Goal: Task Accomplishment & Management: Use online tool/utility

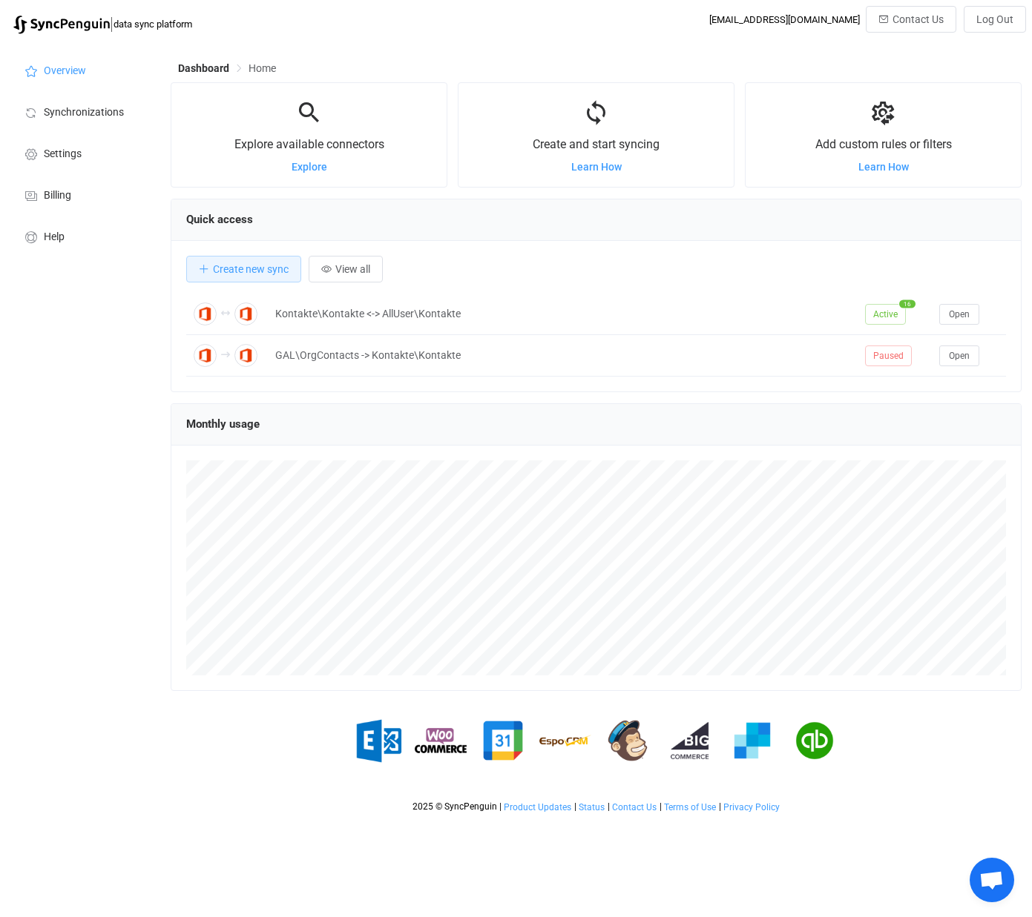
scroll to position [288, 851]
click at [446, 305] on td "Kontakte\Kontakte <-> AllUser\Kontakte" at bounding box center [563, 315] width 590 height 42
click at [370, 311] on div "Kontakte\Kontakte <-> AllUser\Kontakte" at bounding box center [563, 314] width 590 height 17
drag, startPoint x: 370, startPoint y: 311, endPoint x: 654, endPoint y: 318, distance: 284.1
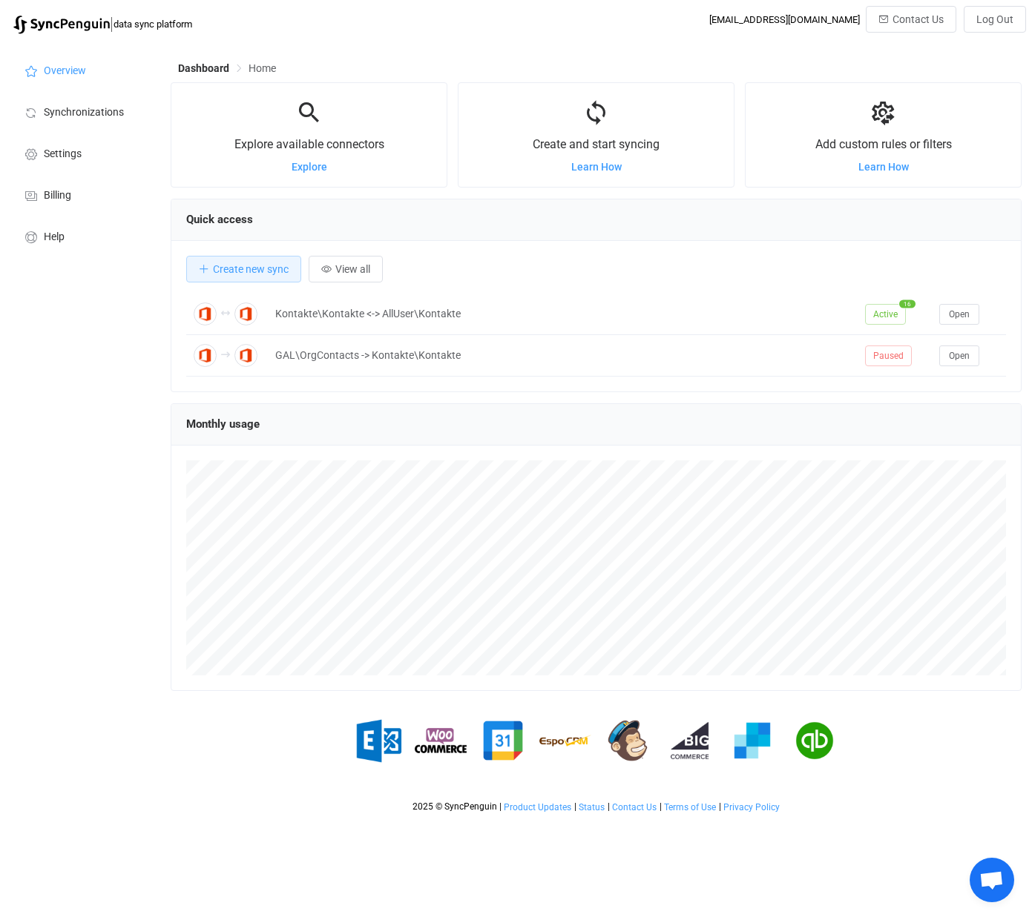
click at [654, 318] on div "Kontakte\Kontakte <-> AllUser\Kontakte" at bounding box center [563, 314] width 590 height 17
click at [110, 109] on span "Synchronizations" at bounding box center [84, 113] width 80 height 12
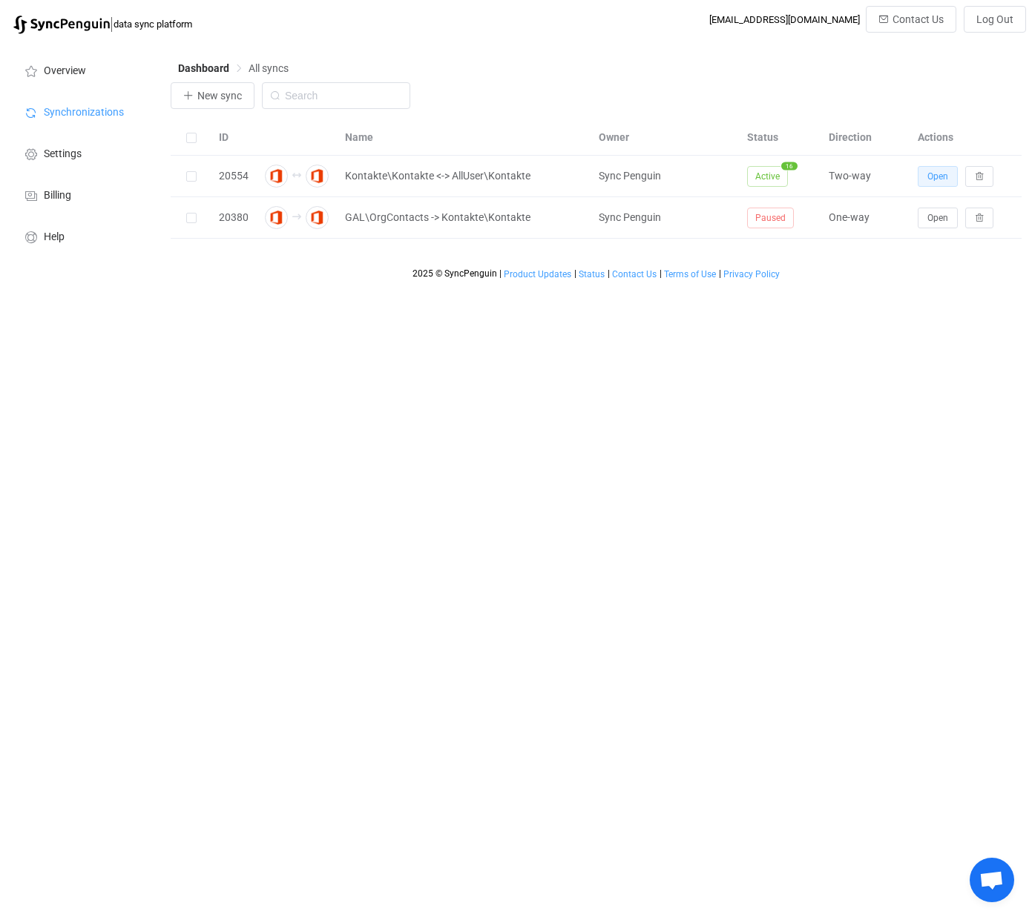
click at [945, 180] on span "Open" at bounding box center [937, 176] width 21 height 10
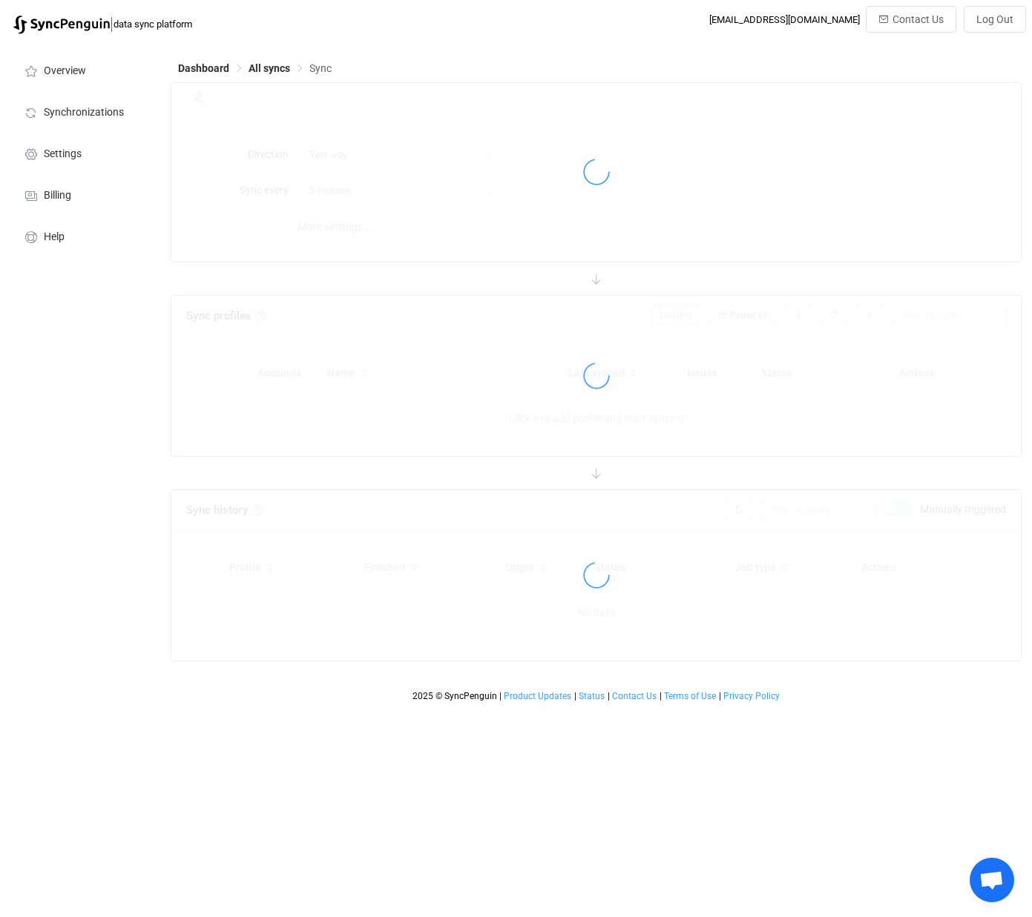
type input "10 minutes"
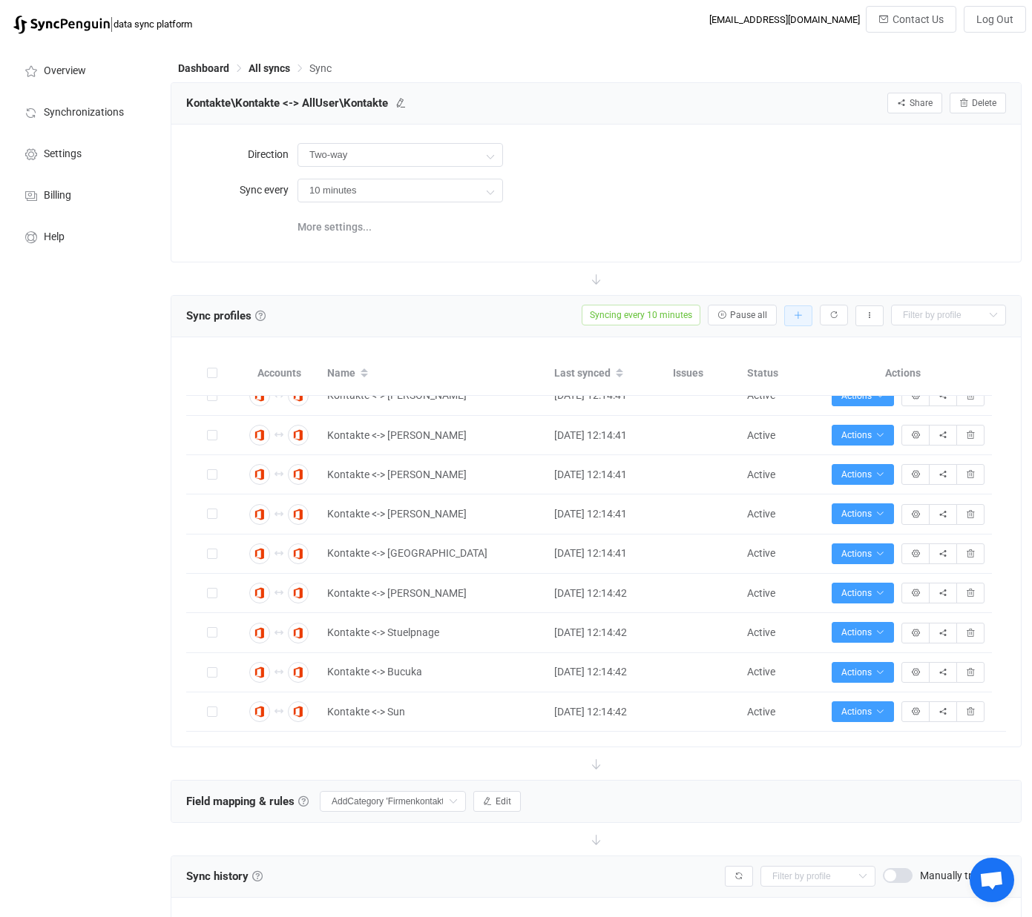
click at [801, 315] on icon "button" at bounding box center [798, 315] width 9 height 9
click at [737, 357] on li "Add manually…" at bounding box center [745, 354] width 126 height 27
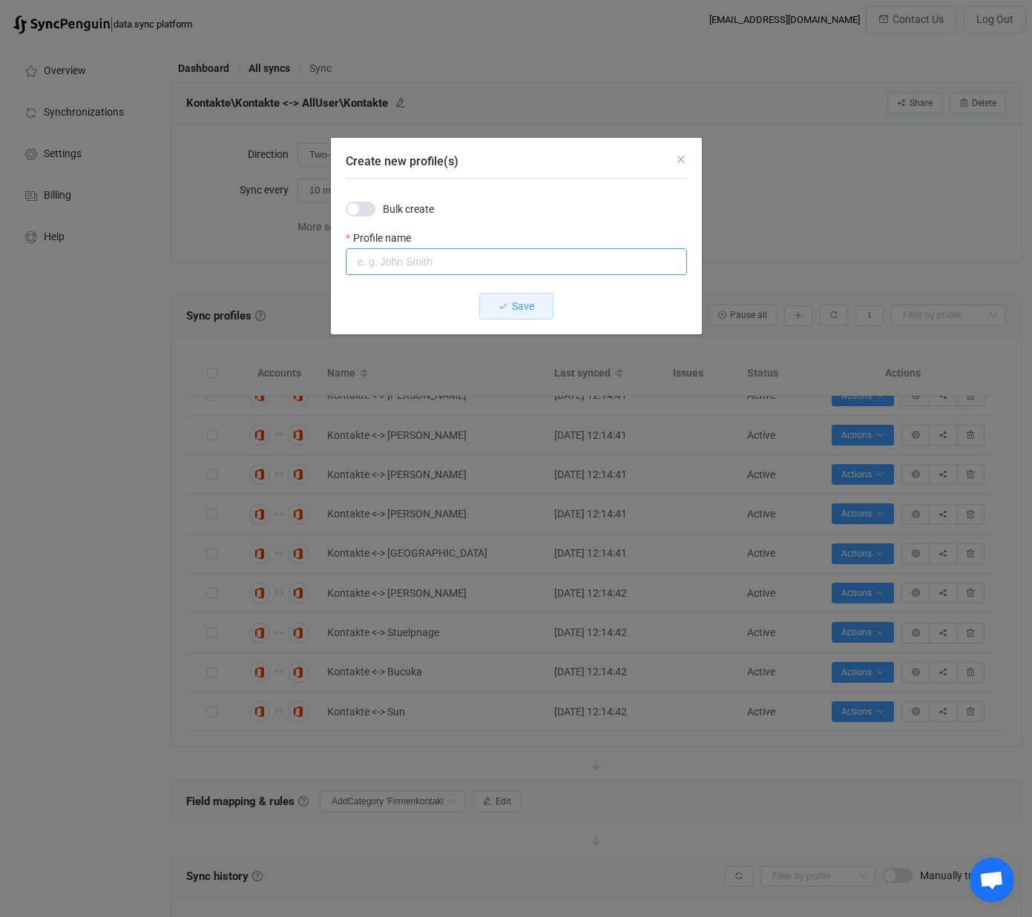
click at [424, 263] on input "Create new profile(s)" at bounding box center [516, 261] width 341 height 27
type input "Kontakte <-> [PERSON_NAME]"
click at [522, 306] on span "Save" at bounding box center [523, 306] width 22 height 12
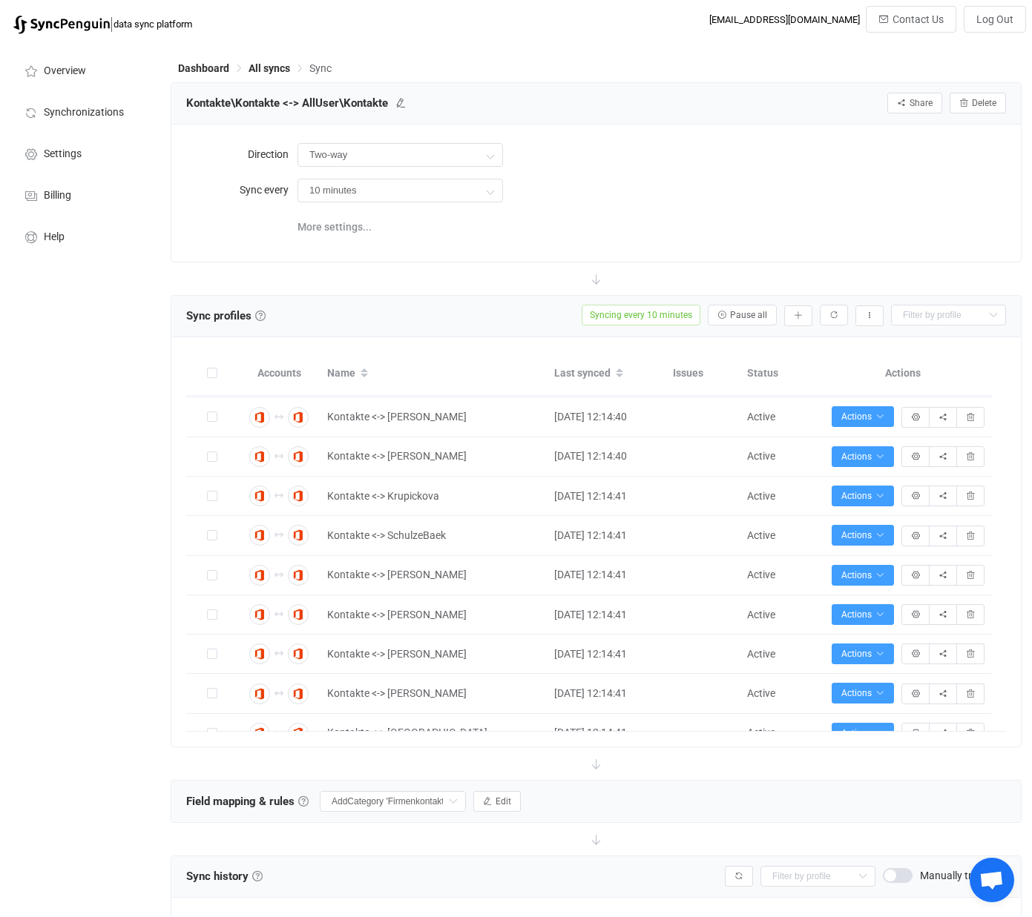
scroll to position [336, 0]
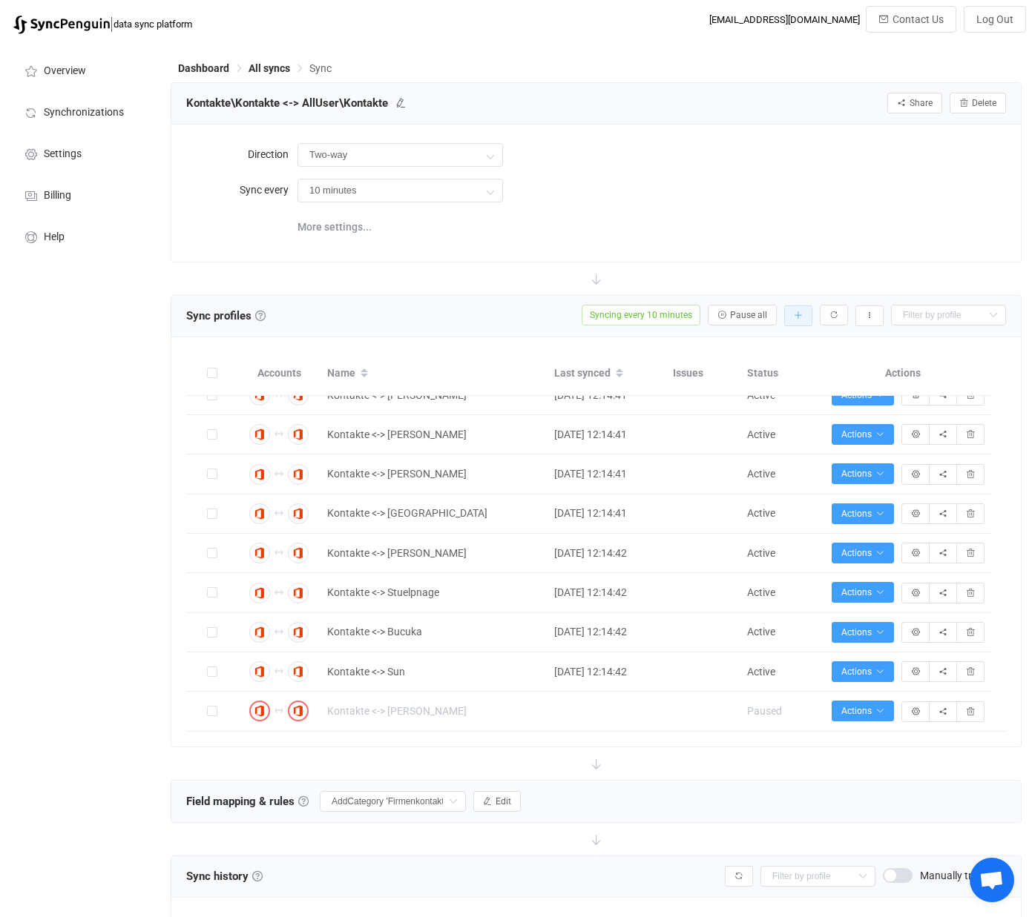
click at [798, 316] on icon "button" at bounding box center [798, 315] width 9 height 9
click at [758, 349] on li "Add manually…" at bounding box center [745, 354] width 126 height 27
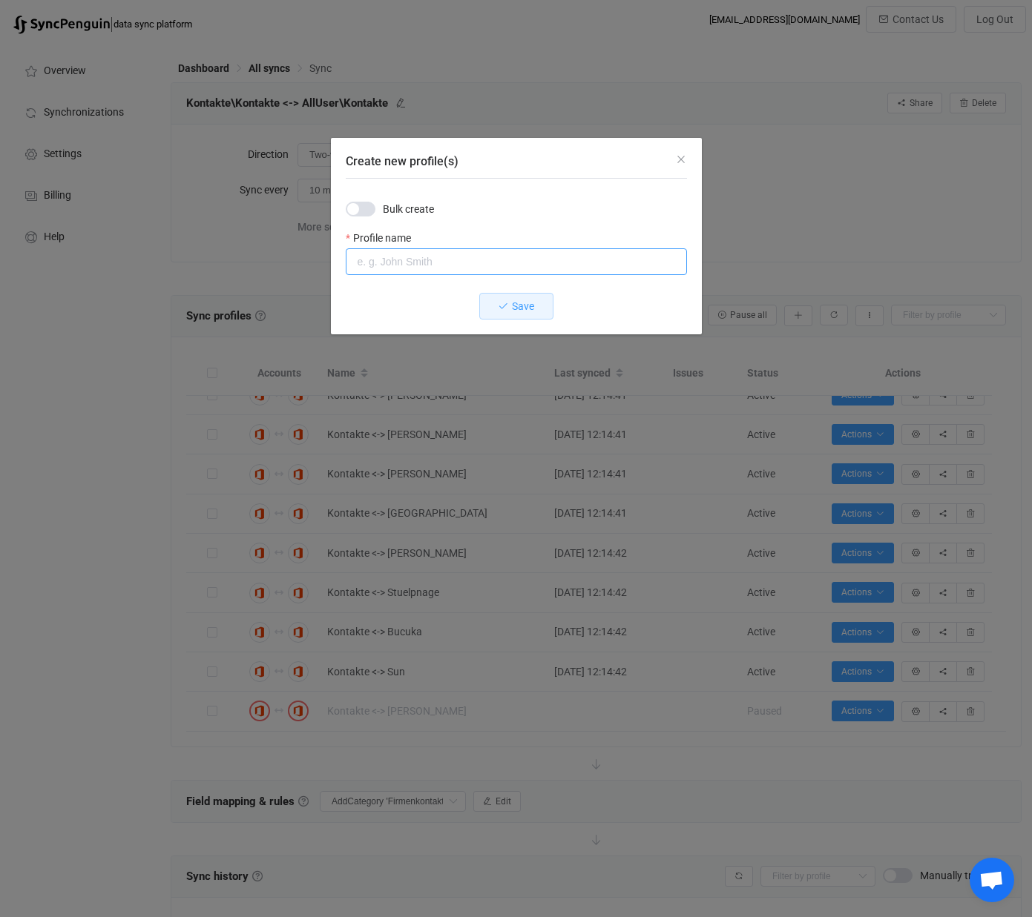
click at [407, 260] on input "Create new profile(s)" at bounding box center [516, 261] width 341 height 27
type input "Kontakte <-> [PERSON_NAME]"
click at [524, 301] on span "Save" at bounding box center [523, 306] width 22 height 12
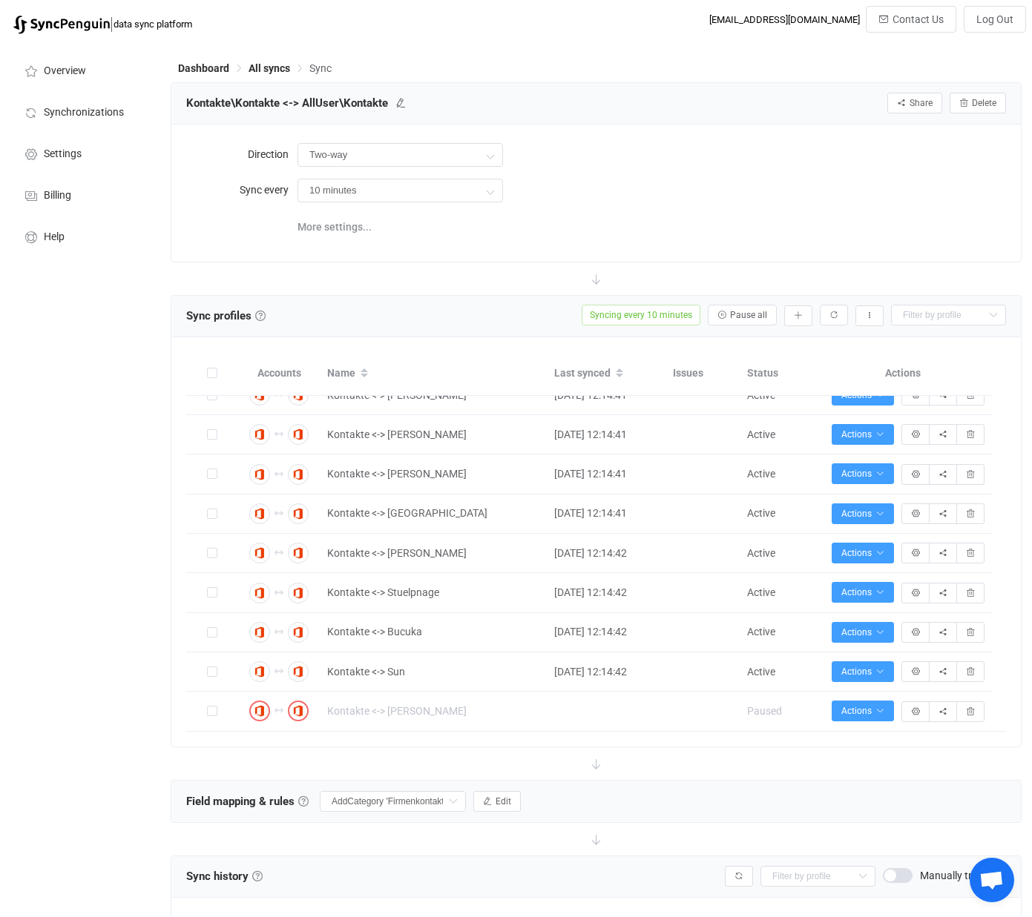
scroll to position [375, 0]
click at [802, 312] on button "button" at bounding box center [798, 316] width 28 height 21
click at [737, 353] on li "Add manually…" at bounding box center [745, 354] width 126 height 27
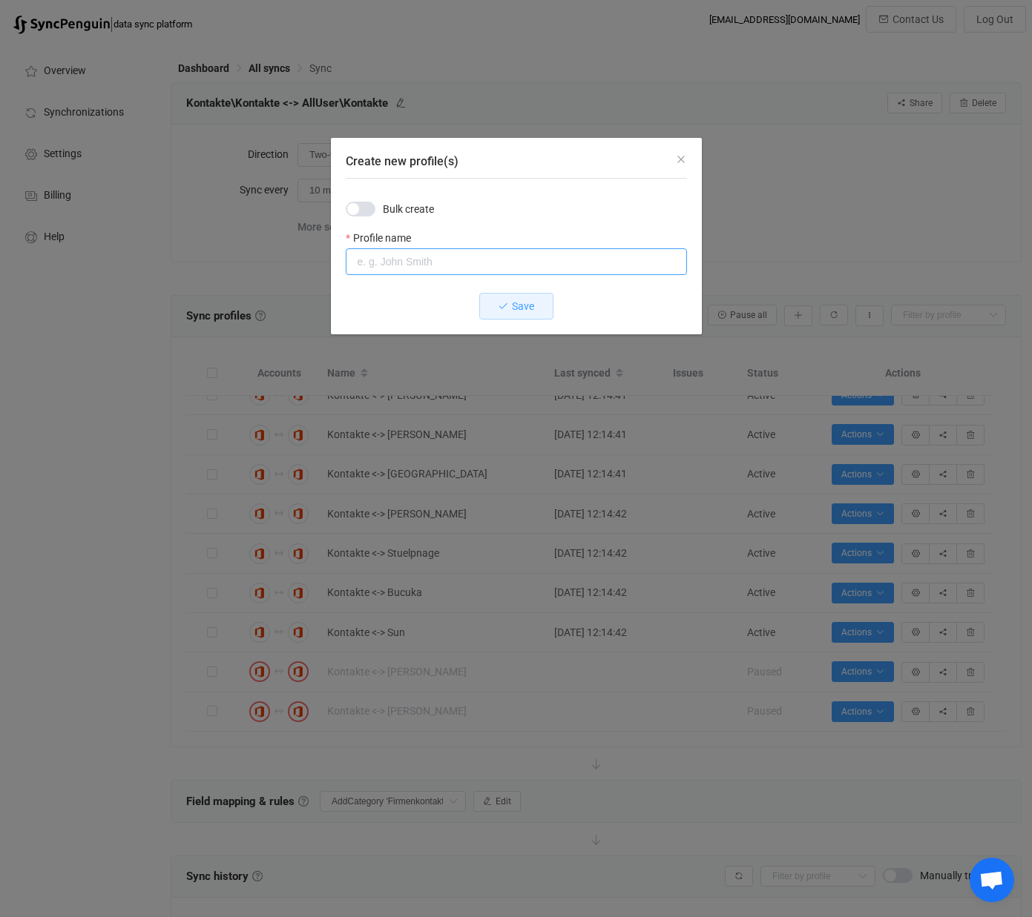
click at [389, 265] on input "Create new profile(s)" at bounding box center [516, 261] width 341 height 27
type input "Kontakte <-> Backens"
click at [539, 308] on button "Save" at bounding box center [516, 306] width 74 height 27
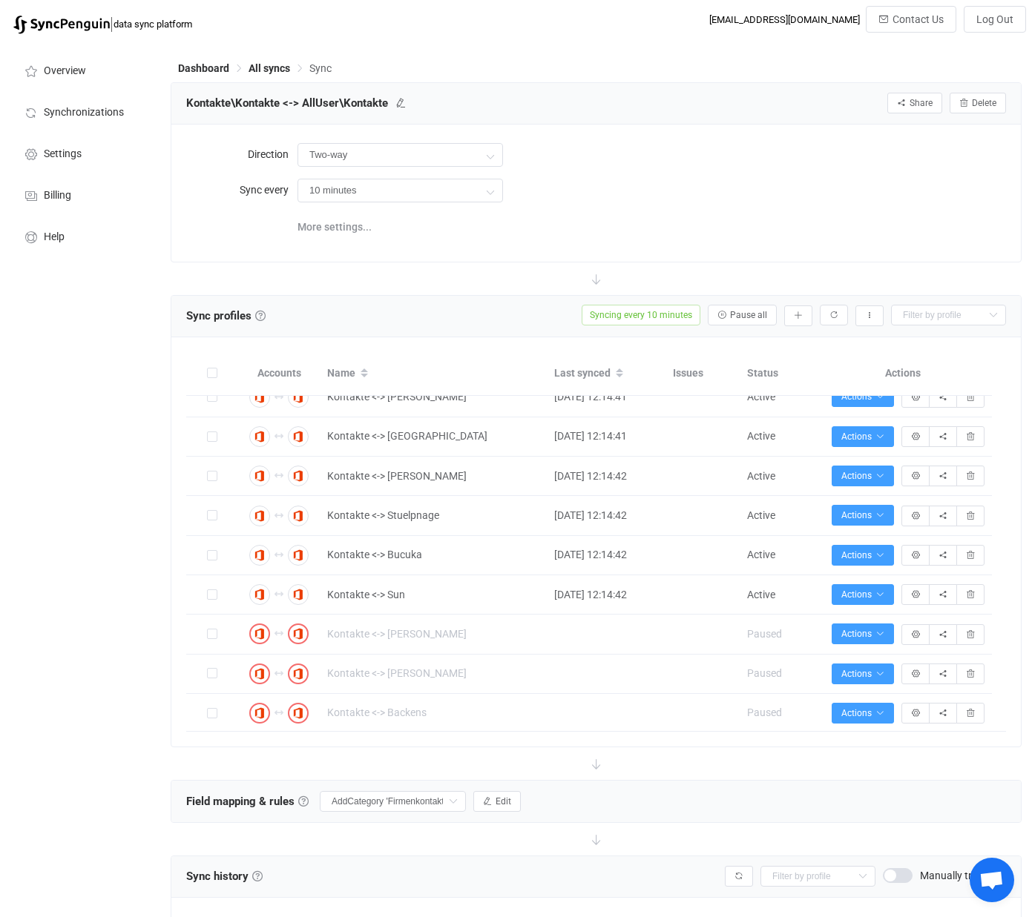
scroll to position [415, 0]
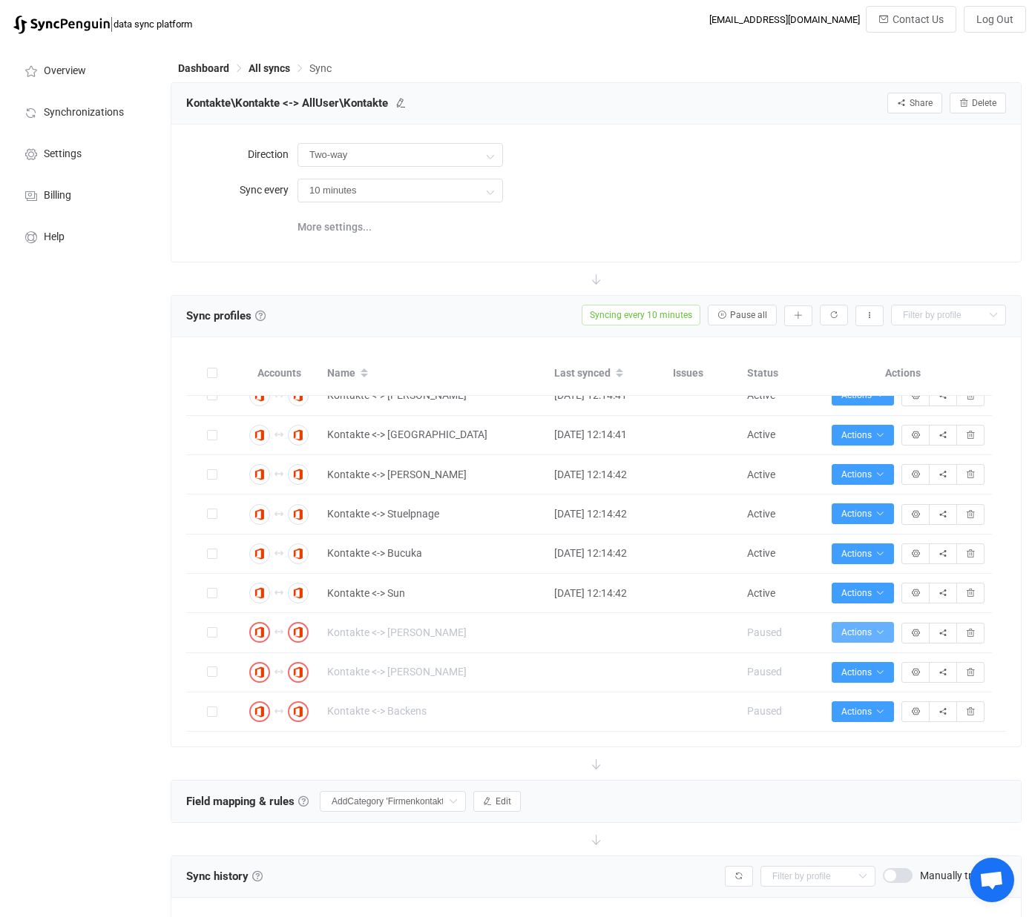
click at [883, 630] on icon "button" at bounding box center [879, 632] width 9 height 9
click at [919, 634] on icon "button" at bounding box center [915, 633] width 9 height 9
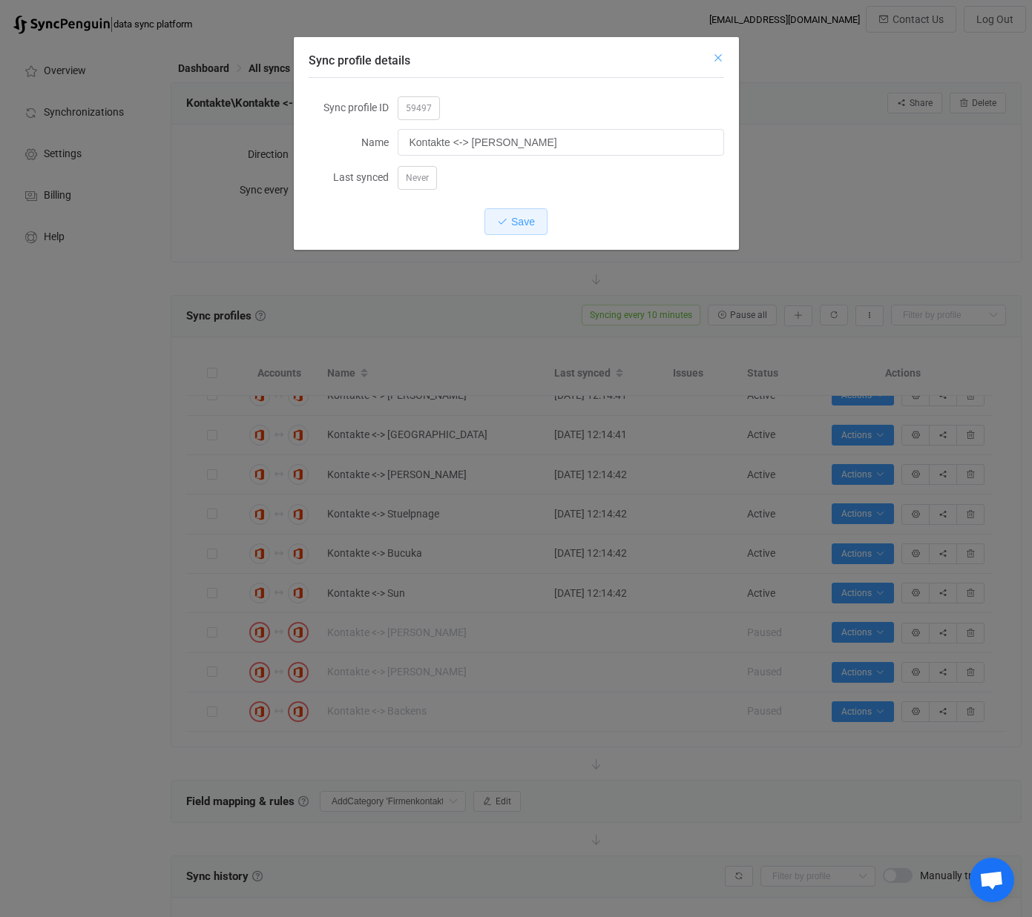
click at [719, 59] on icon "Close" at bounding box center [718, 58] width 12 height 12
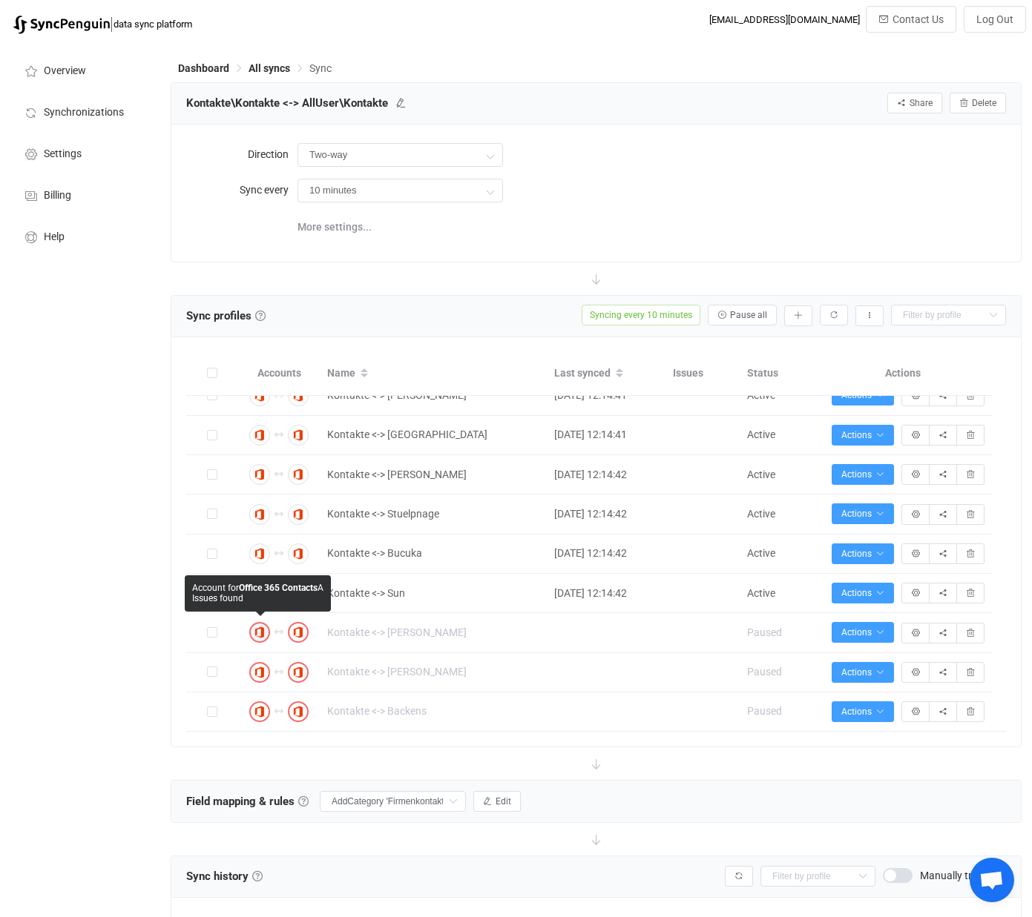
click at [261, 634] on icon "button" at bounding box center [259, 632] width 9 height 9
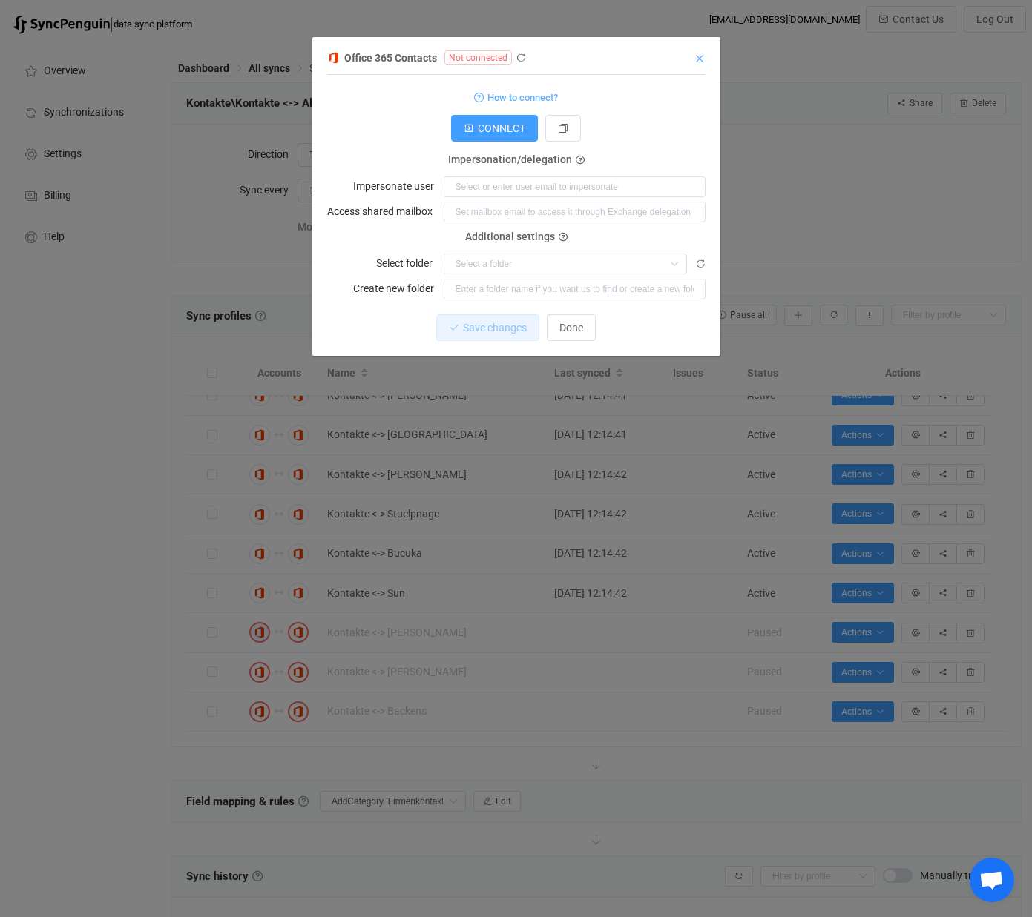
click at [699, 54] on icon "Close" at bounding box center [699, 59] width 12 height 12
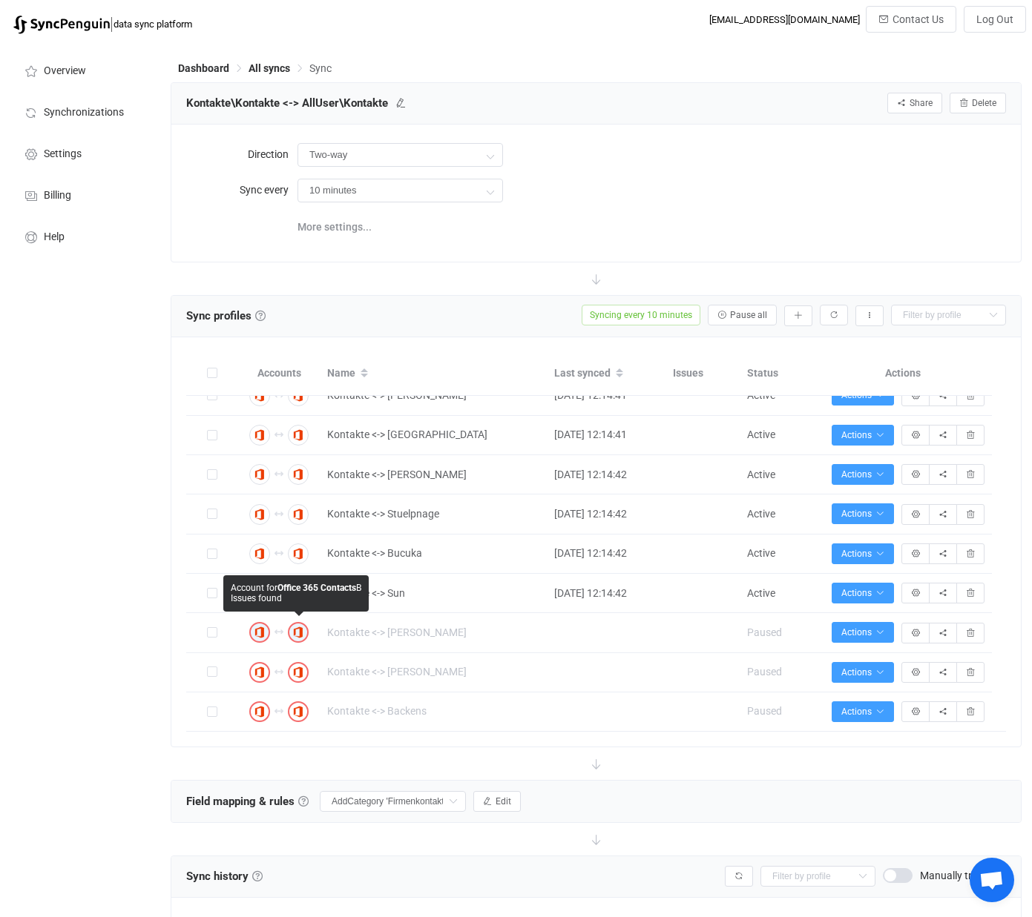
click at [299, 633] on icon "button" at bounding box center [298, 632] width 9 height 9
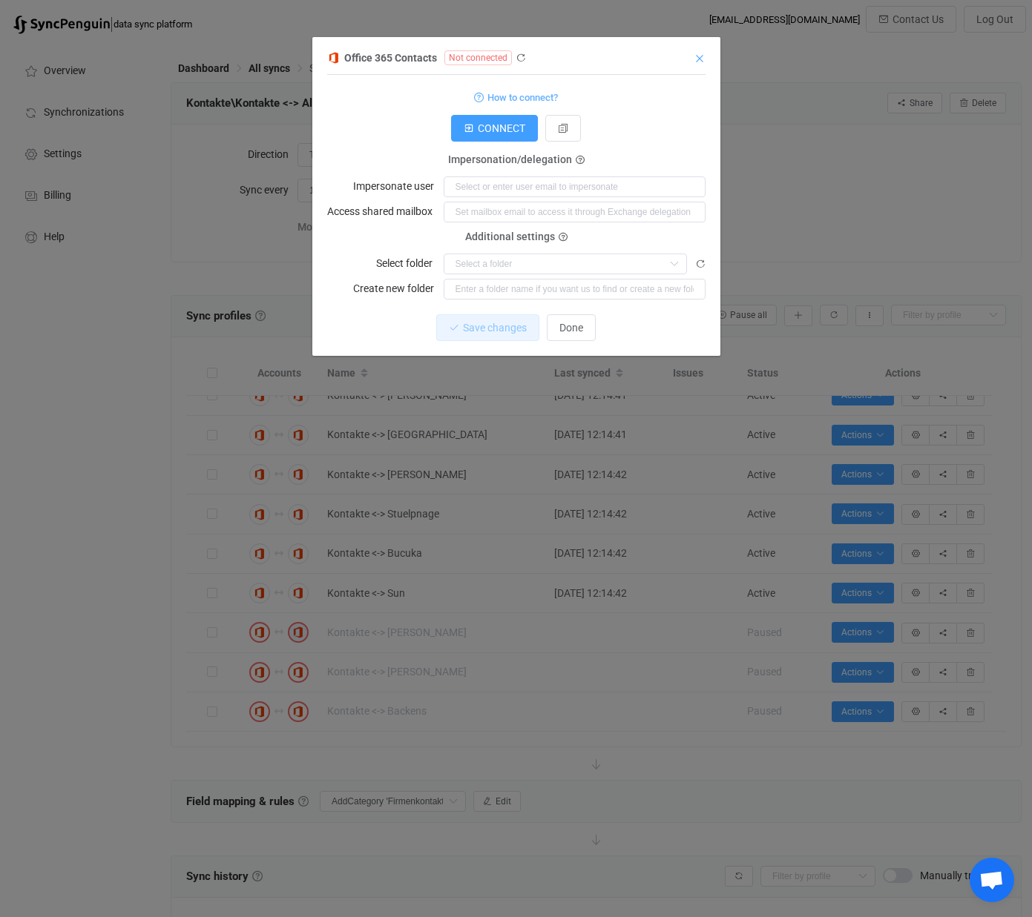
click at [700, 59] on icon "Close" at bounding box center [699, 59] width 12 height 12
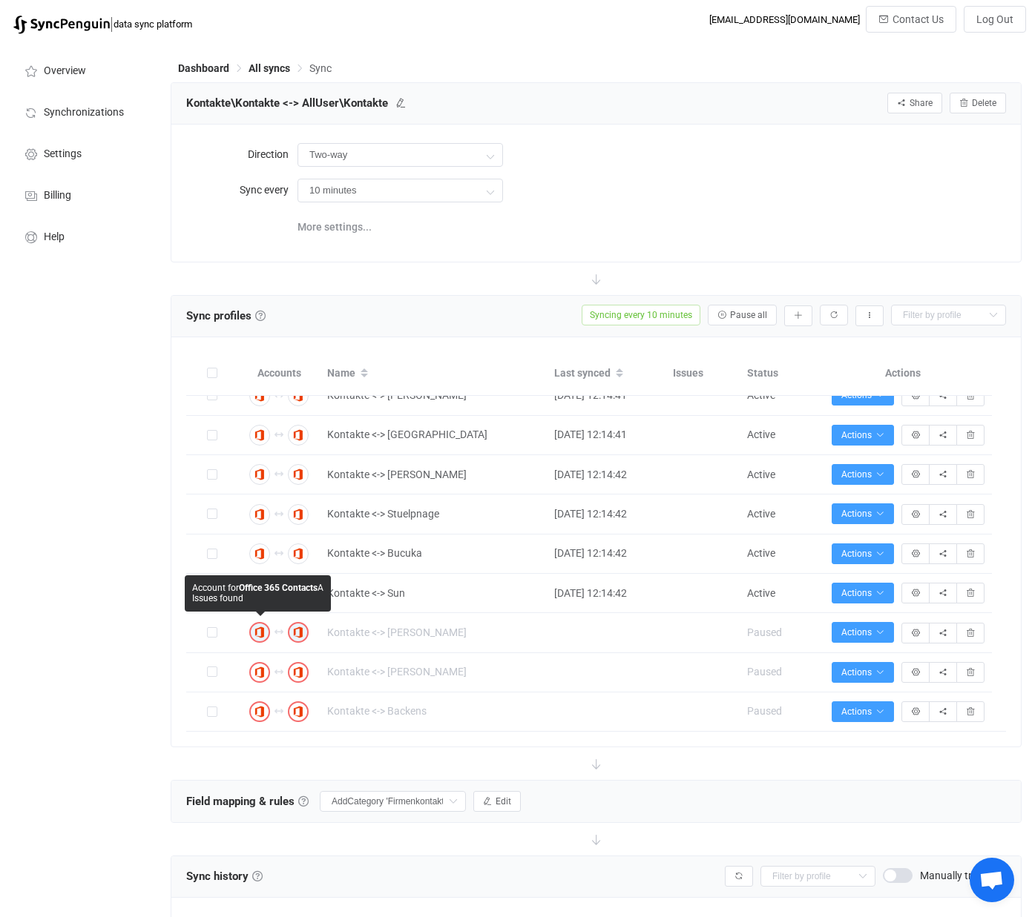
click at [260, 638] on img "button" at bounding box center [259, 632] width 13 height 13
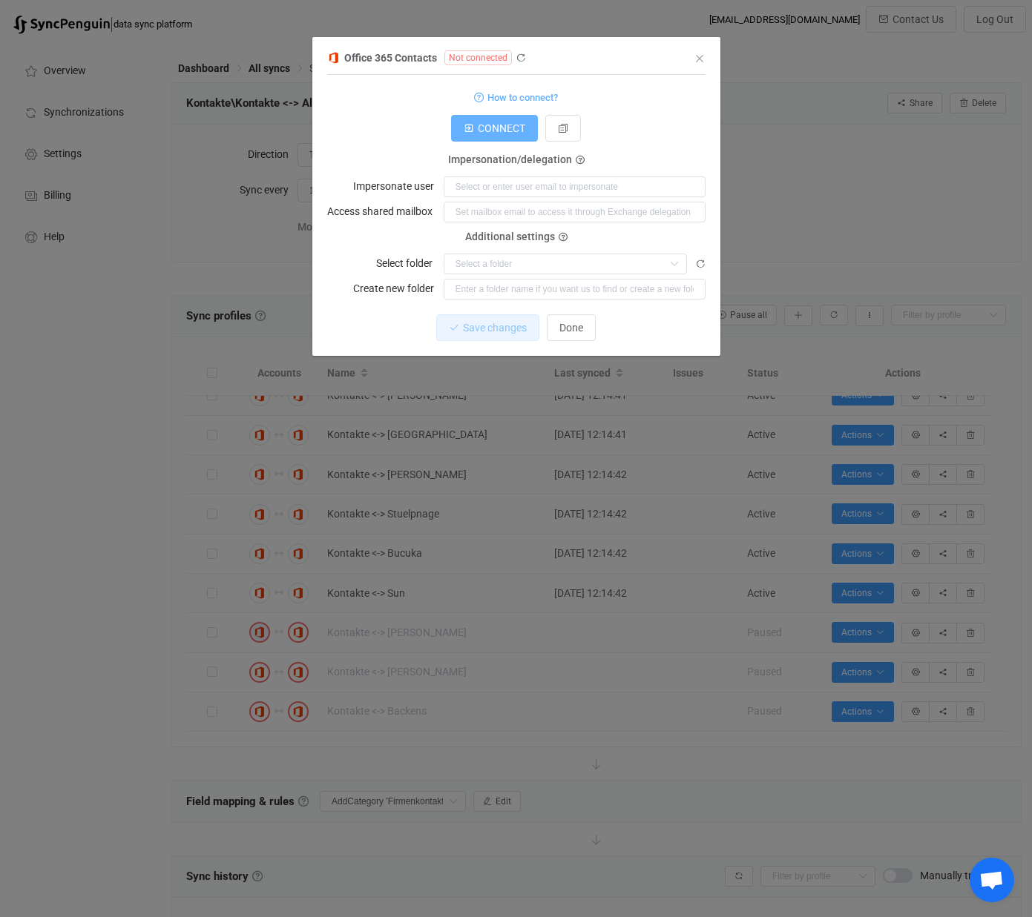
click at [509, 131] on span "CONNECT" at bounding box center [501, 128] width 47 height 12
click at [569, 329] on span "Done" at bounding box center [571, 328] width 24 height 12
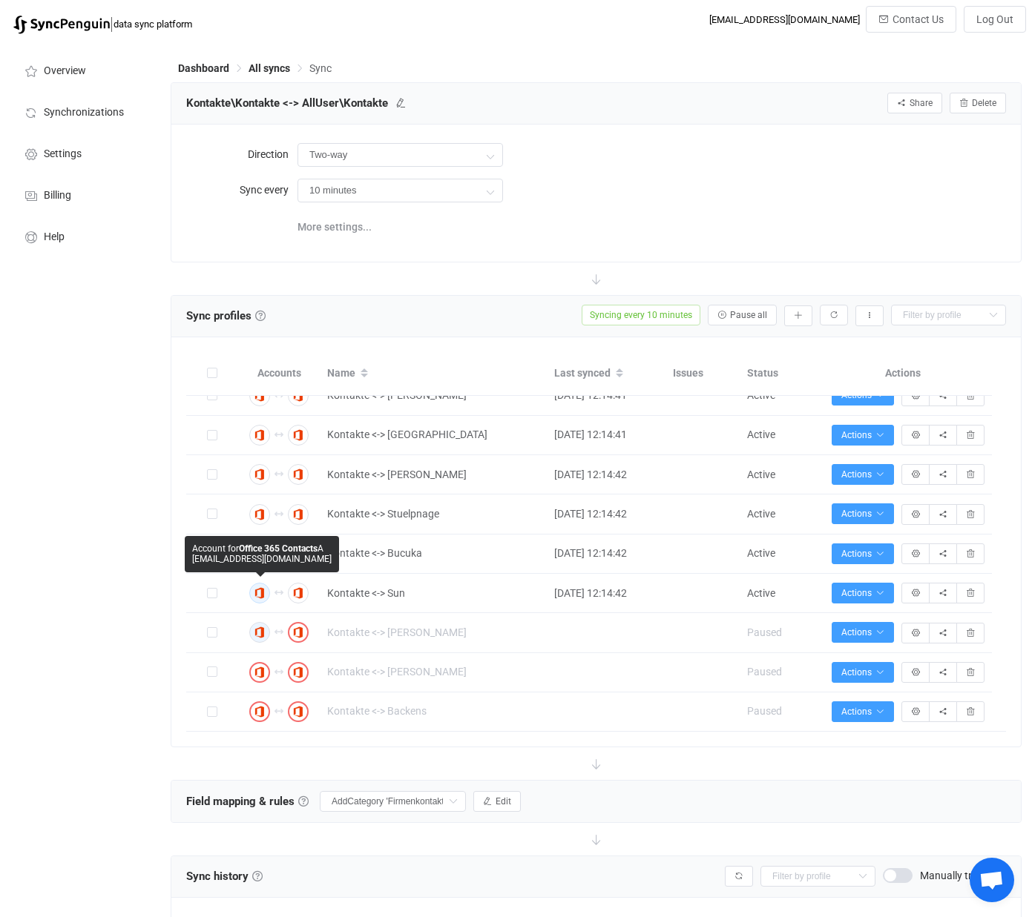
click at [259, 593] on icon "button" at bounding box center [259, 593] width 9 height 9
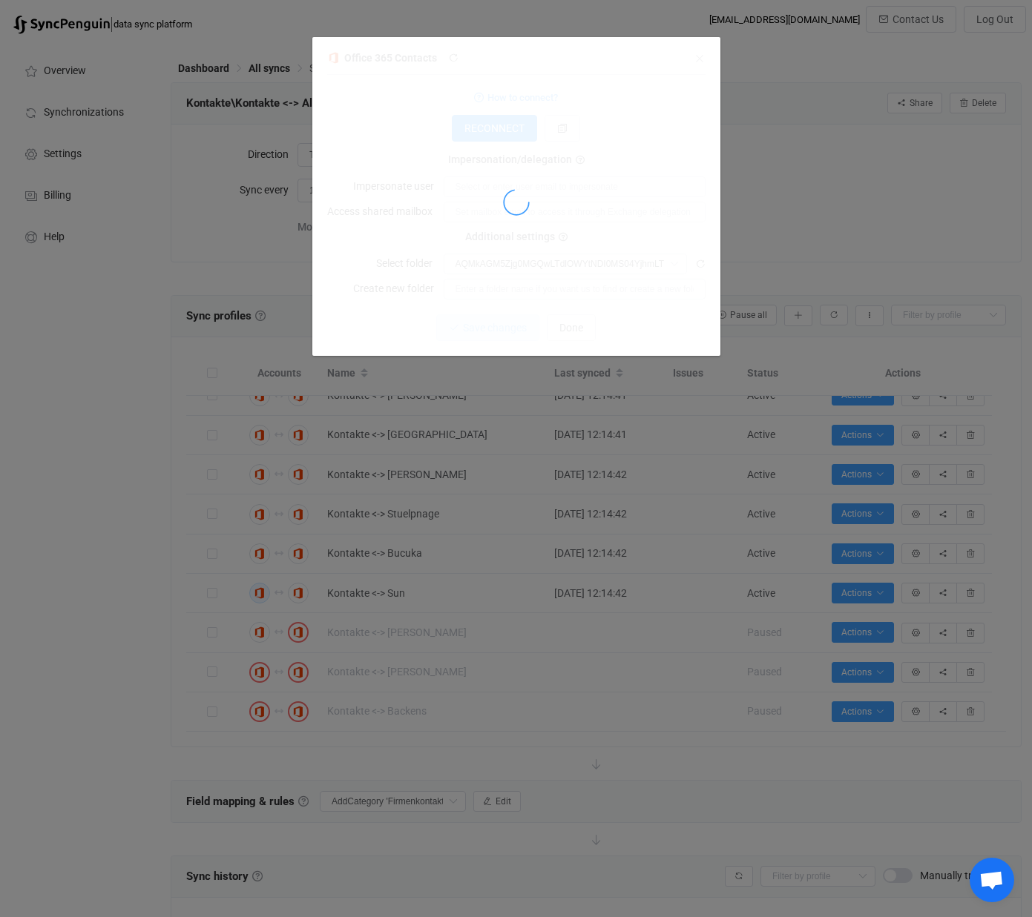
type input "Kontakte"
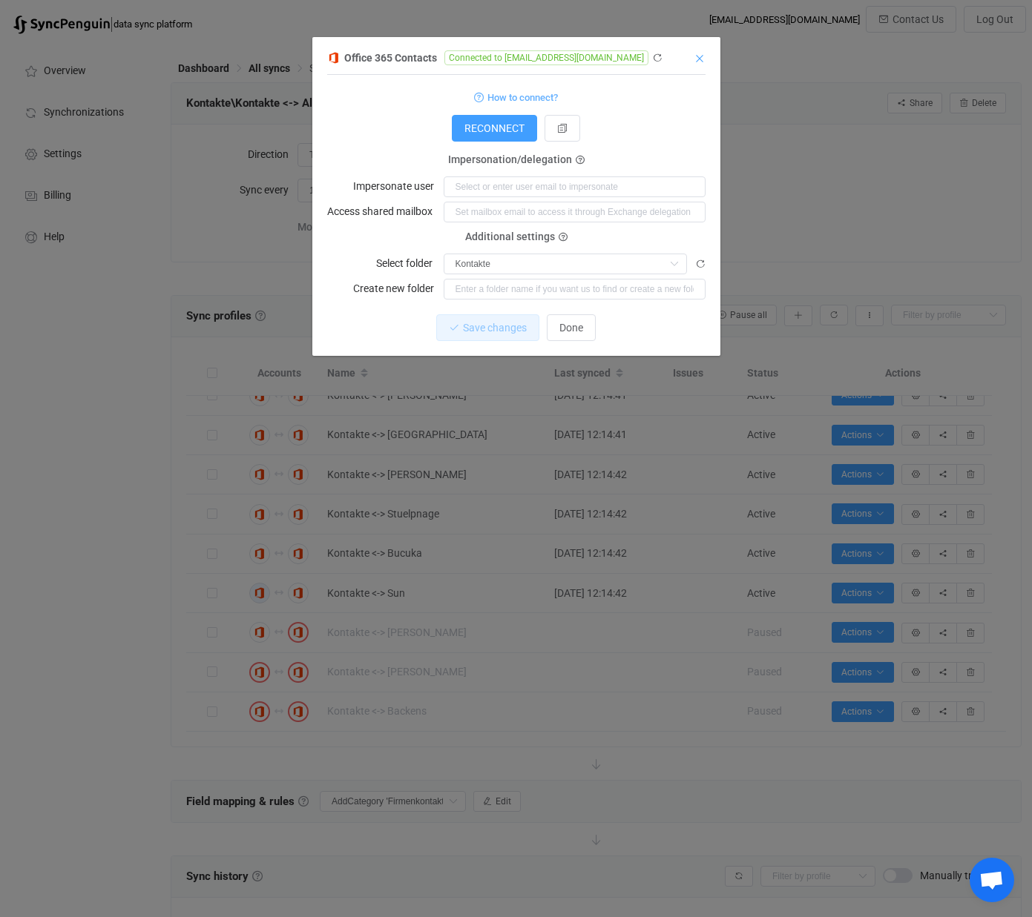
click at [699, 60] on icon "Close" at bounding box center [699, 59] width 12 height 12
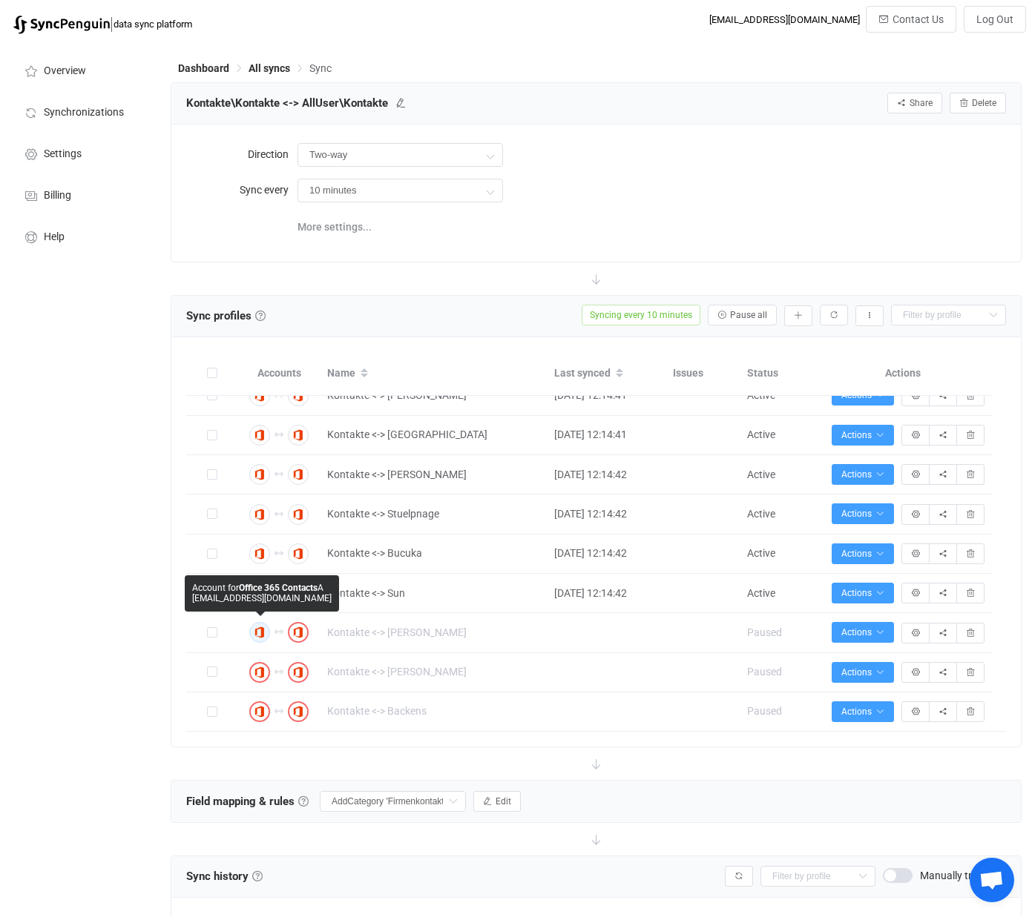
click at [263, 636] on img "button" at bounding box center [259, 632] width 13 height 13
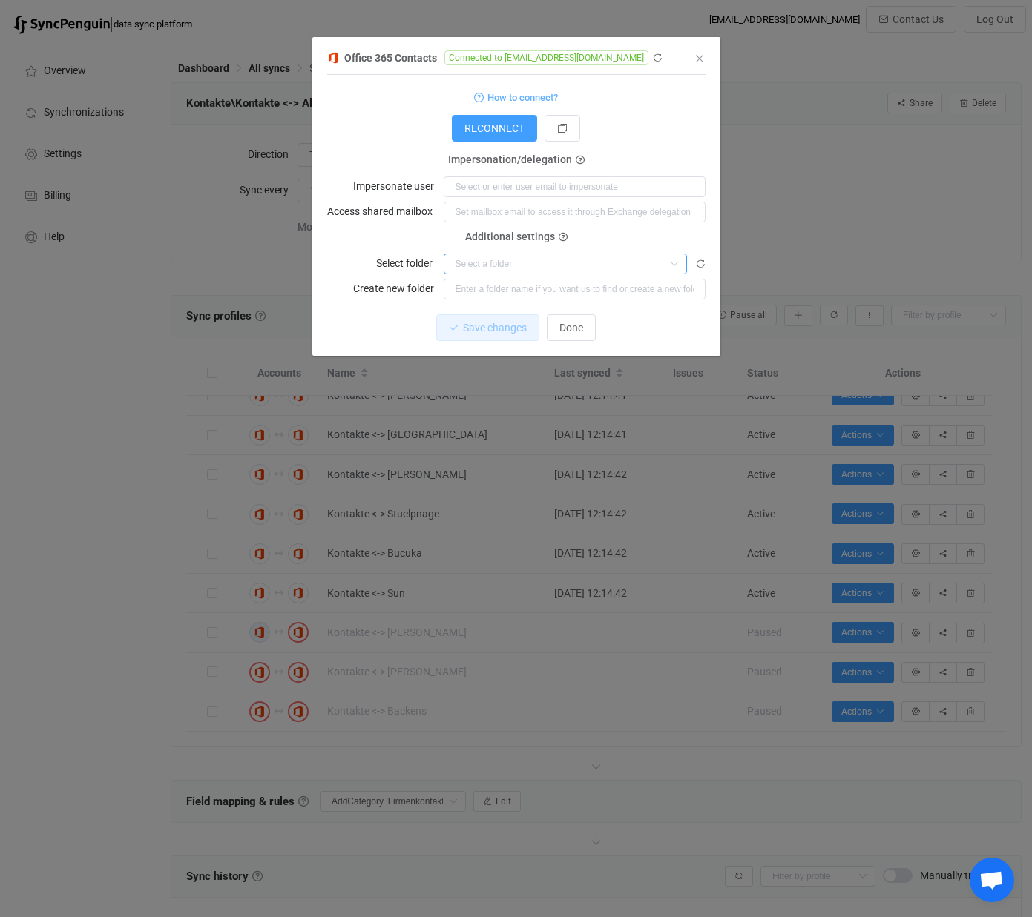
click at [517, 263] on input "dialog" at bounding box center [564, 264] width 243 height 21
click at [502, 315] on li "Kontakte" at bounding box center [572, 324] width 256 height 25
type input "Kontakte"
click at [458, 328] on span "Save changes" at bounding box center [482, 328] width 64 height 12
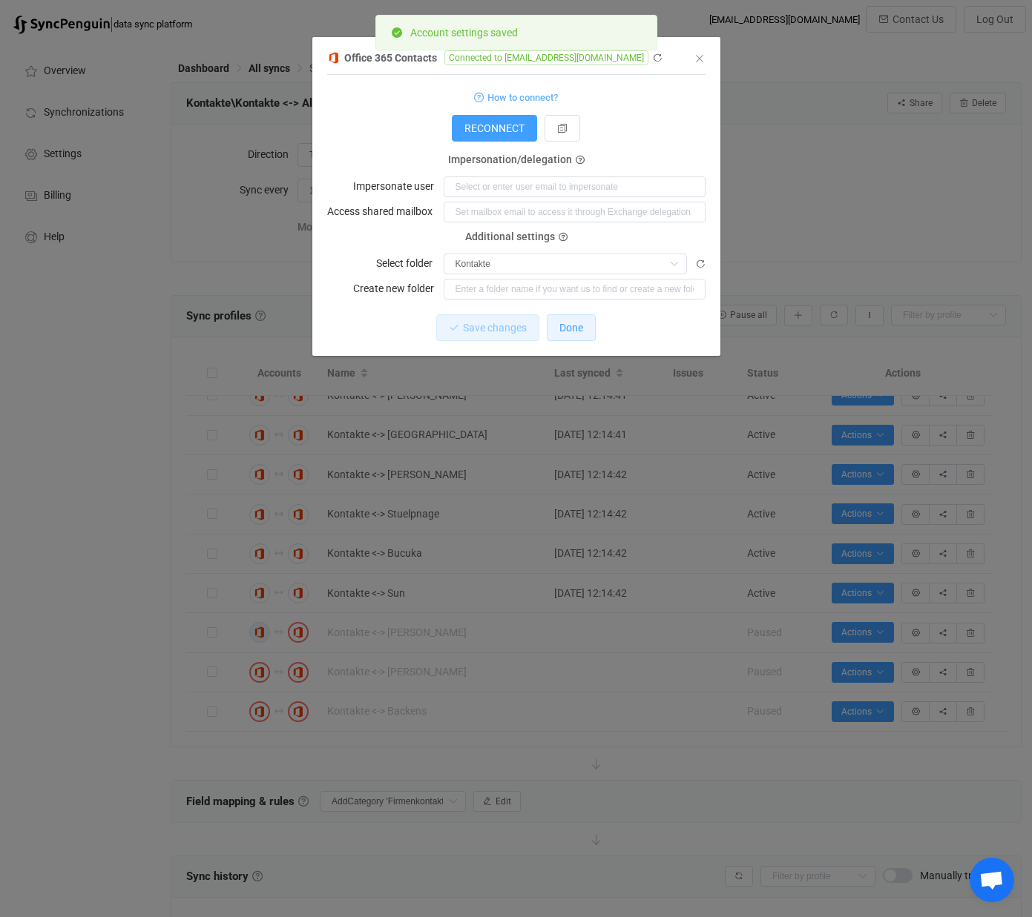
click at [576, 326] on span "Done" at bounding box center [571, 328] width 24 height 12
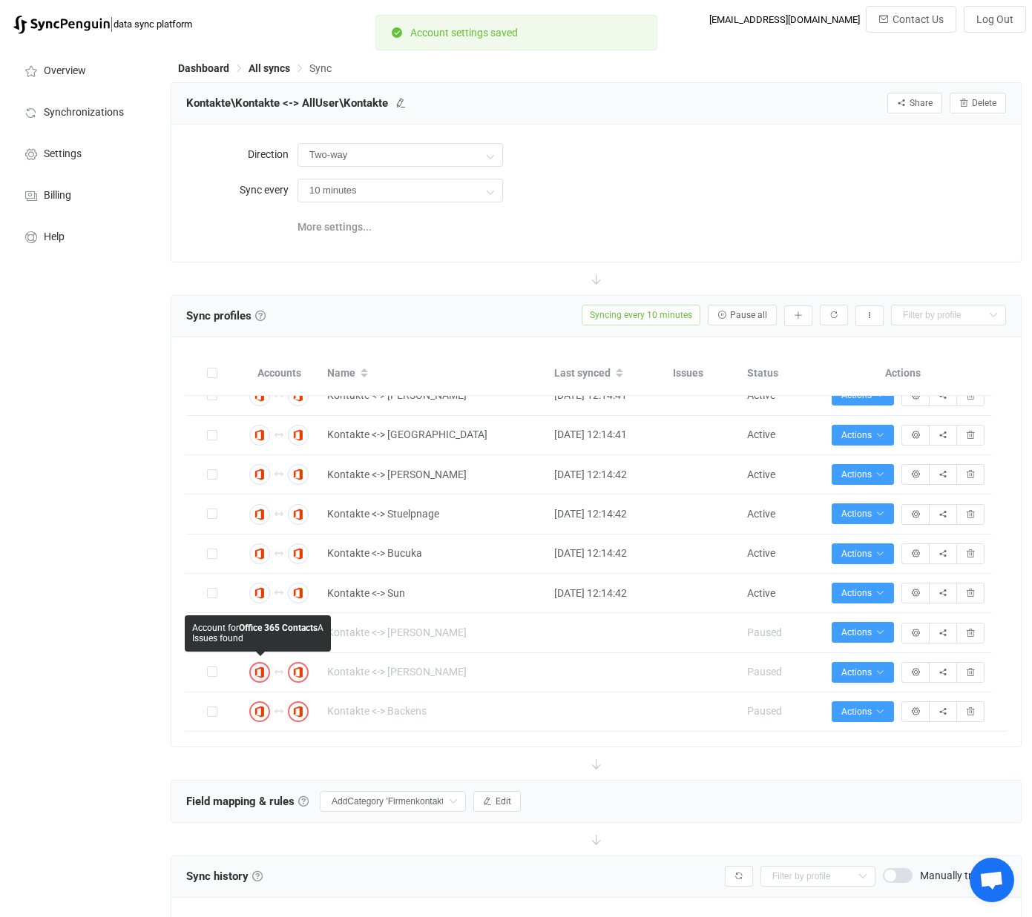
click at [258, 673] on icon "button" at bounding box center [259, 672] width 9 height 9
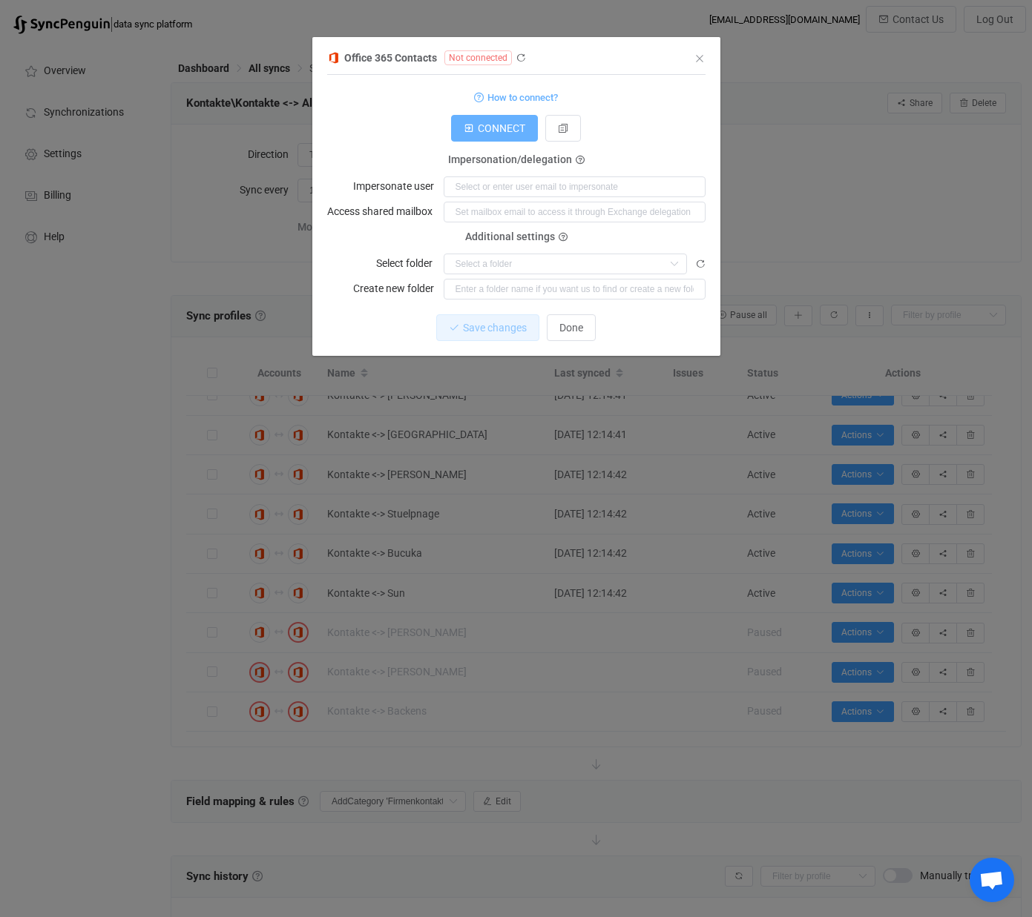
click at [493, 124] on span "CONNECT" at bounding box center [501, 128] width 47 height 12
click at [494, 263] on input "dialog" at bounding box center [564, 264] width 243 height 21
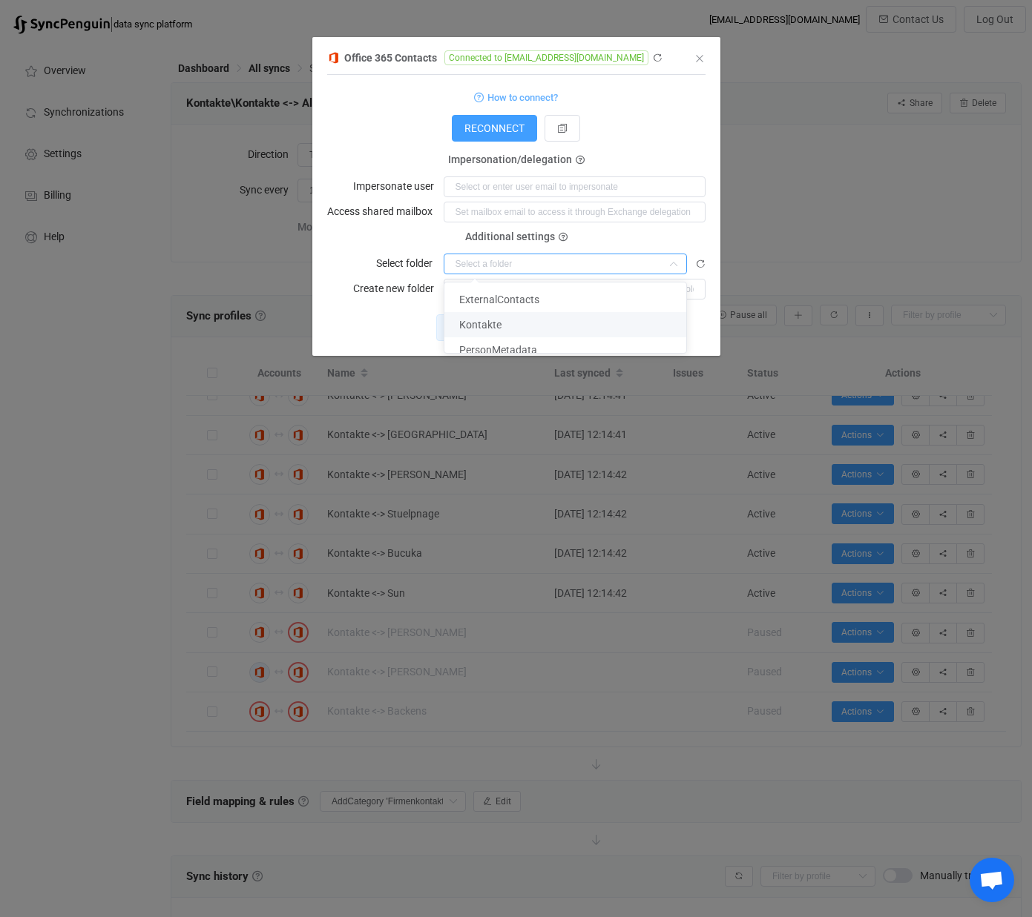
click at [483, 319] on span "Kontakte" at bounding box center [480, 325] width 42 height 12
type input "Kontakte"
click at [485, 332] on button "Save changes" at bounding box center [474, 327] width 103 height 27
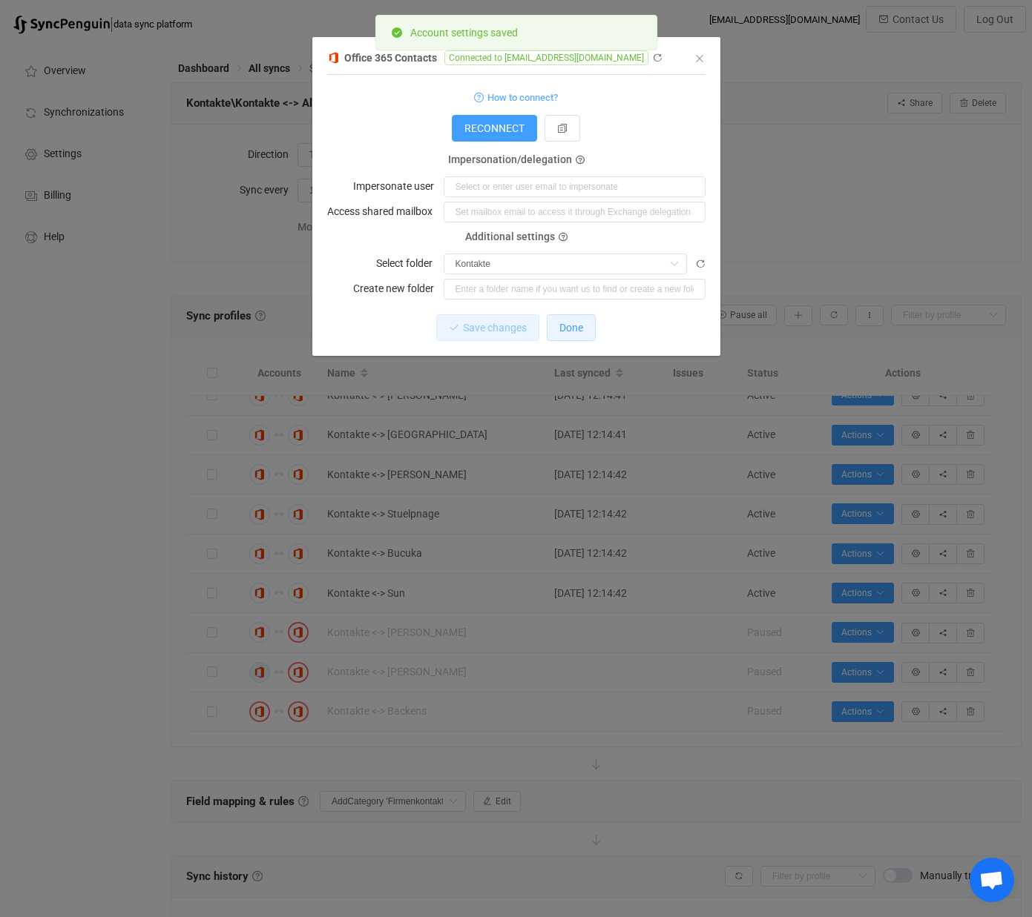
click at [581, 328] on span "Done" at bounding box center [571, 328] width 24 height 12
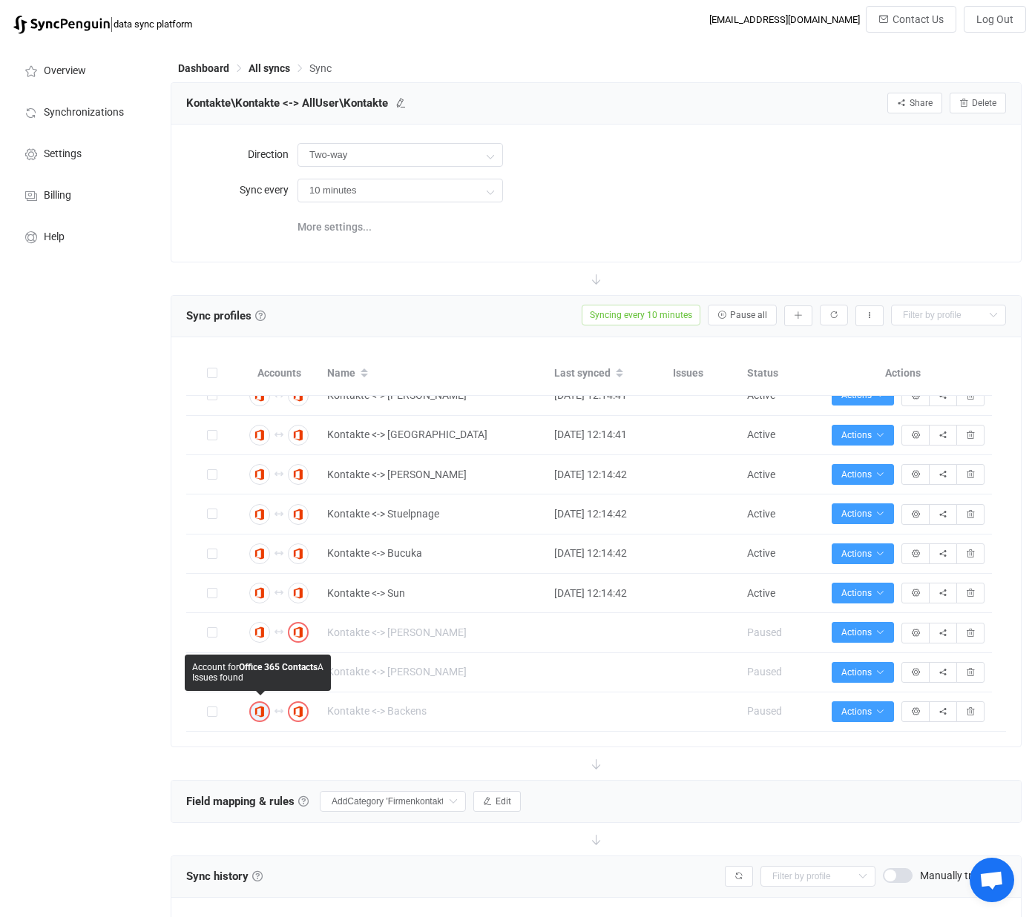
click at [263, 710] on icon "button" at bounding box center [259, 712] width 9 height 9
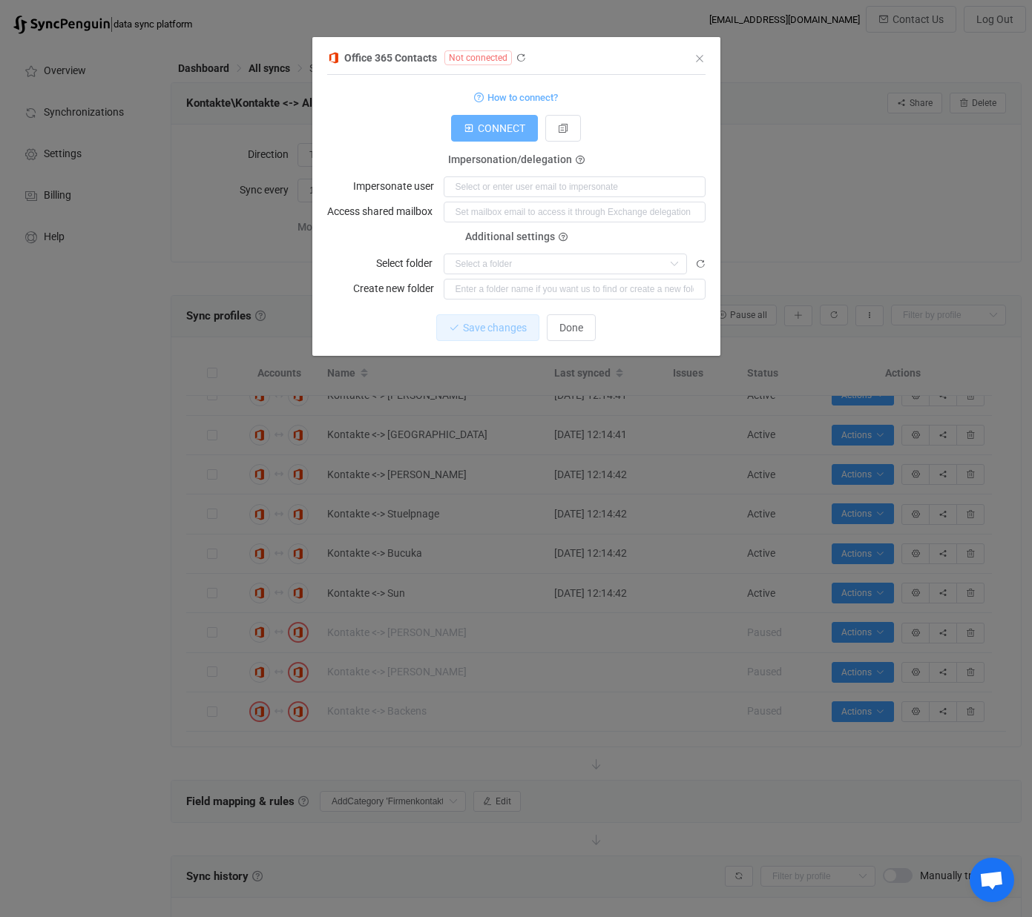
click at [502, 131] on span "CONNECT" at bounding box center [501, 128] width 47 height 12
click at [489, 267] on input "dialog" at bounding box center [564, 264] width 243 height 21
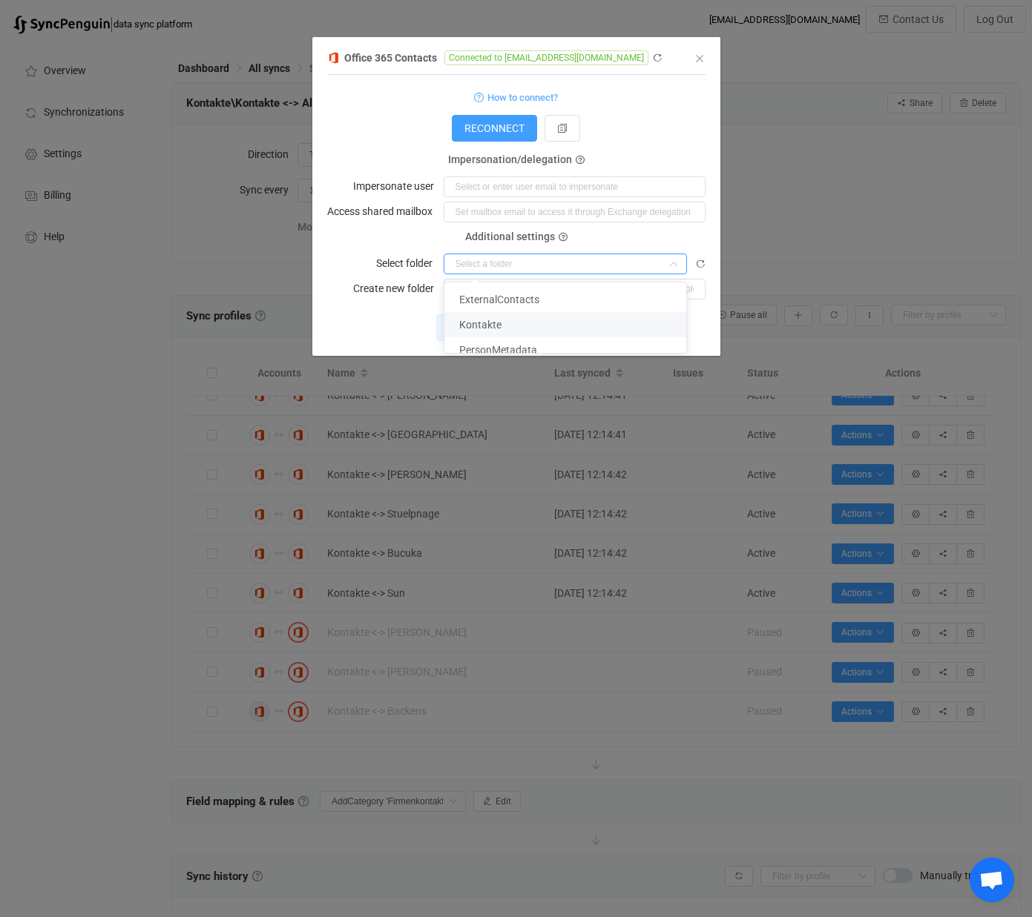
click at [480, 325] on span "Kontakte" at bounding box center [480, 325] width 42 height 12
type input "Kontakte"
click at [481, 332] on button "Save changes" at bounding box center [474, 327] width 103 height 27
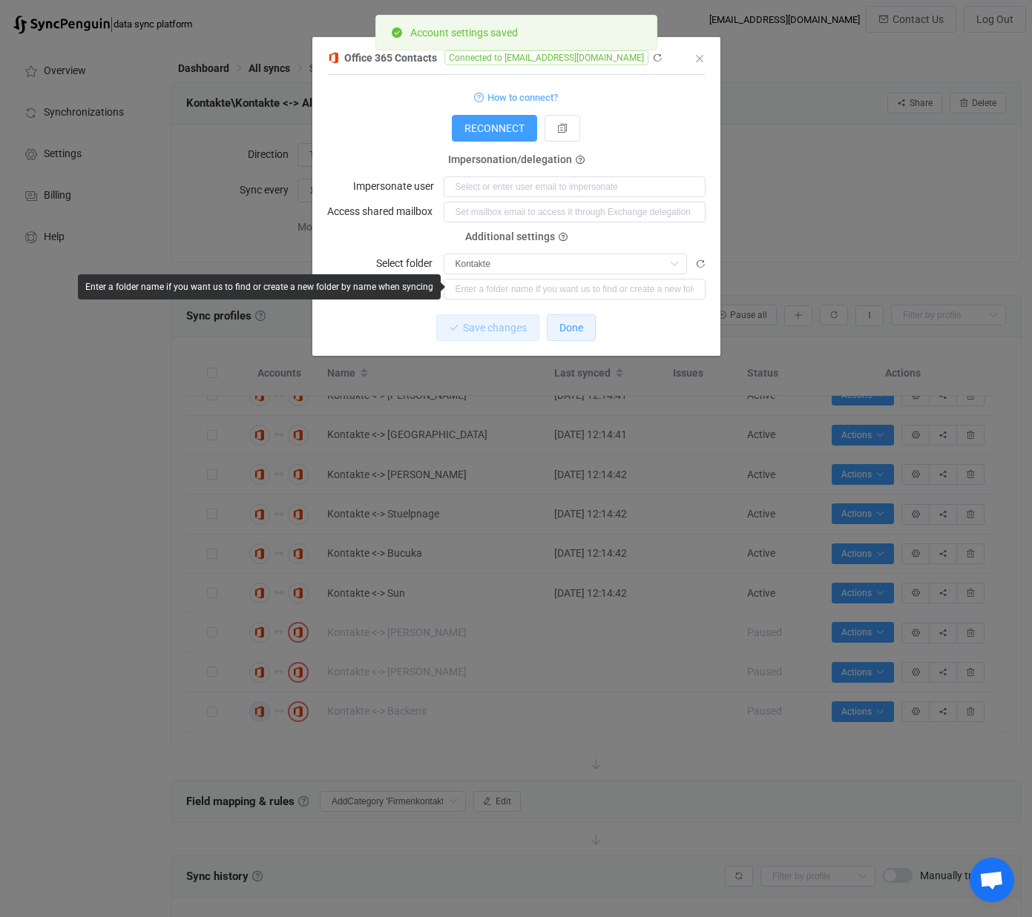
click at [569, 332] on span "Done" at bounding box center [571, 328] width 24 height 12
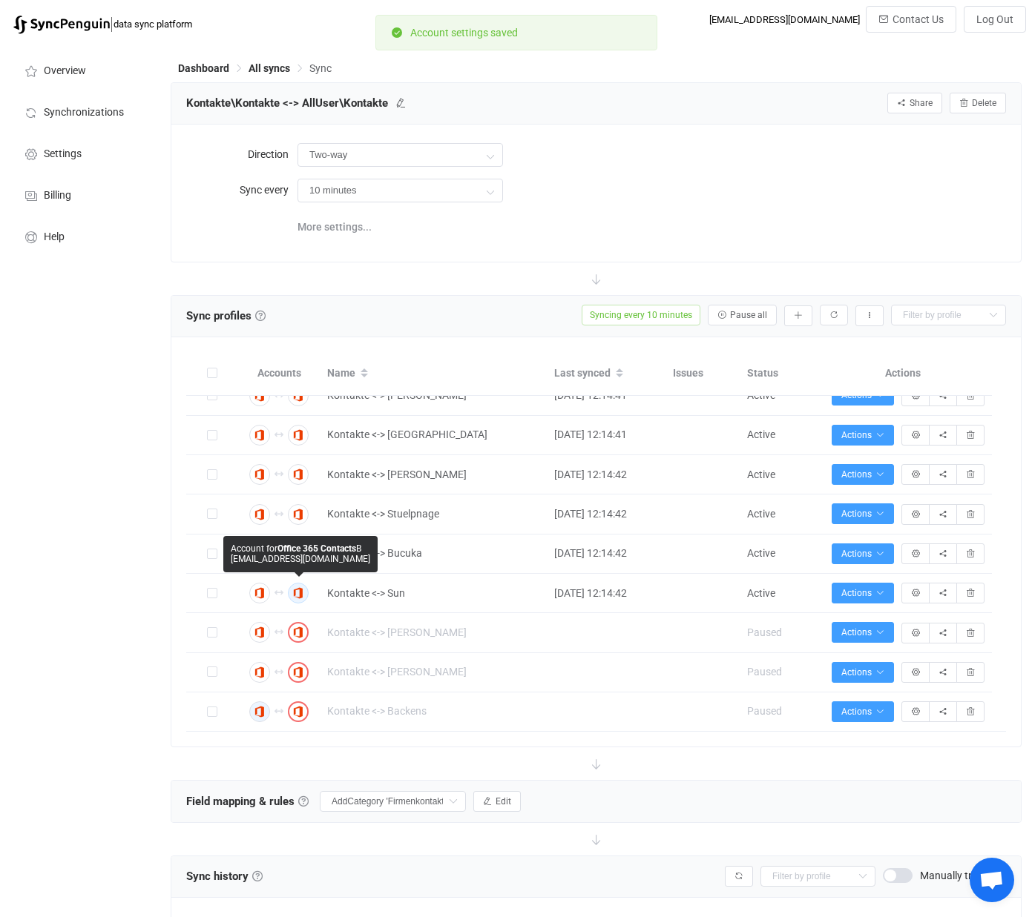
click at [302, 596] on icon "button" at bounding box center [298, 593] width 9 height 9
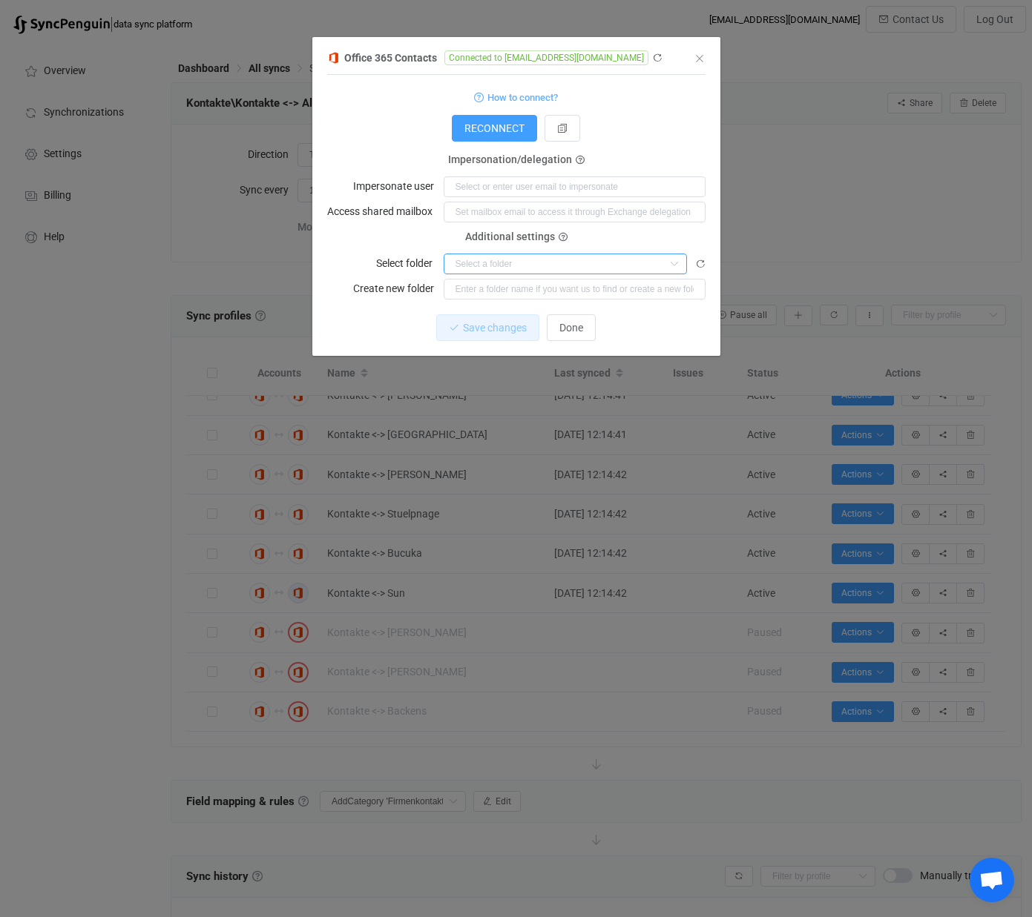
click at [523, 263] on input "dialog" at bounding box center [564, 264] width 243 height 21
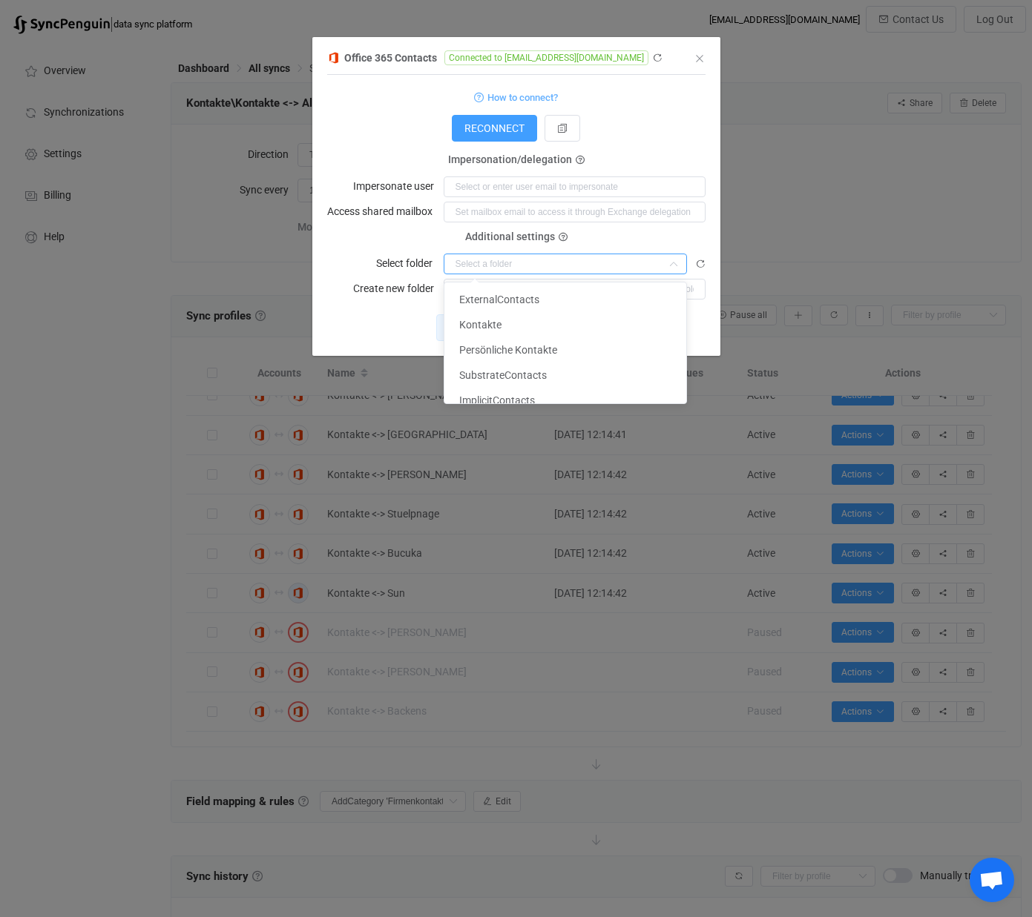
click at [716, 234] on div "Office 365 Contacts Connected to [EMAIL_ADDRESS][DOMAIN_NAME] 1 { { "connection…" at bounding box center [516, 202] width 408 height 308
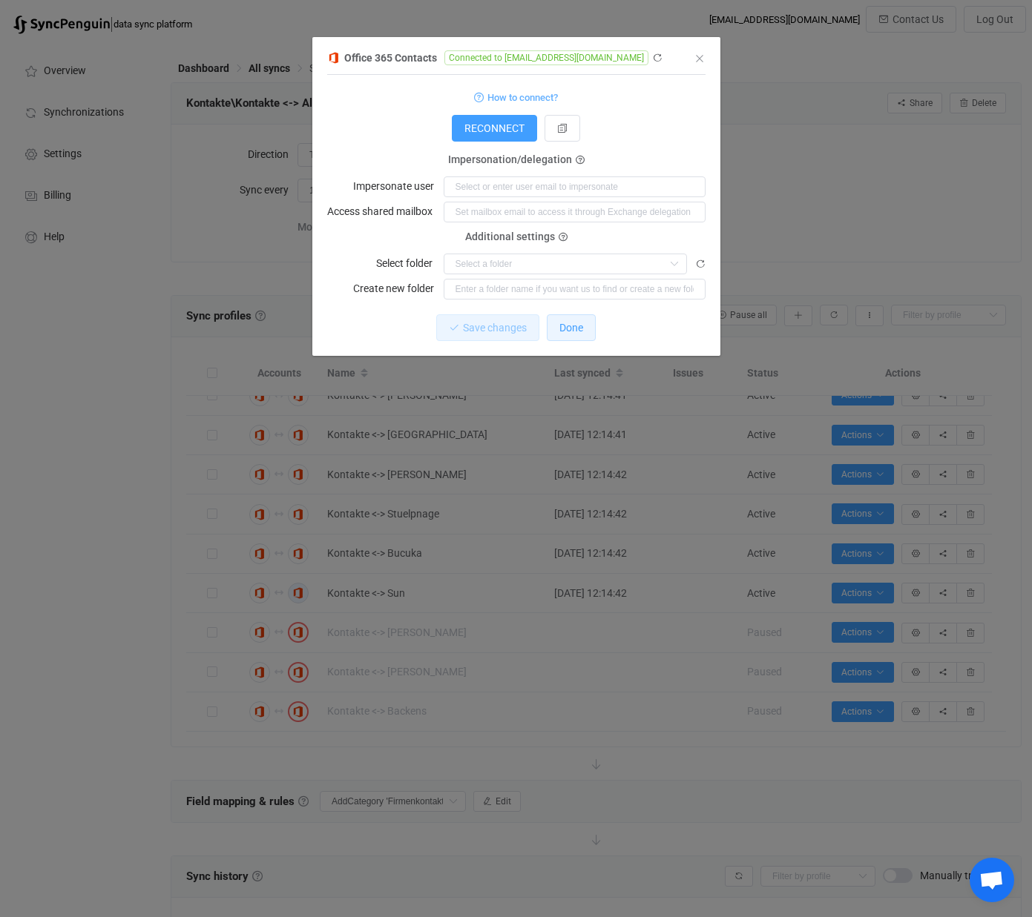
click at [569, 327] on span "Done" at bounding box center [571, 328] width 24 height 12
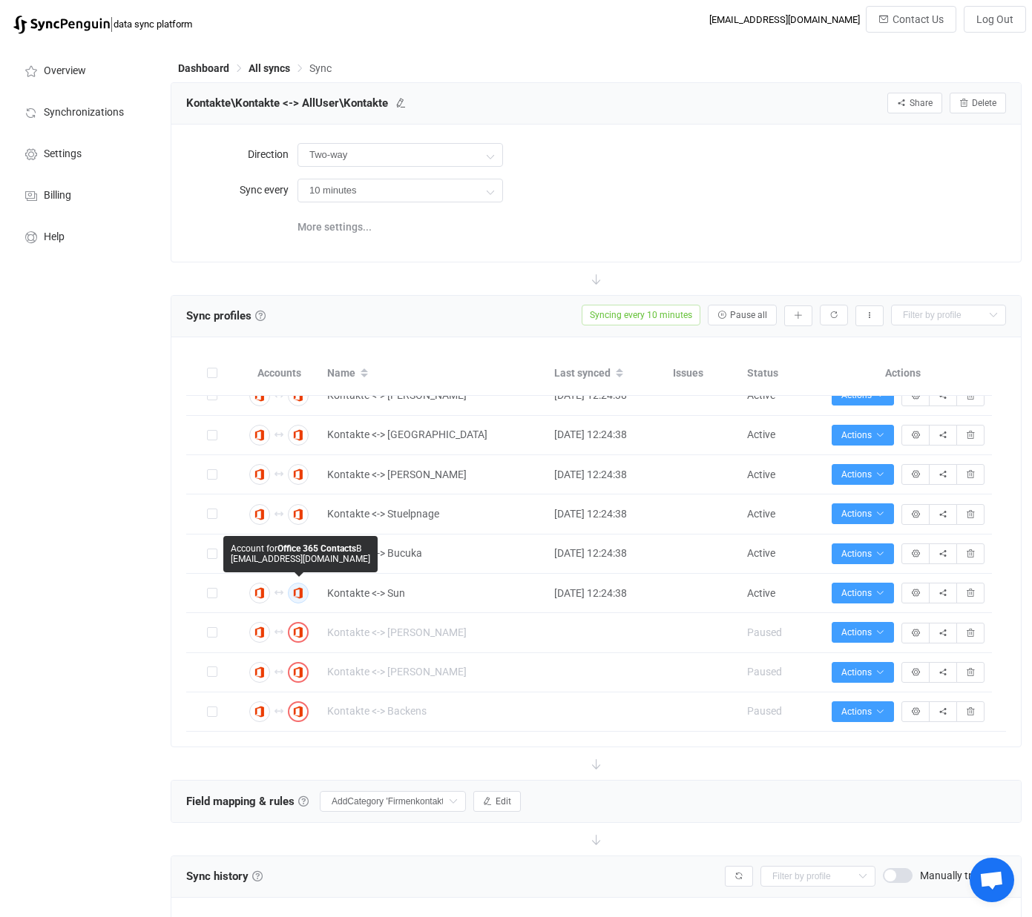
click at [297, 593] on icon "button" at bounding box center [298, 593] width 9 height 9
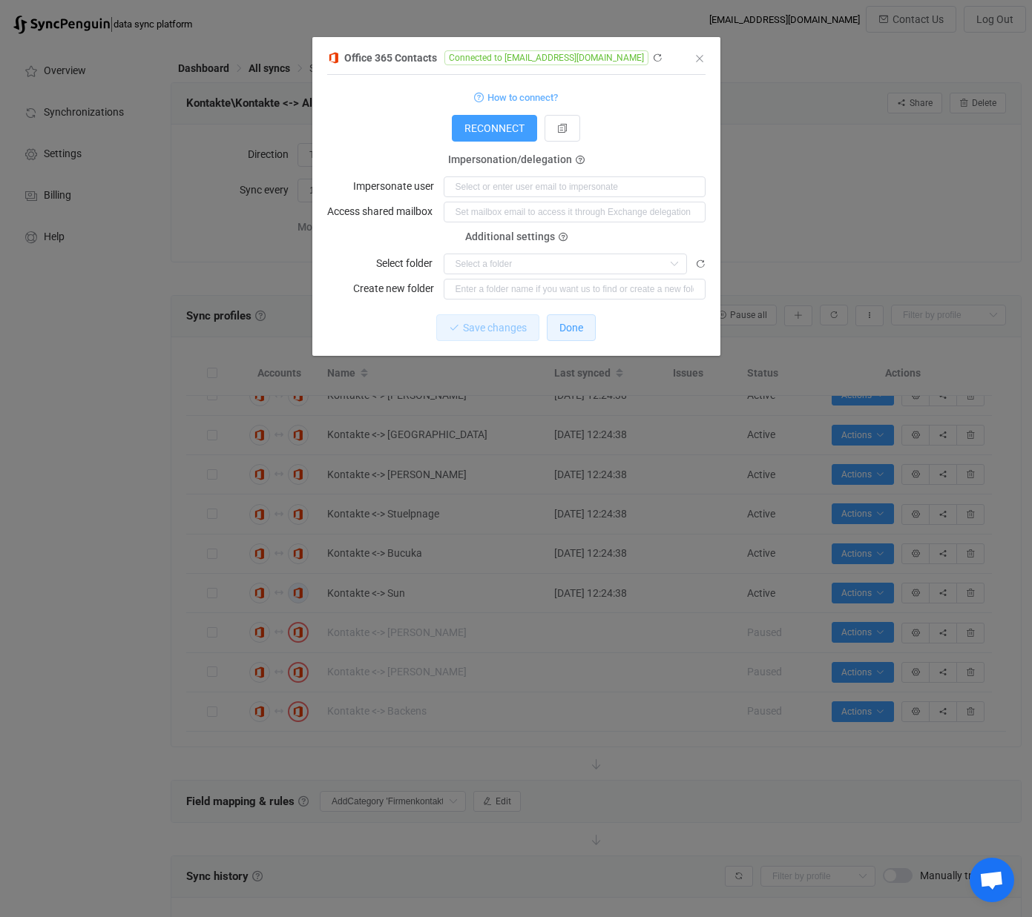
click at [577, 330] on span "Done" at bounding box center [571, 328] width 24 height 12
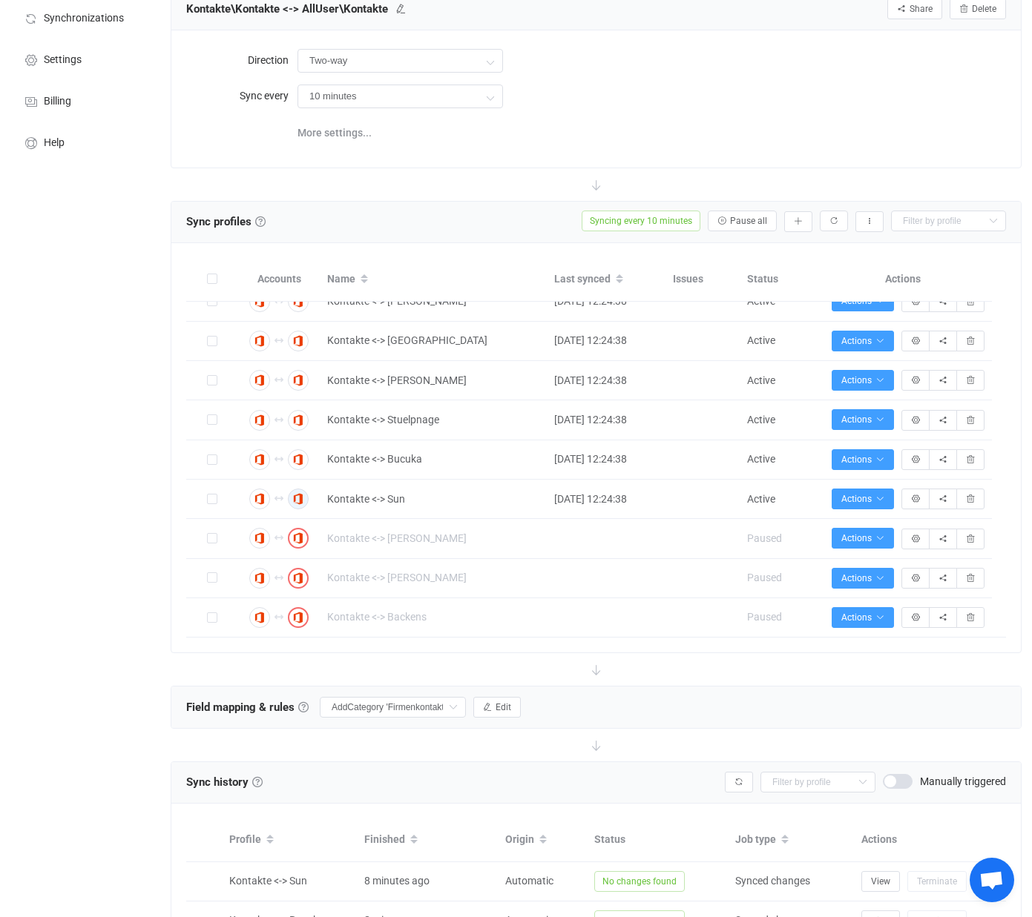
scroll to position [93, 0]
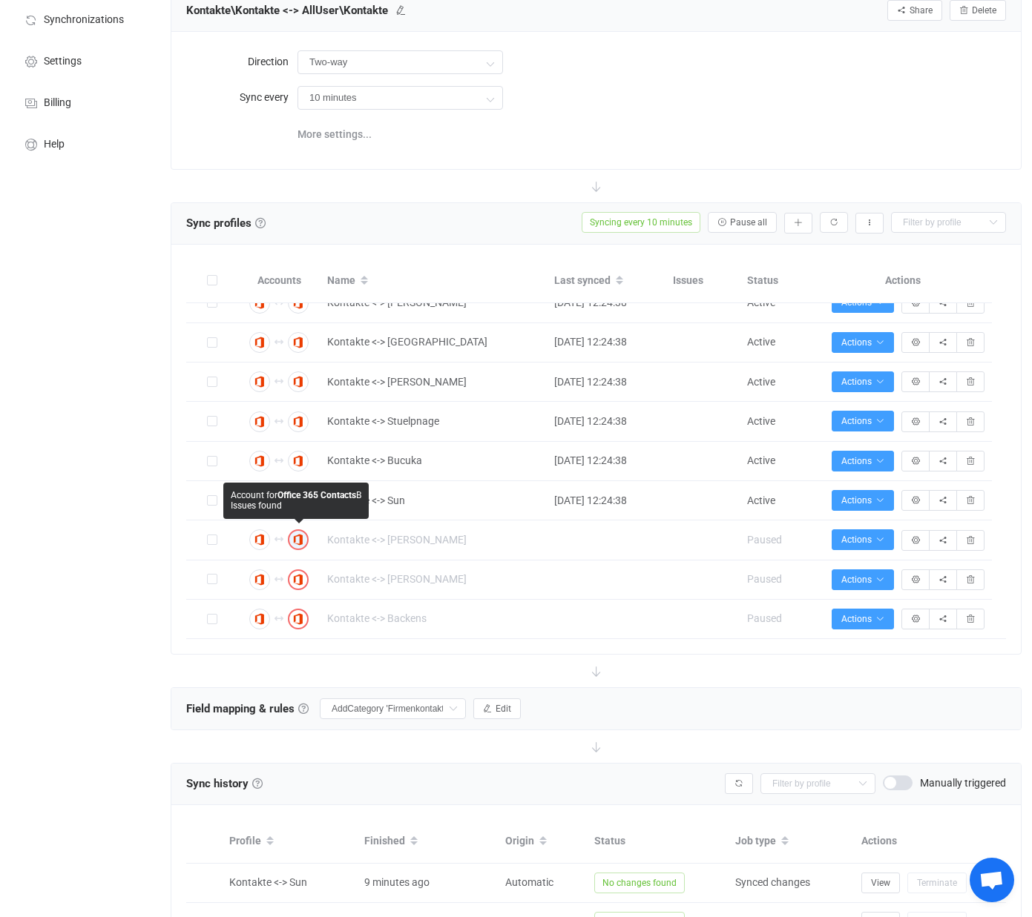
click at [303, 539] on img "button" at bounding box center [297, 539] width 13 height 13
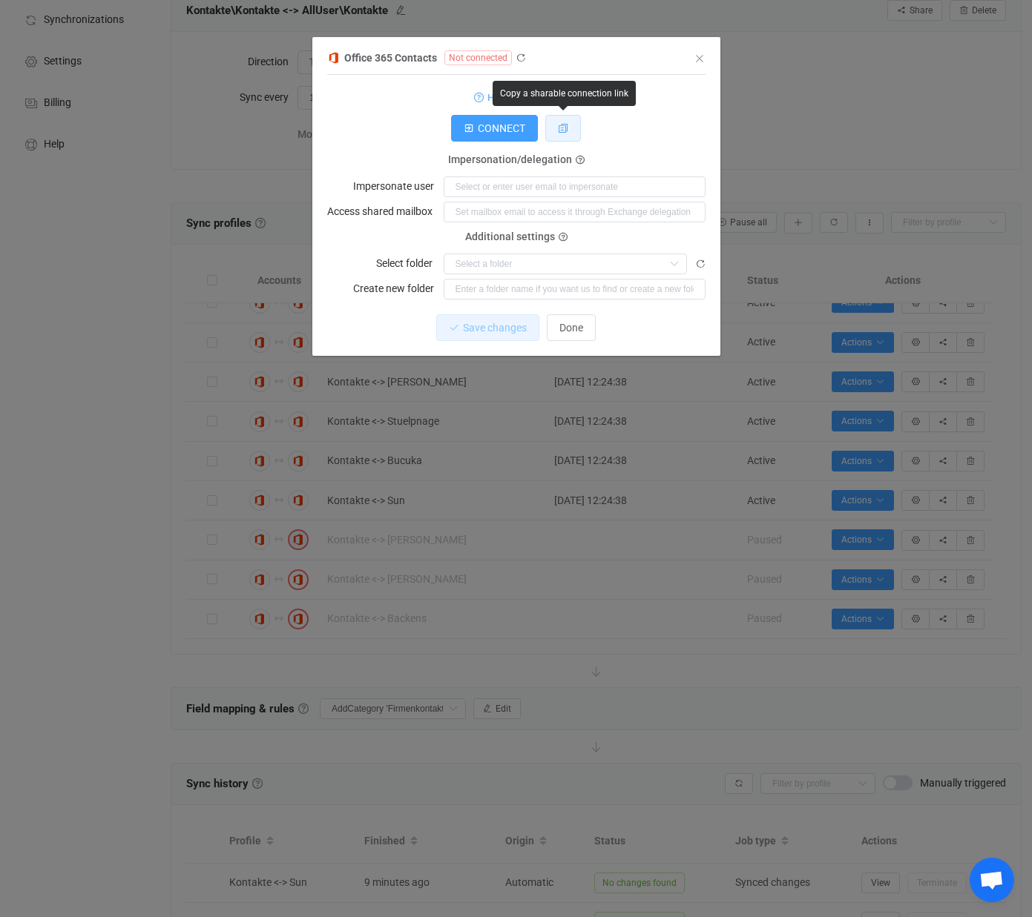
click at [567, 131] on icon "dialog" at bounding box center [563, 128] width 10 height 10
click at [521, 56] on icon "dialog" at bounding box center [520, 58] width 10 height 10
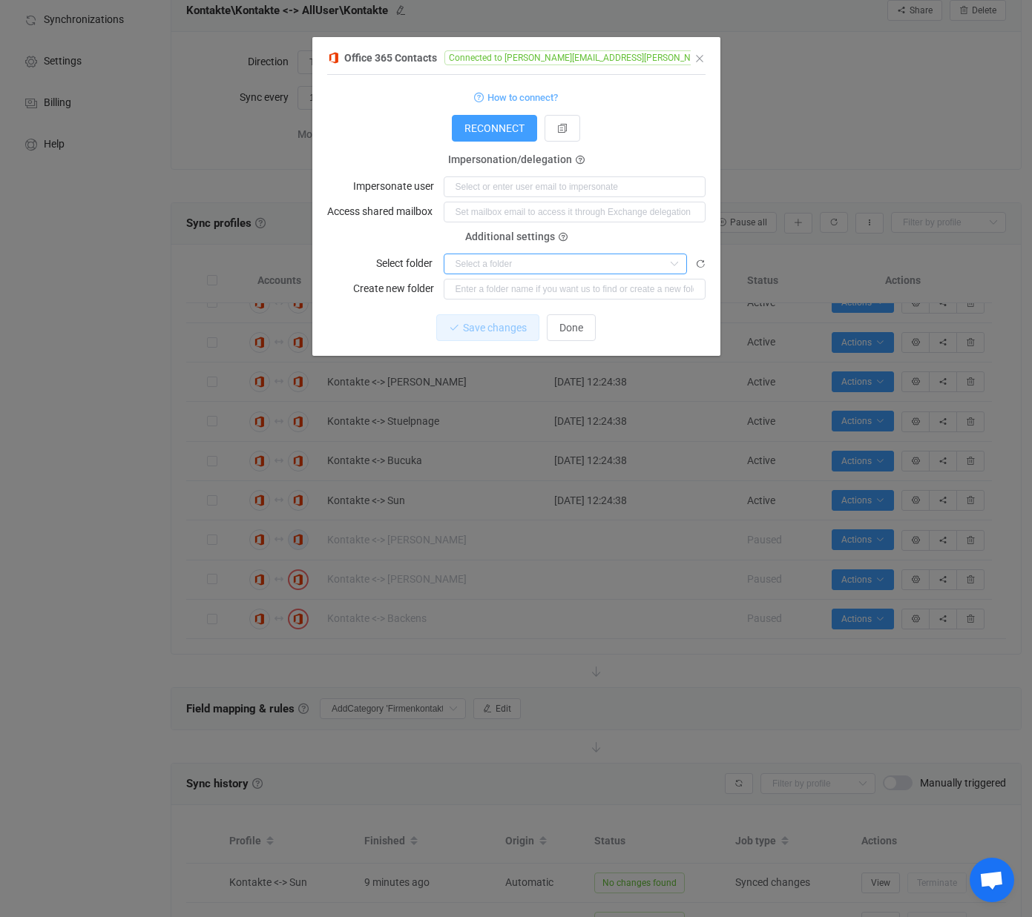
click at [537, 268] on input "dialog" at bounding box center [564, 264] width 243 height 21
click at [699, 61] on icon "Close" at bounding box center [699, 59] width 12 height 12
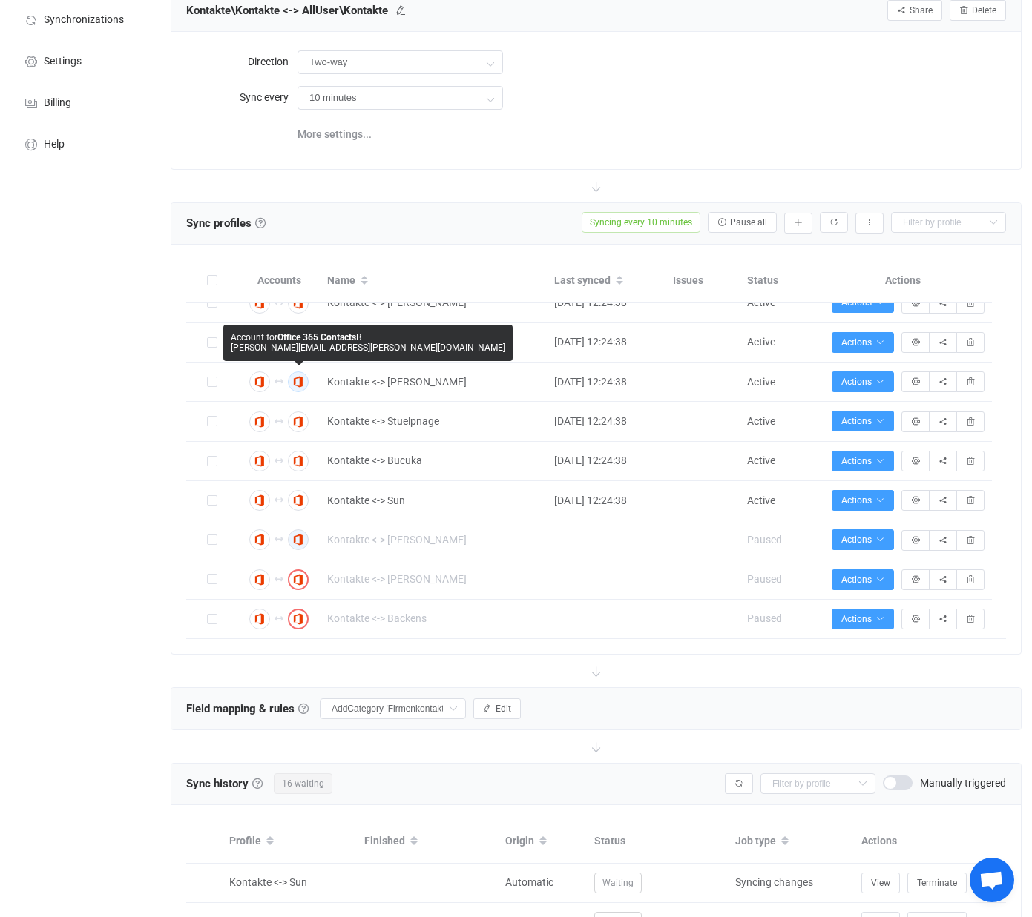
click at [303, 381] on img "button" at bounding box center [297, 381] width 13 height 13
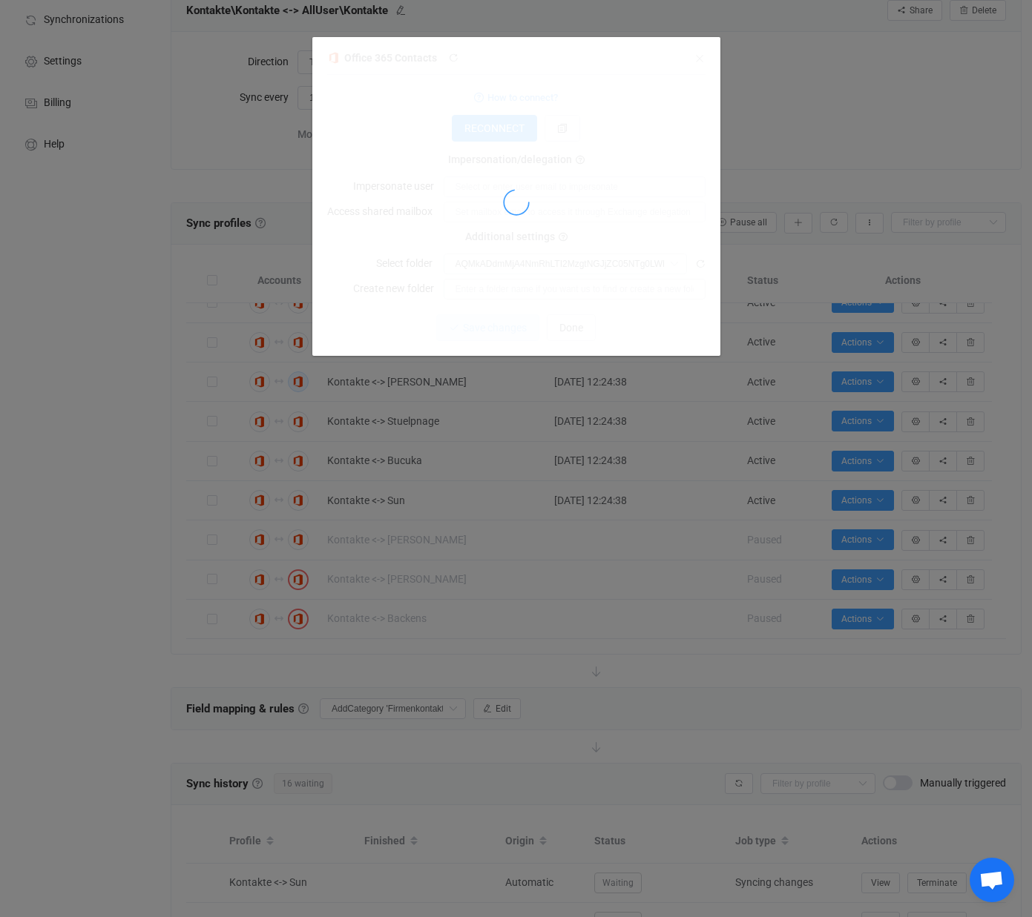
type input "Kontakte"
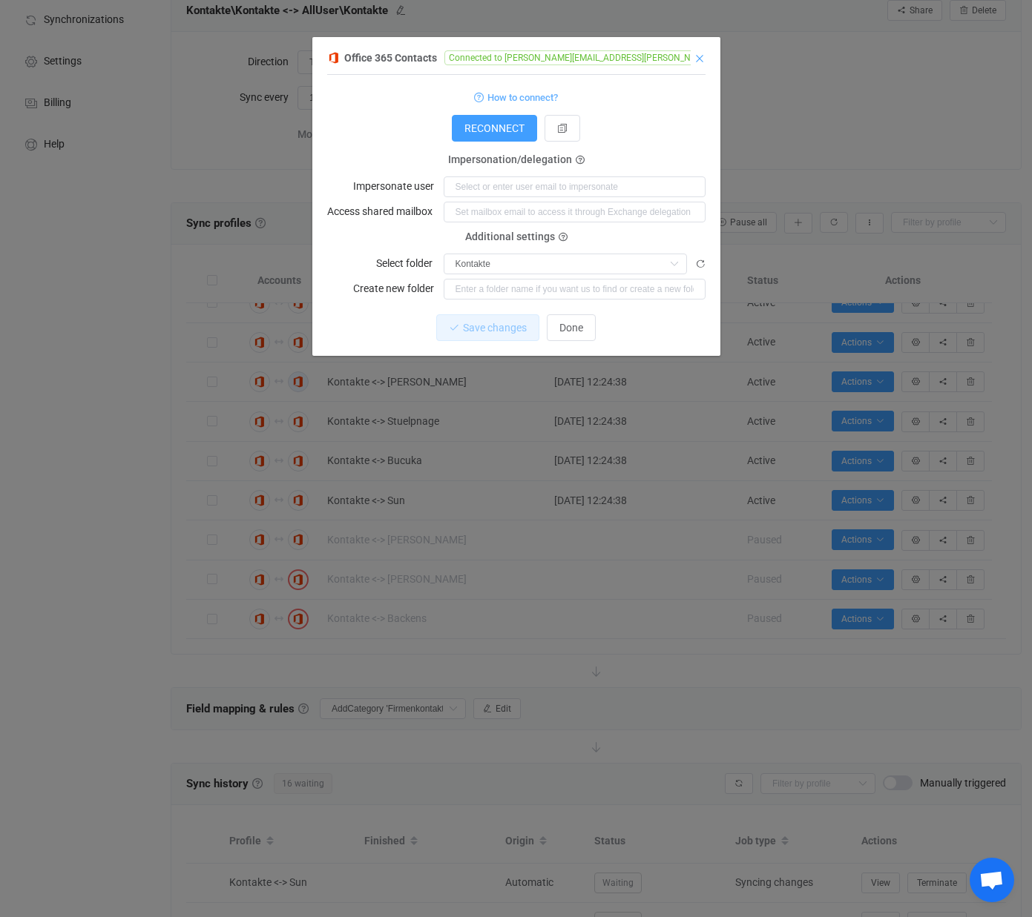
click at [700, 57] on icon "Close" at bounding box center [699, 59] width 12 height 12
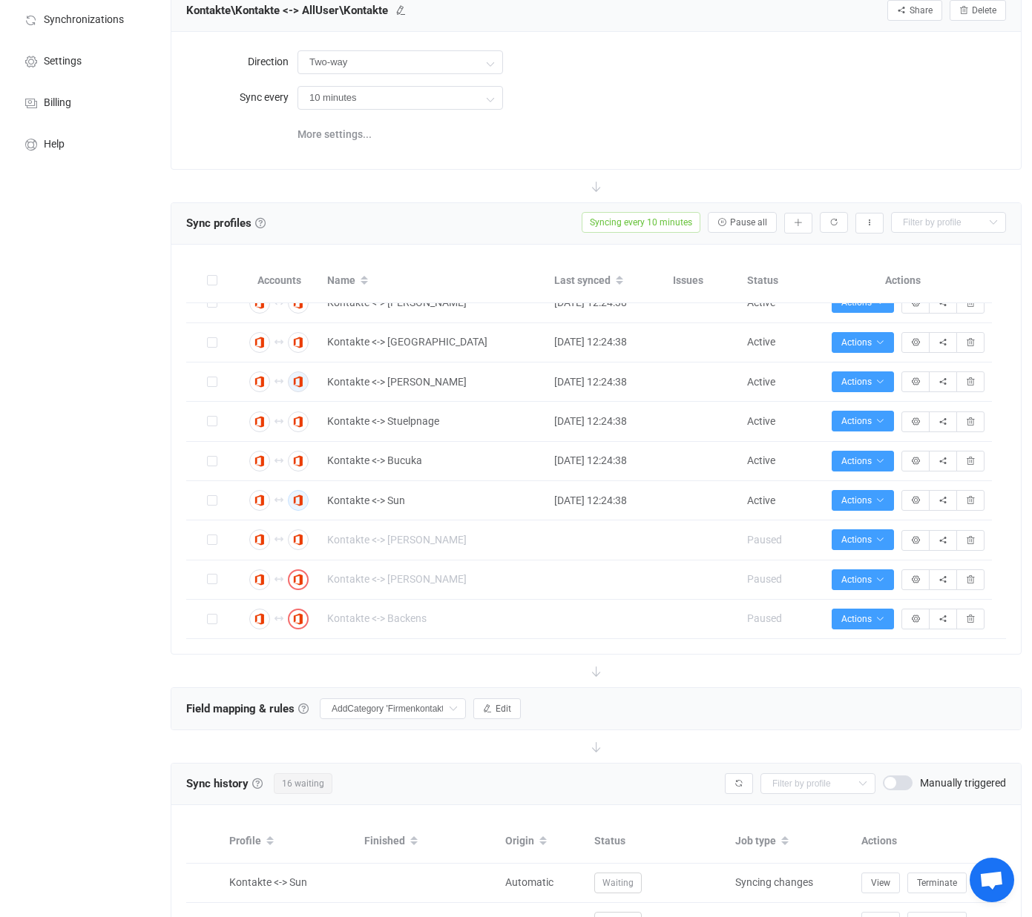
click at [298, 498] on icon "button" at bounding box center [298, 500] width 9 height 9
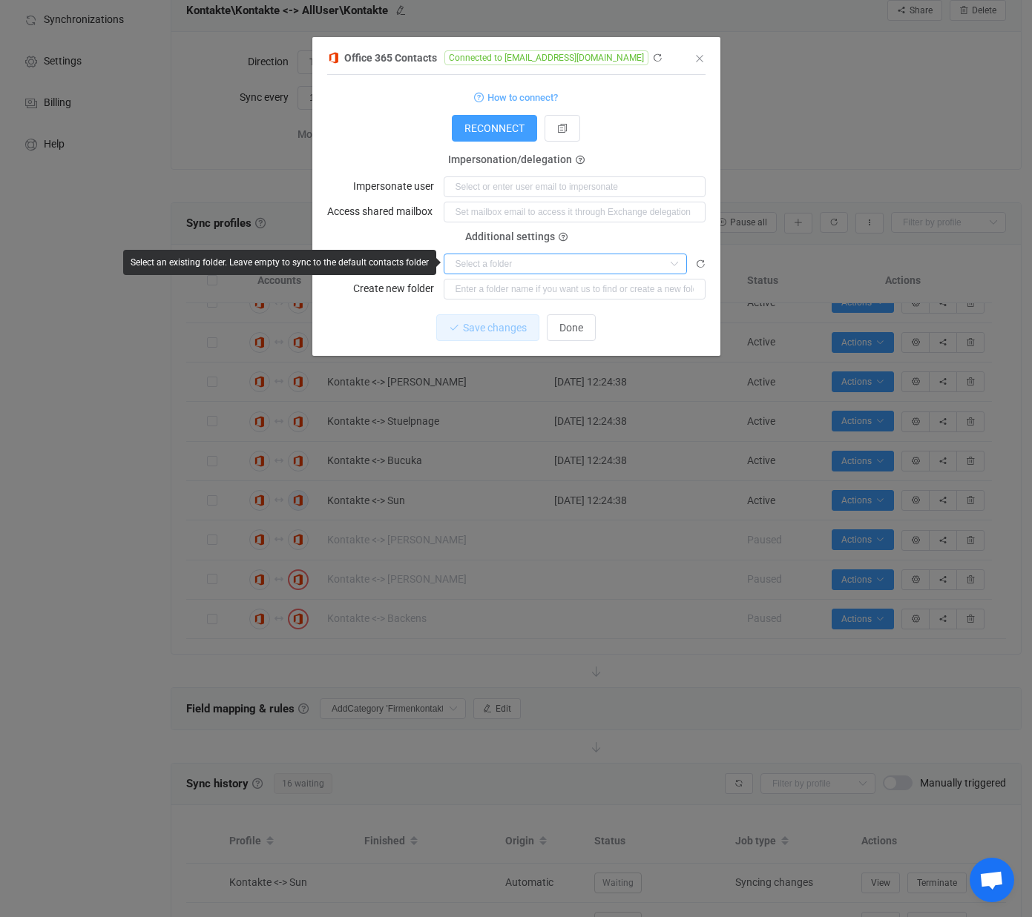
click at [520, 262] on input "dialog" at bounding box center [564, 264] width 243 height 21
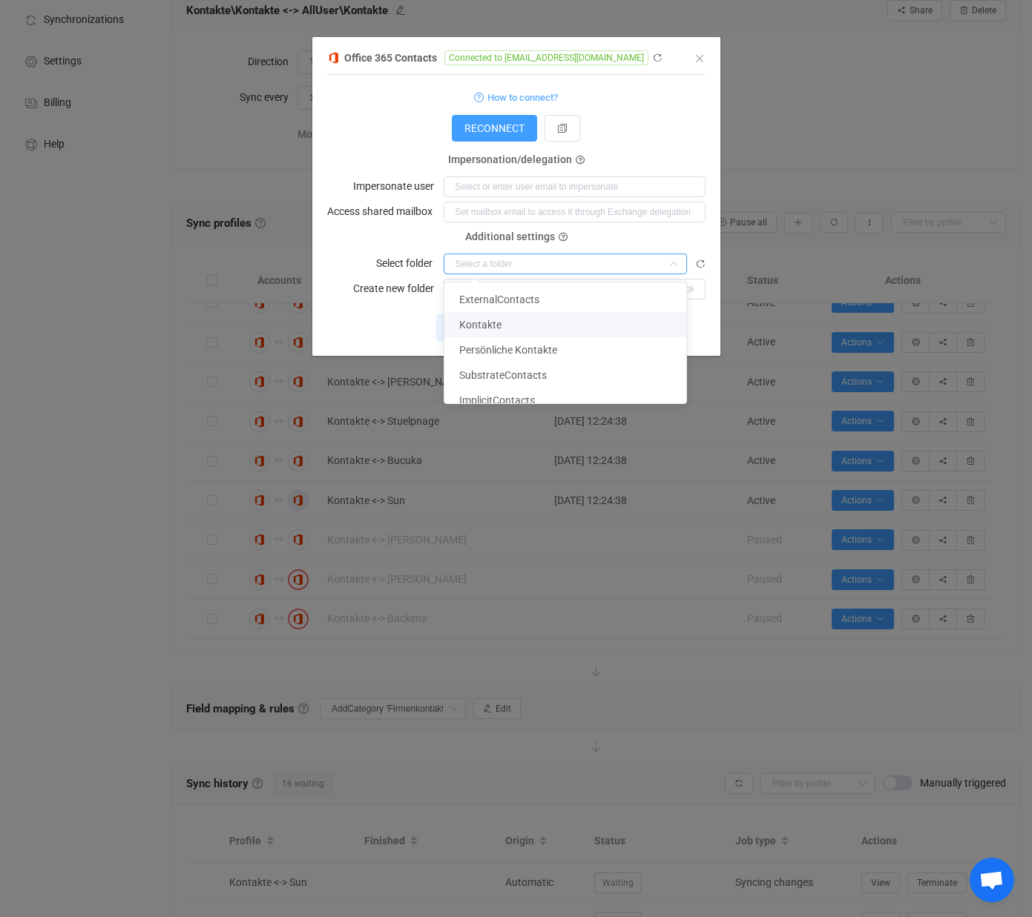
click at [498, 320] on span "Kontakte" at bounding box center [480, 325] width 42 height 12
type input "Kontakte"
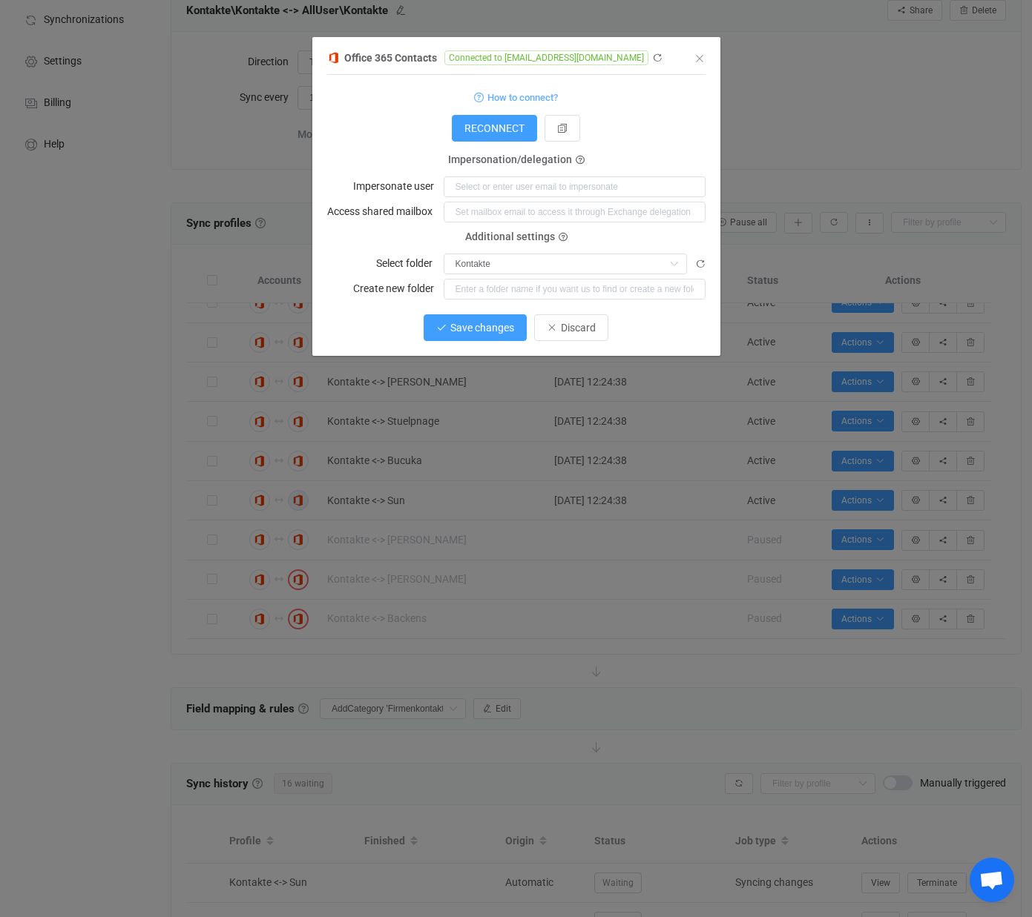
click at [492, 326] on span "Save changes" at bounding box center [482, 328] width 64 height 12
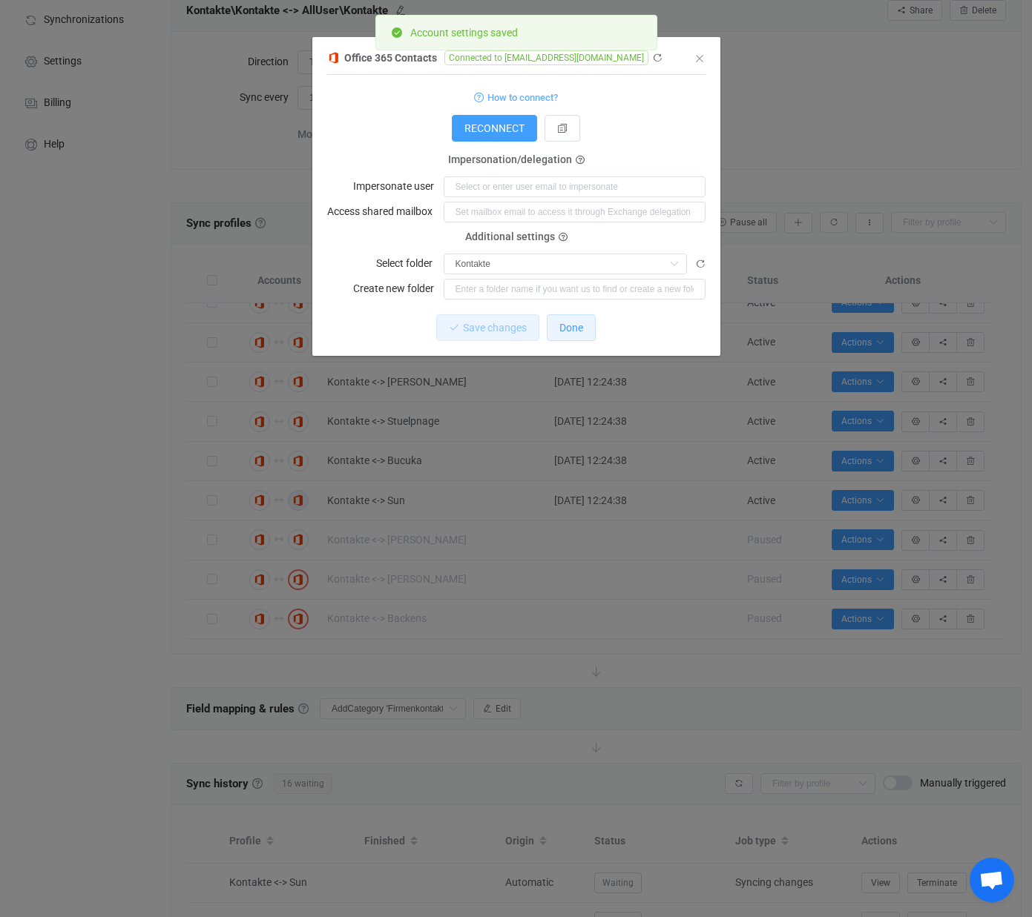
click at [573, 324] on span "Done" at bounding box center [571, 328] width 24 height 12
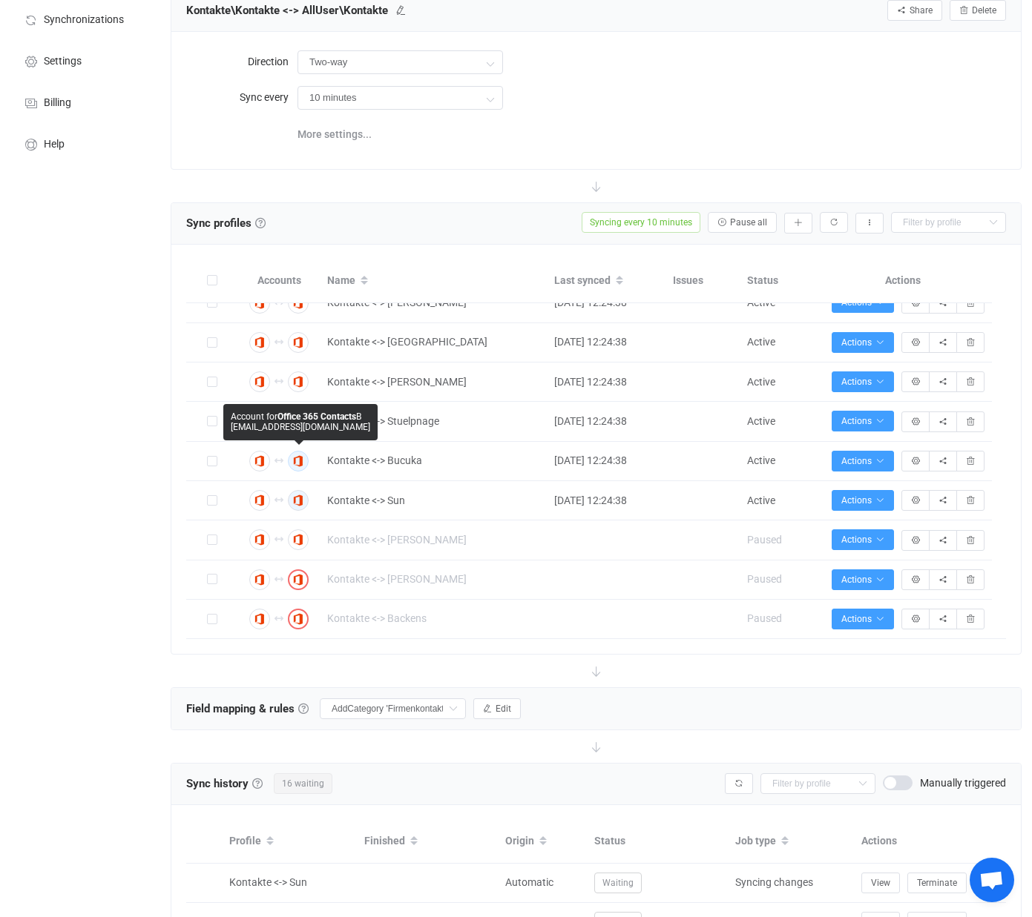
click at [301, 457] on icon "button" at bounding box center [298, 461] width 9 height 9
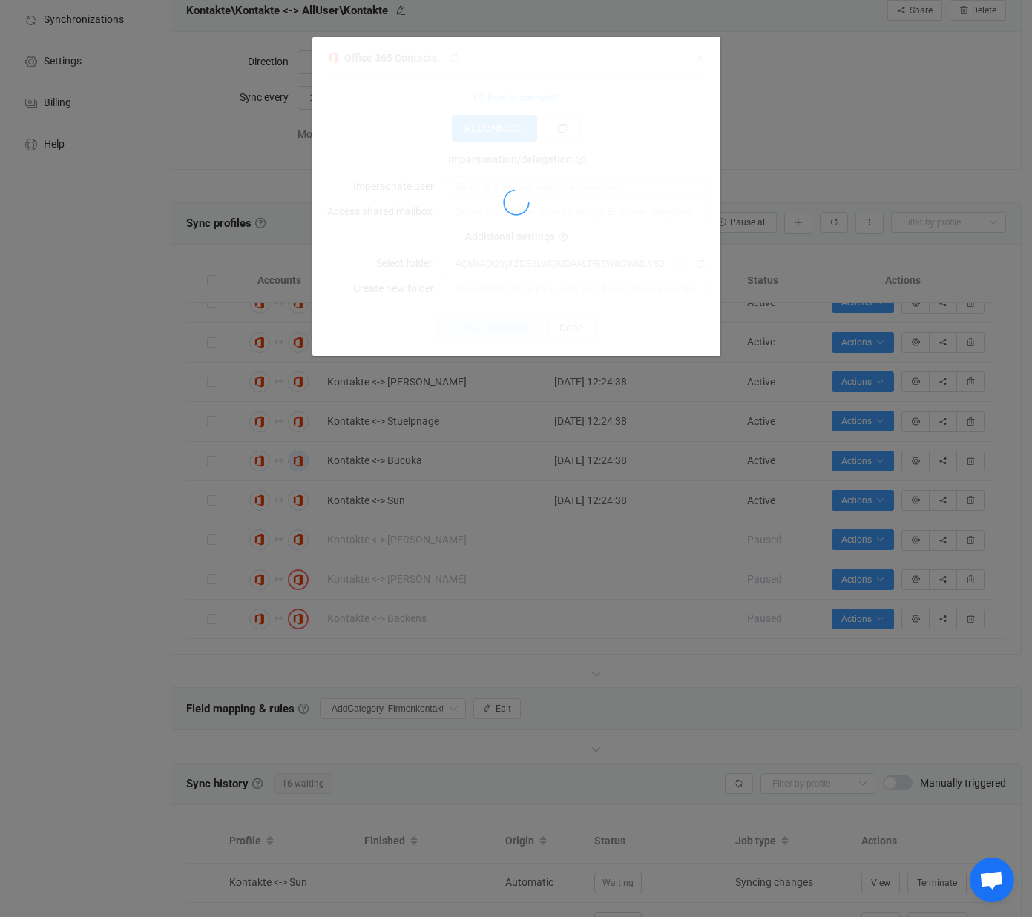
type input "Kontakte"
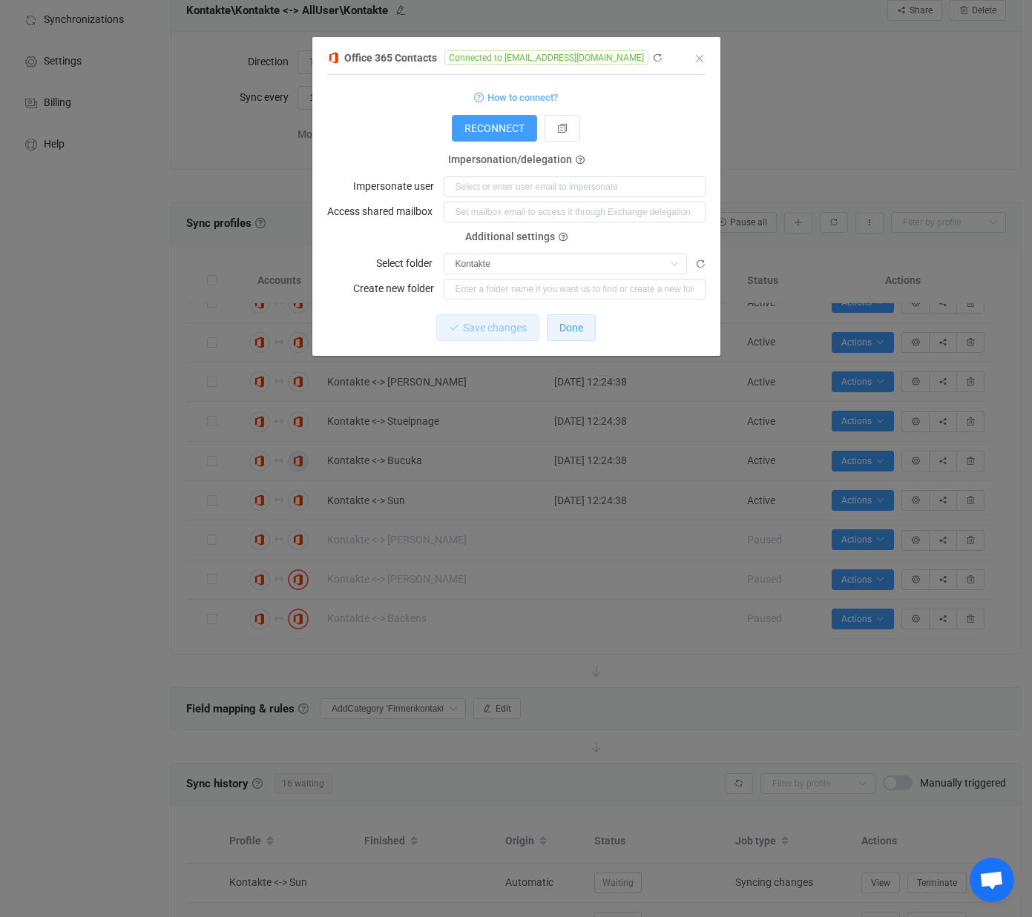
click at [569, 322] on span "Done" at bounding box center [571, 328] width 24 height 12
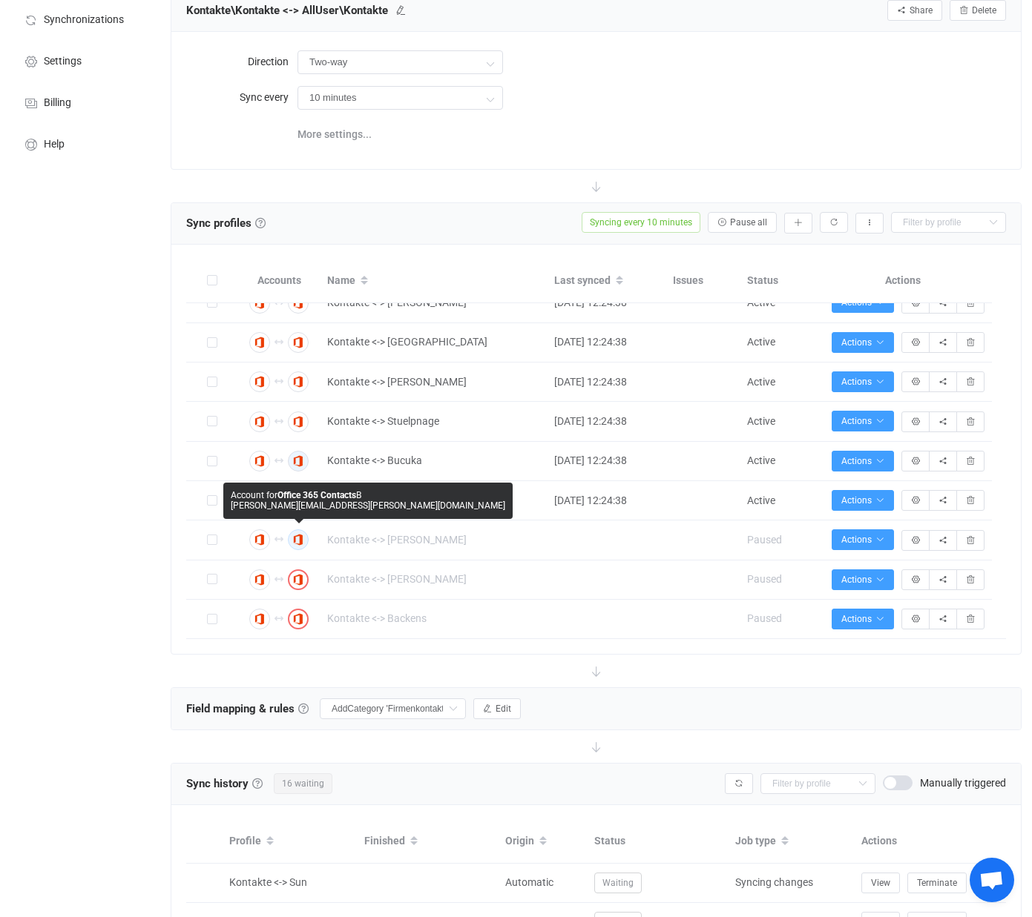
click at [299, 541] on icon "button" at bounding box center [298, 539] width 9 height 9
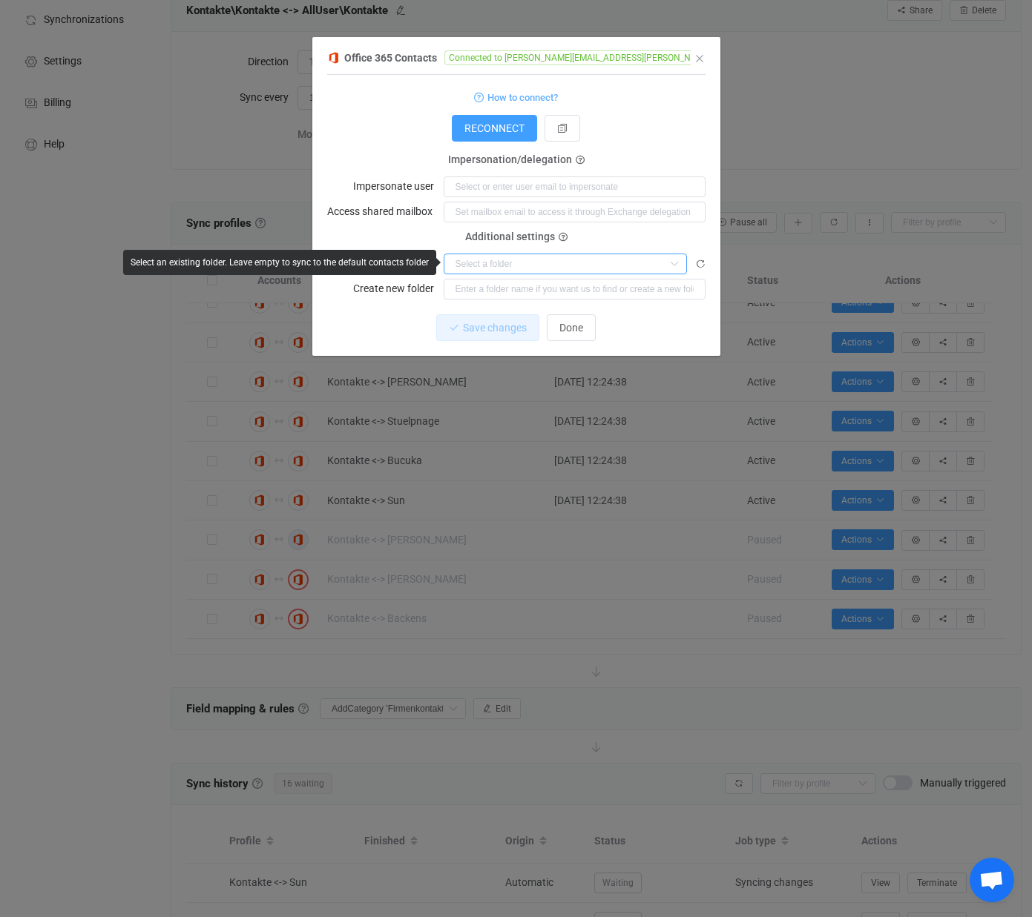
click at [489, 262] on input "dialog" at bounding box center [564, 264] width 243 height 21
click at [505, 260] on input "dialog" at bounding box center [564, 264] width 243 height 21
click at [698, 264] on icon "dialog" at bounding box center [700, 264] width 10 height 10
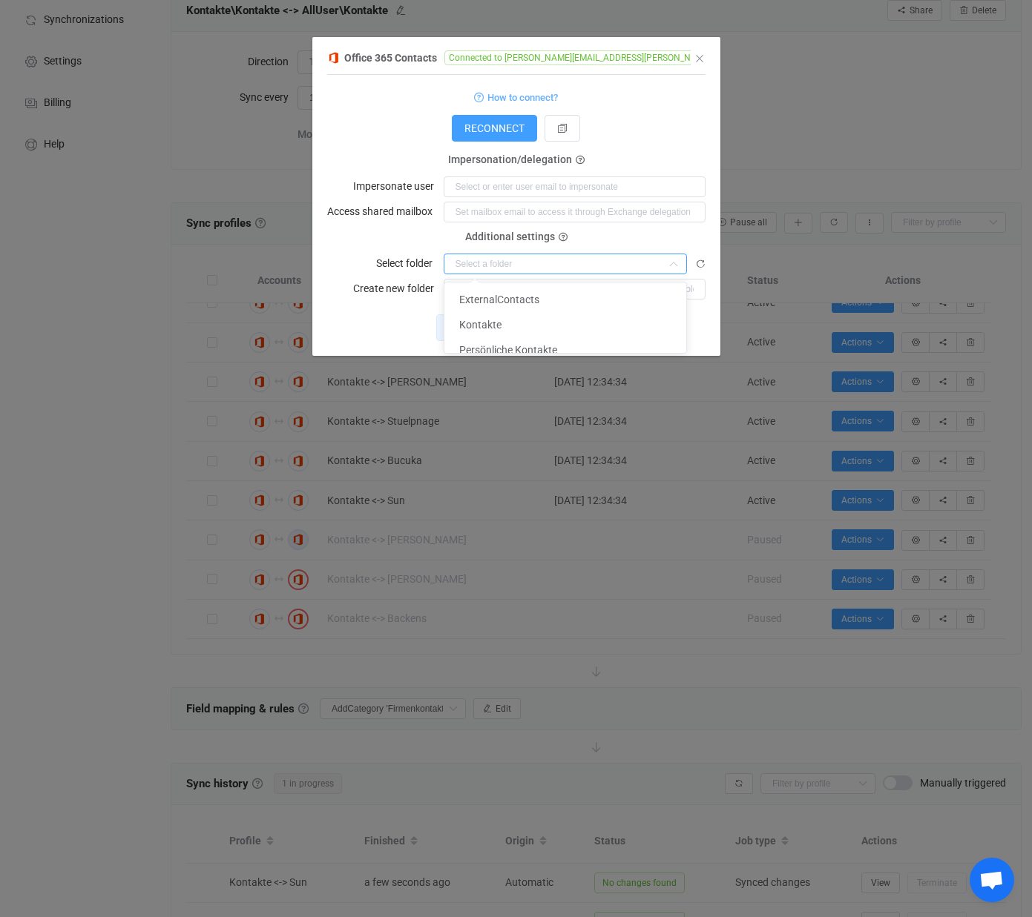
click at [512, 265] on input "dialog" at bounding box center [564, 264] width 243 height 21
click at [502, 318] on li "Kontakte" at bounding box center [572, 324] width 256 height 25
type input "Kontakte"
click at [472, 329] on span "Save changes" at bounding box center [482, 328] width 64 height 12
click at [573, 329] on span "Done" at bounding box center [571, 328] width 24 height 12
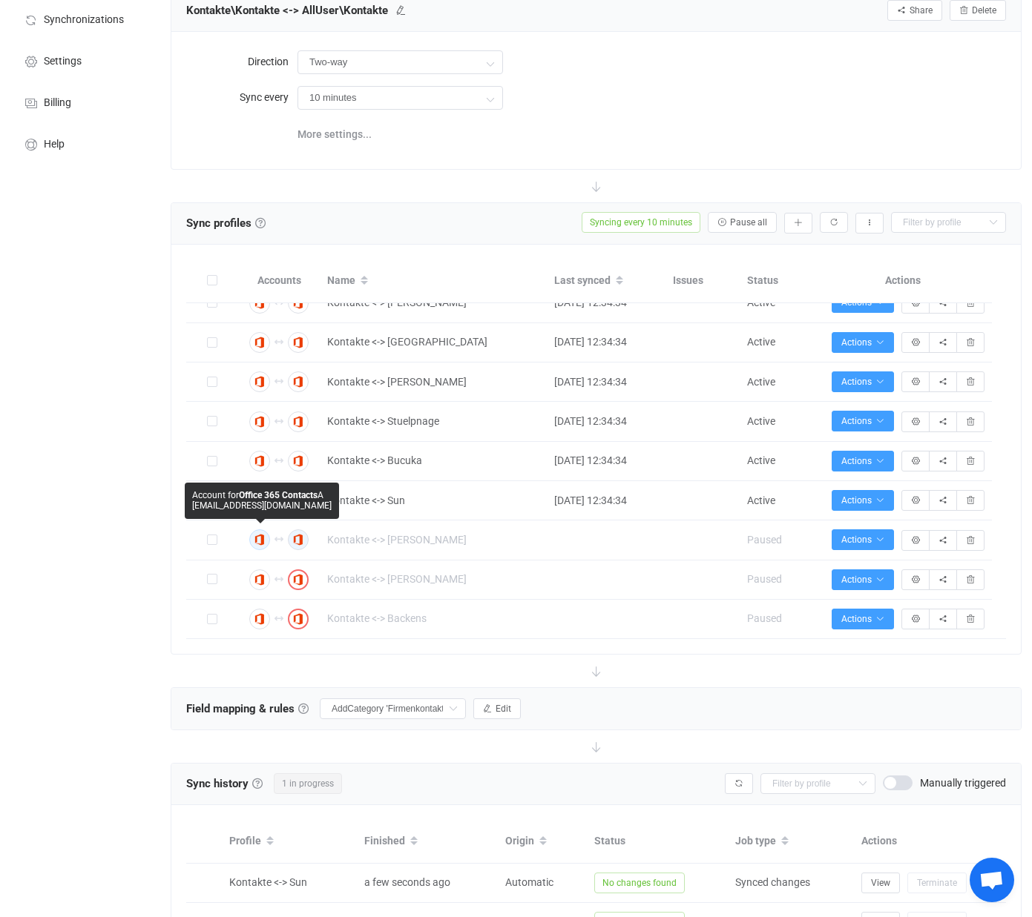
click at [257, 538] on icon "button" at bounding box center [259, 539] width 9 height 9
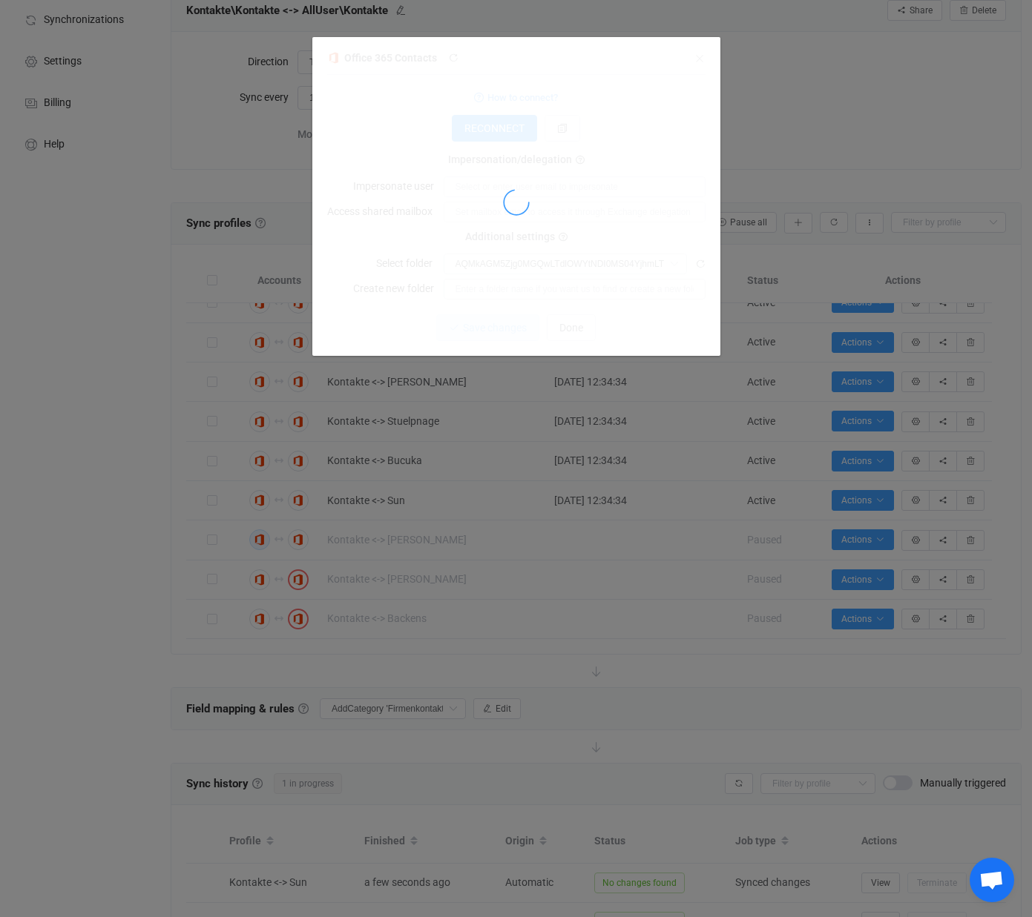
type input "Kontakte"
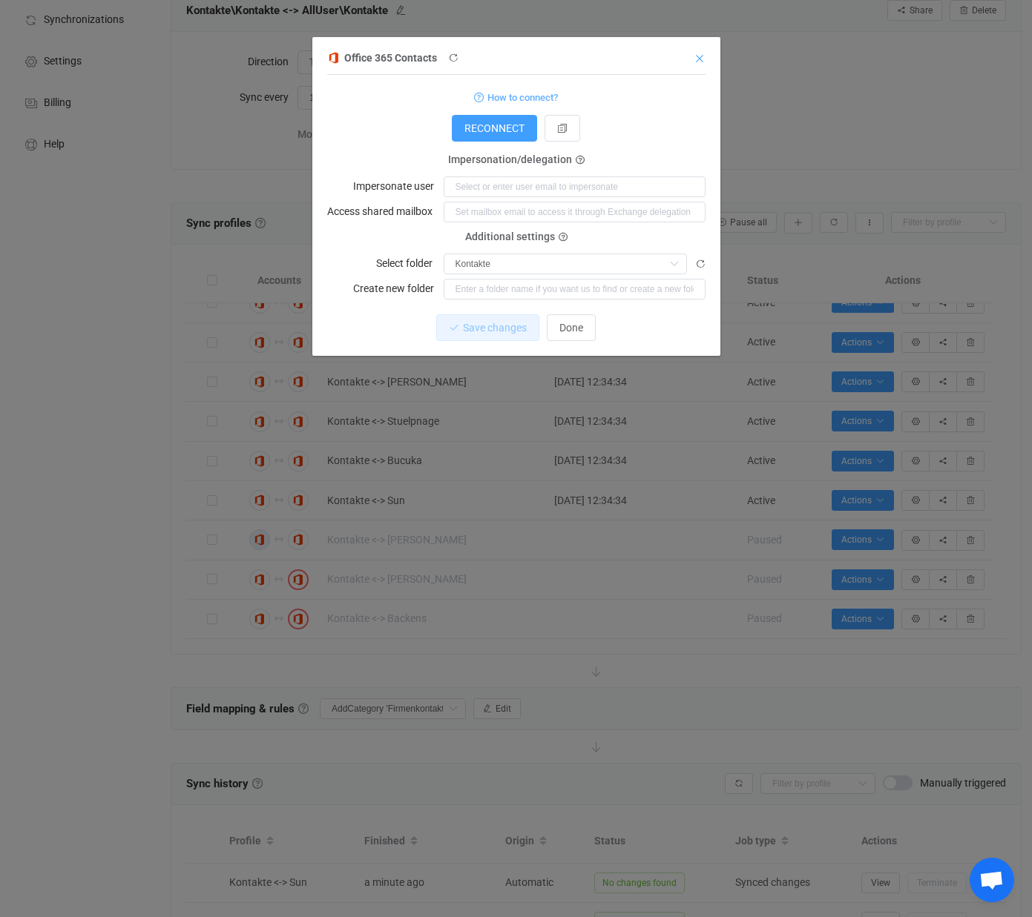
click at [702, 59] on icon "Close" at bounding box center [699, 59] width 12 height 12
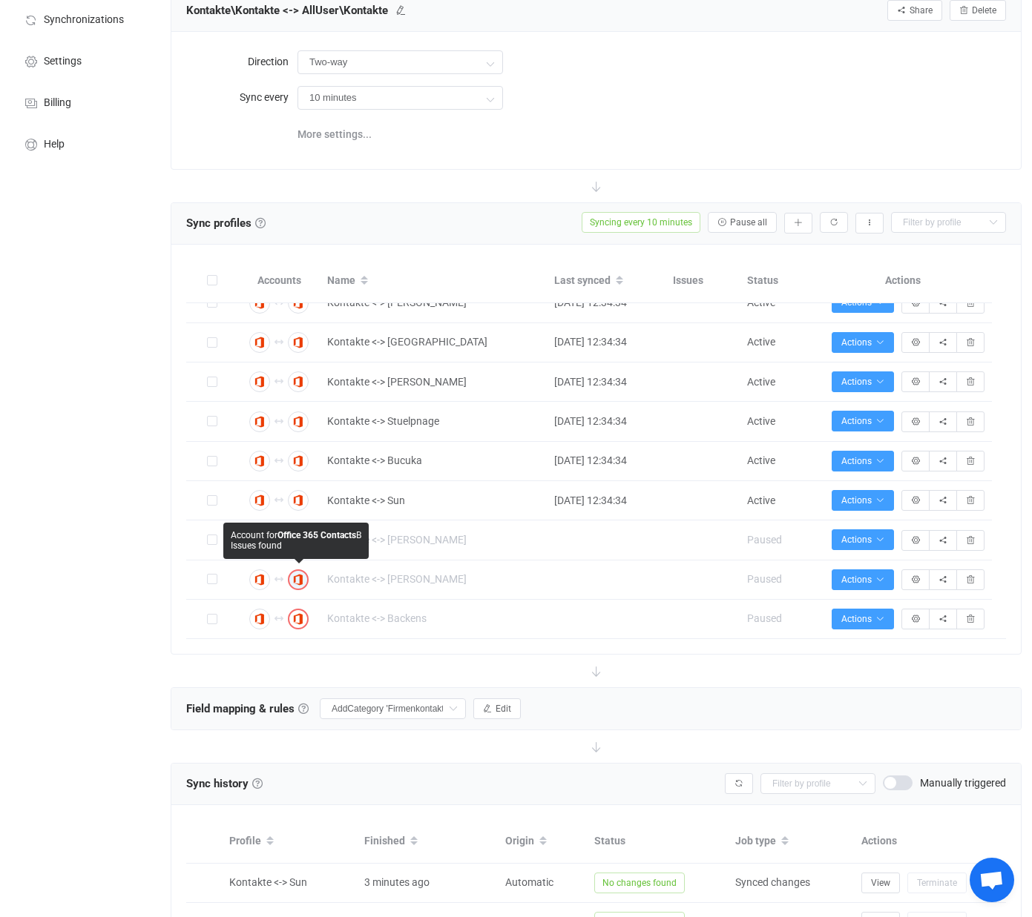
click at [300, 580] on icon "button" at bounding box center [298, 580] width 9 height 9
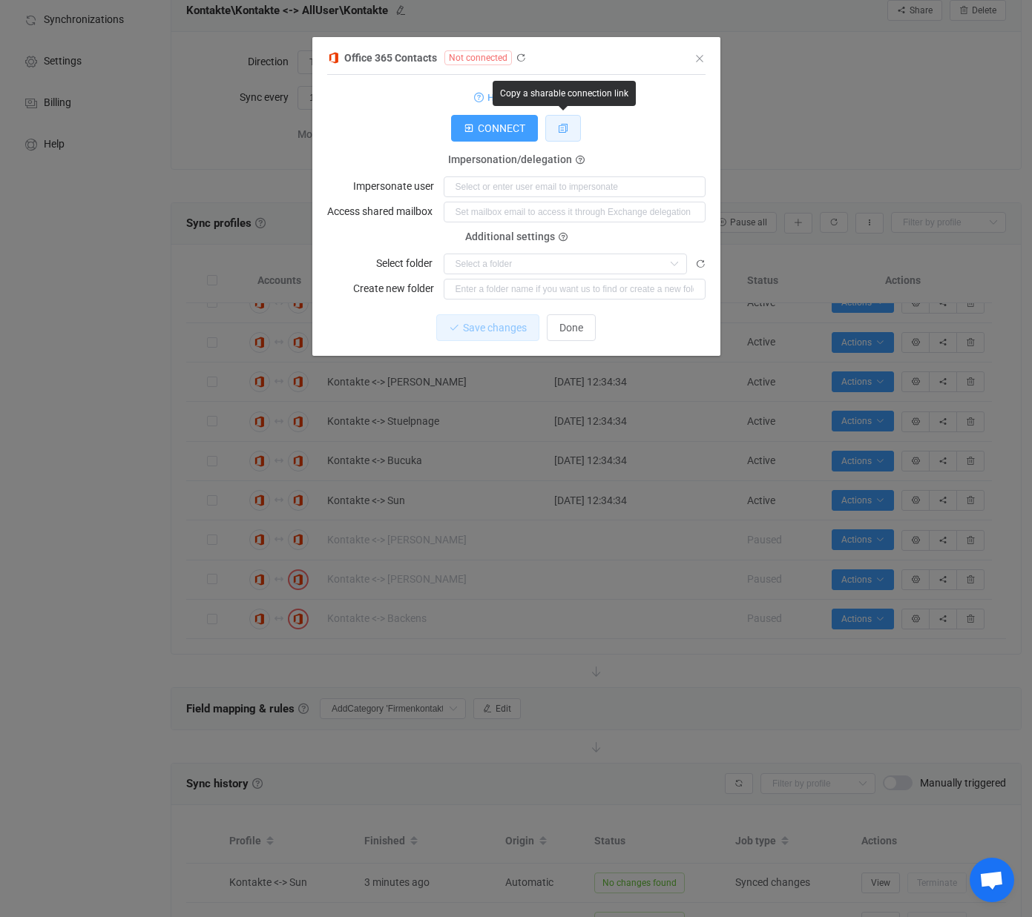
click at [563, 127] on icon "dialog" at bounding box center [563, 128] width 10 height 10
click at [517, 58] on icon "dialog" at bounding box center [520, 58] width 10 height 10
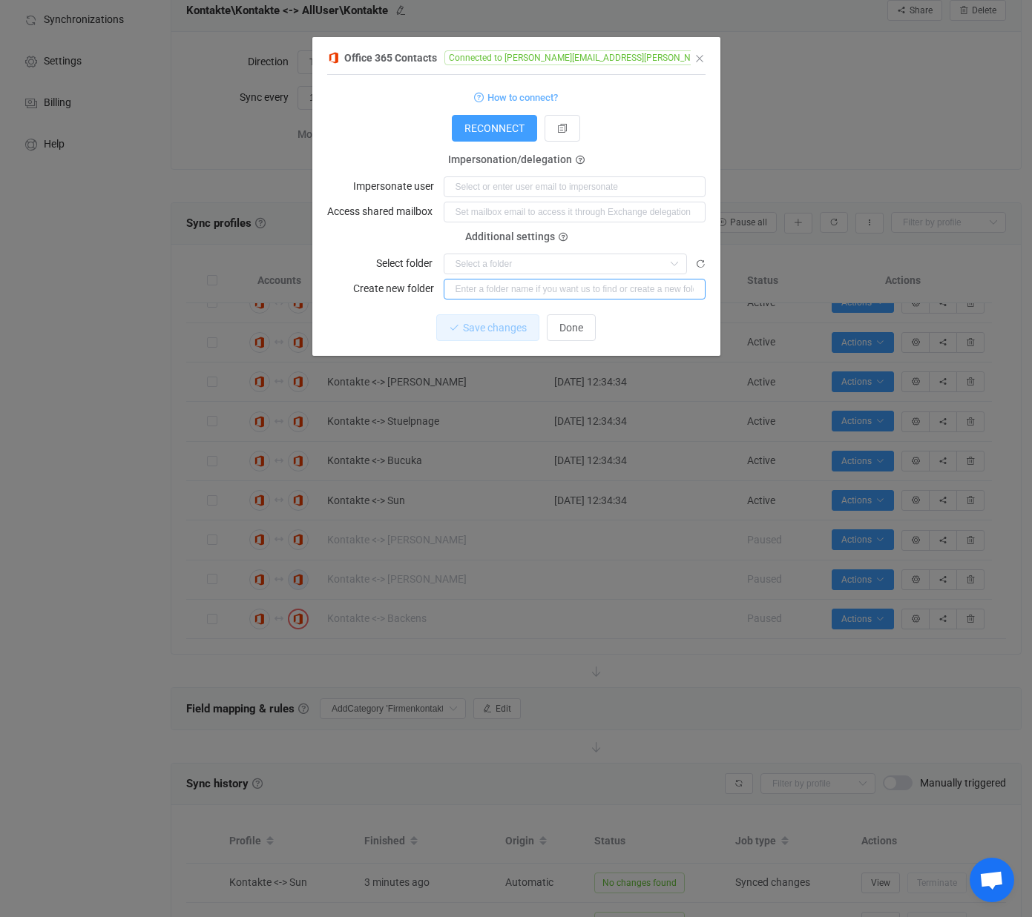
click at [510, 279] on input "dialog" at bounding box center [574, 289] width 262 height 21
click at [511, 265] on input "dialog" at bounding box center [564, 264] width 243 height 21
click at [498, 322] on span "Kontakte" at bounding box center [480, 325] width 42 height 12
type input "Kontakte"
click at [473, 327] on span "Save changes" at bounding box center [482, 328] width 64 height 12
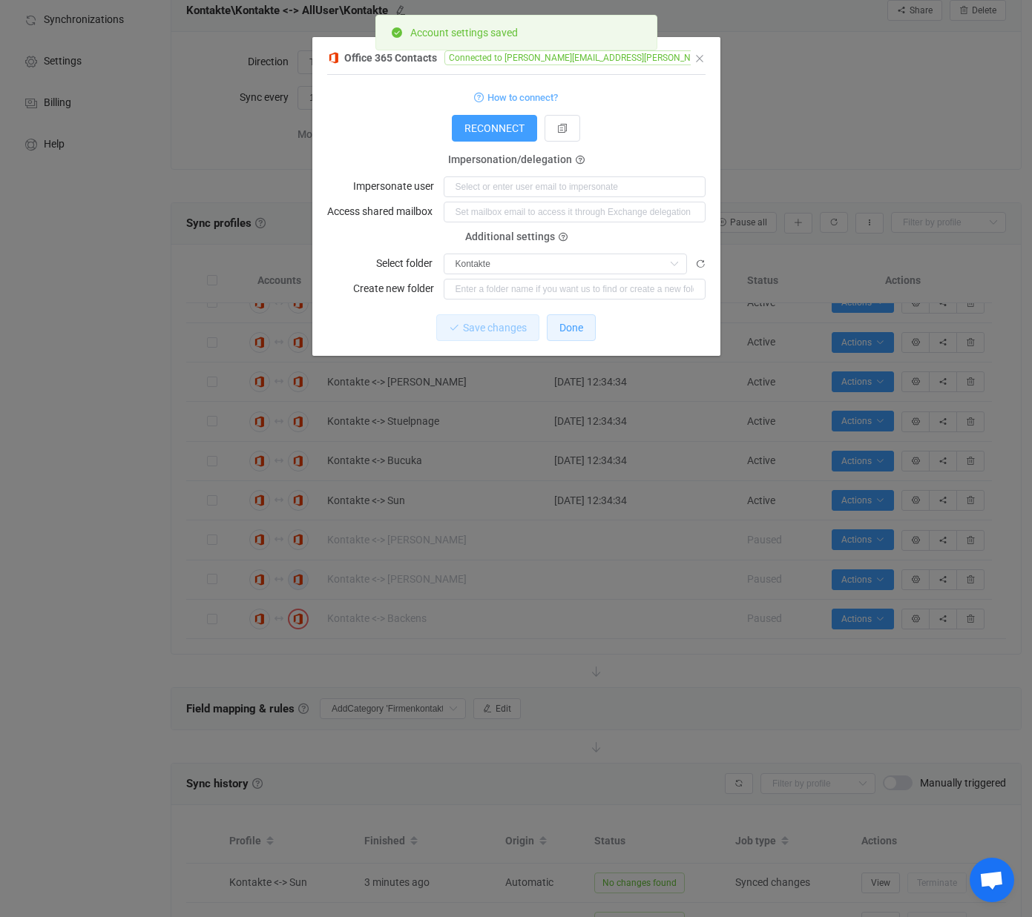
click at [563, 326] on span "Done" at bounding box center [571, 328] width 24 height 12
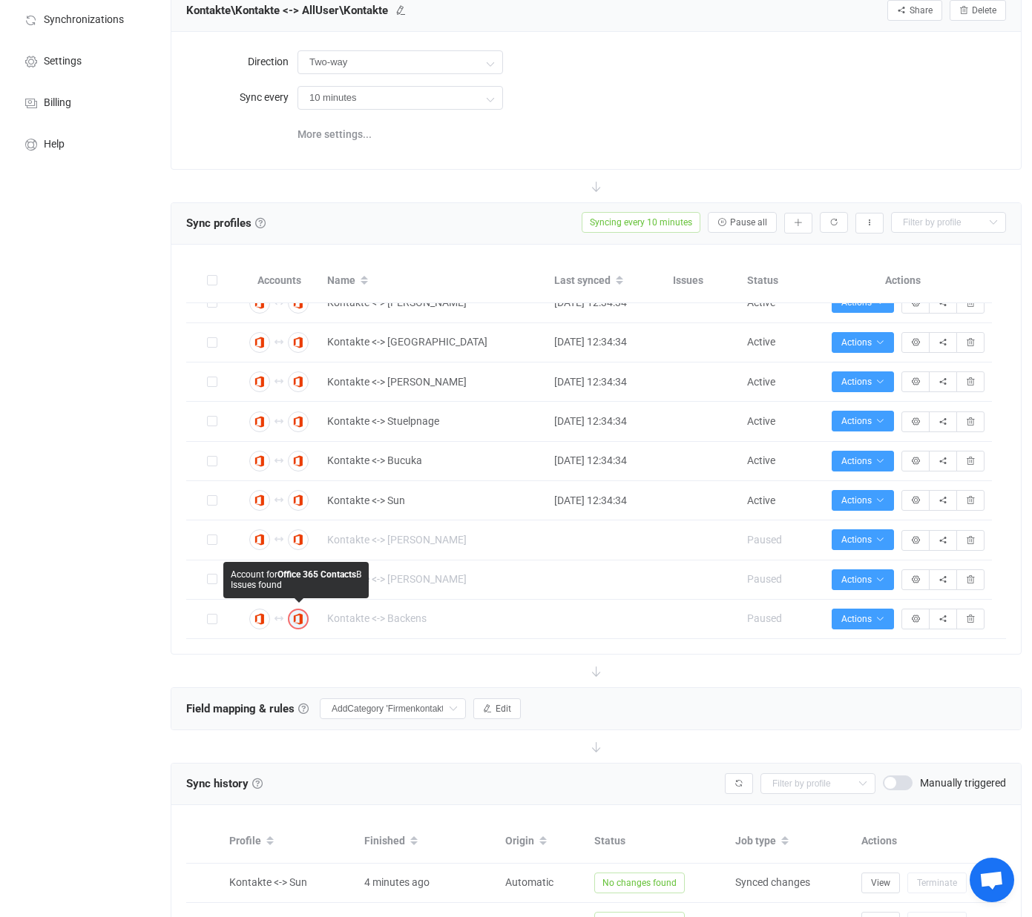
click at [294, 619] on icon "button" at bounding box center [298, 619] width 9 height 9
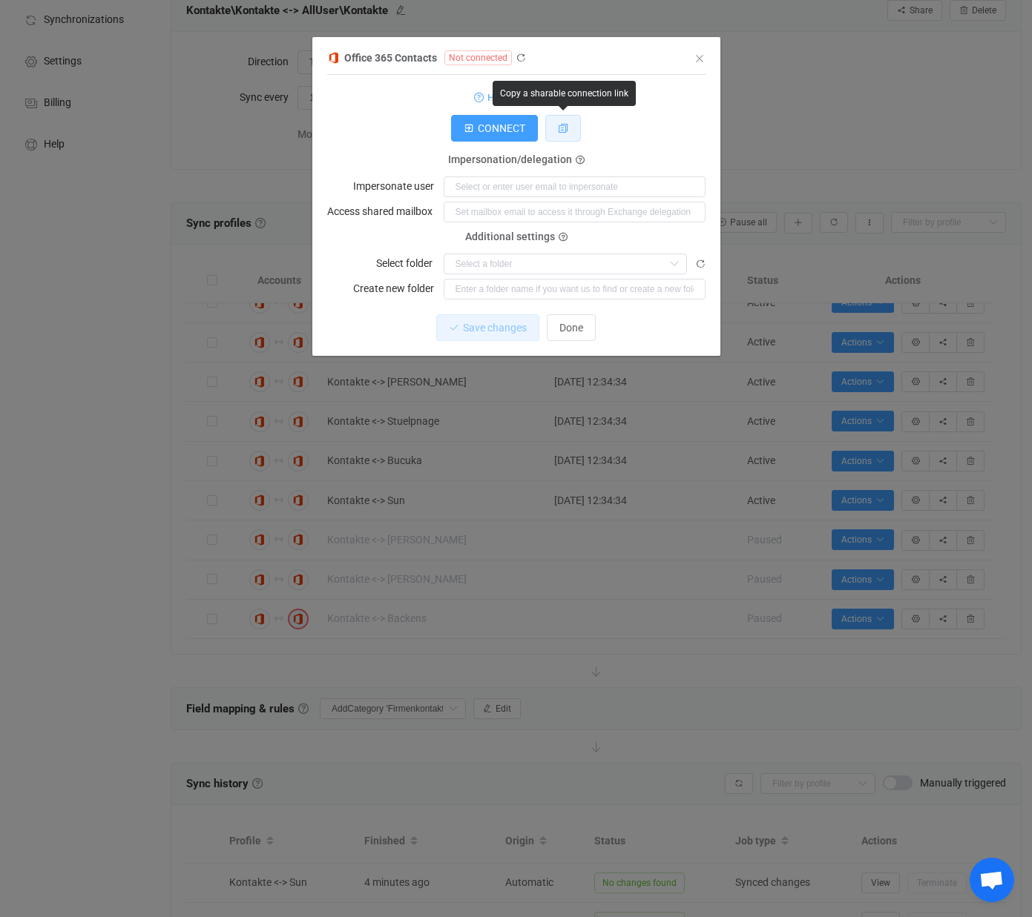
click at [563, 129] on icon "dialog" at bounding box center [563, 128] width 10 height 10
click at [524, 55] on icon "dialog" at bounding box center [520, 58] width 10 height 10
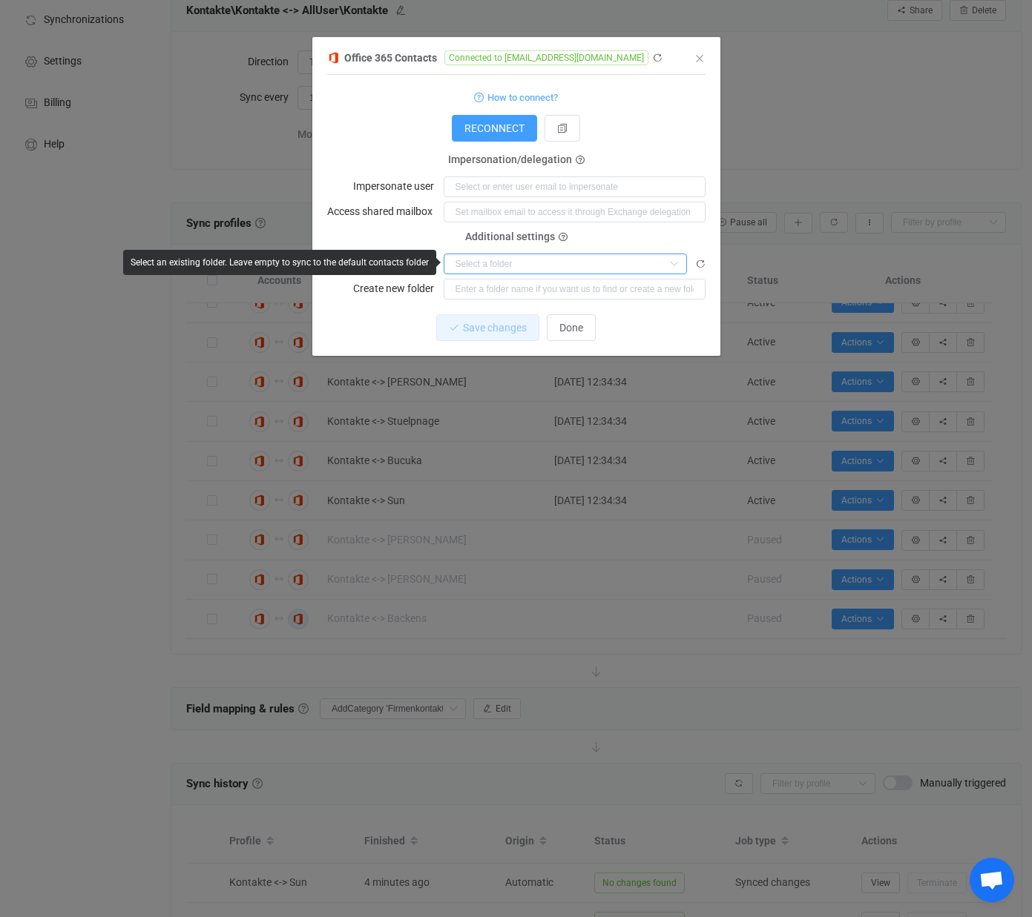
click at [492, 262] on input "dialog" at bounding box center [564, 264] width 243 height 21
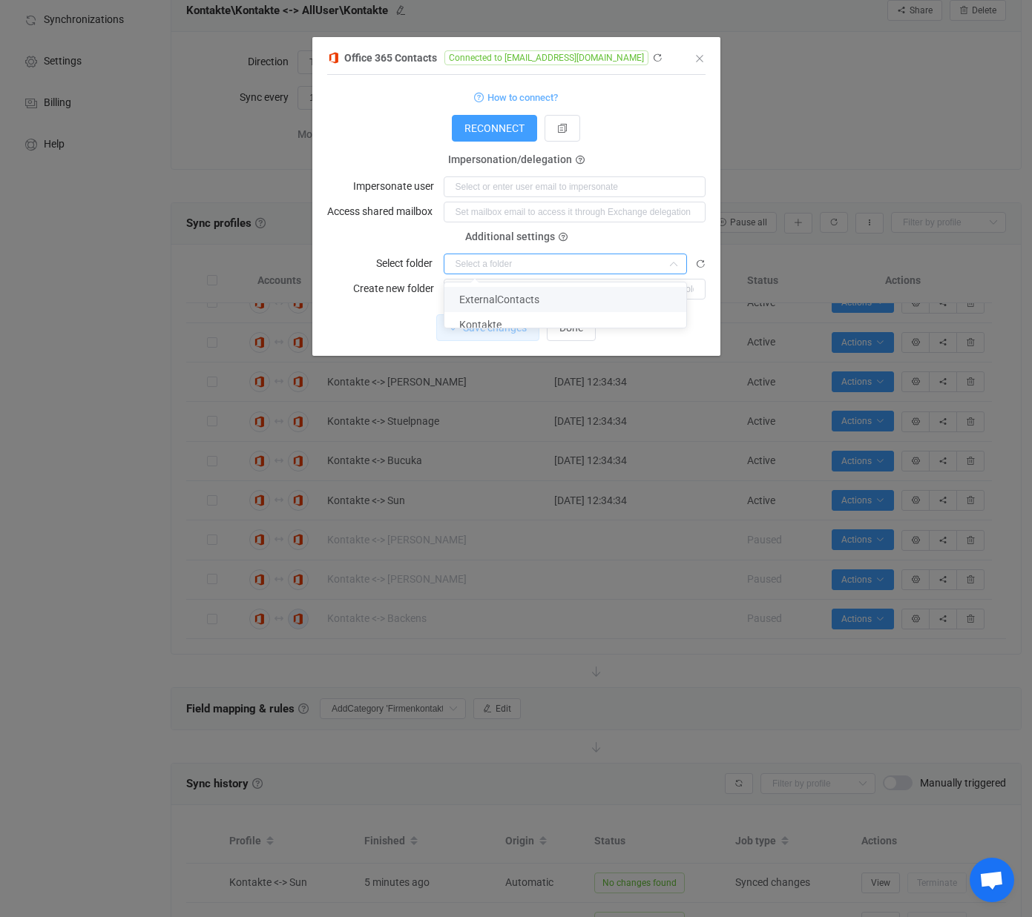
click at [642, 238] on div "Additional settings Select folder" at bounding box center [516, 255] width 378 height 37
click at [558, 264] on input "dialog" at bounding box center [564, 264] width 243 height 21
click at [498, 320] on span "Kontakte" at bounding box center [480, 325] width 42 height 12
type input "Kontakte"
click at [485, 322] on span "Save changes" at bounding box center [482, 328] width 64 height 12
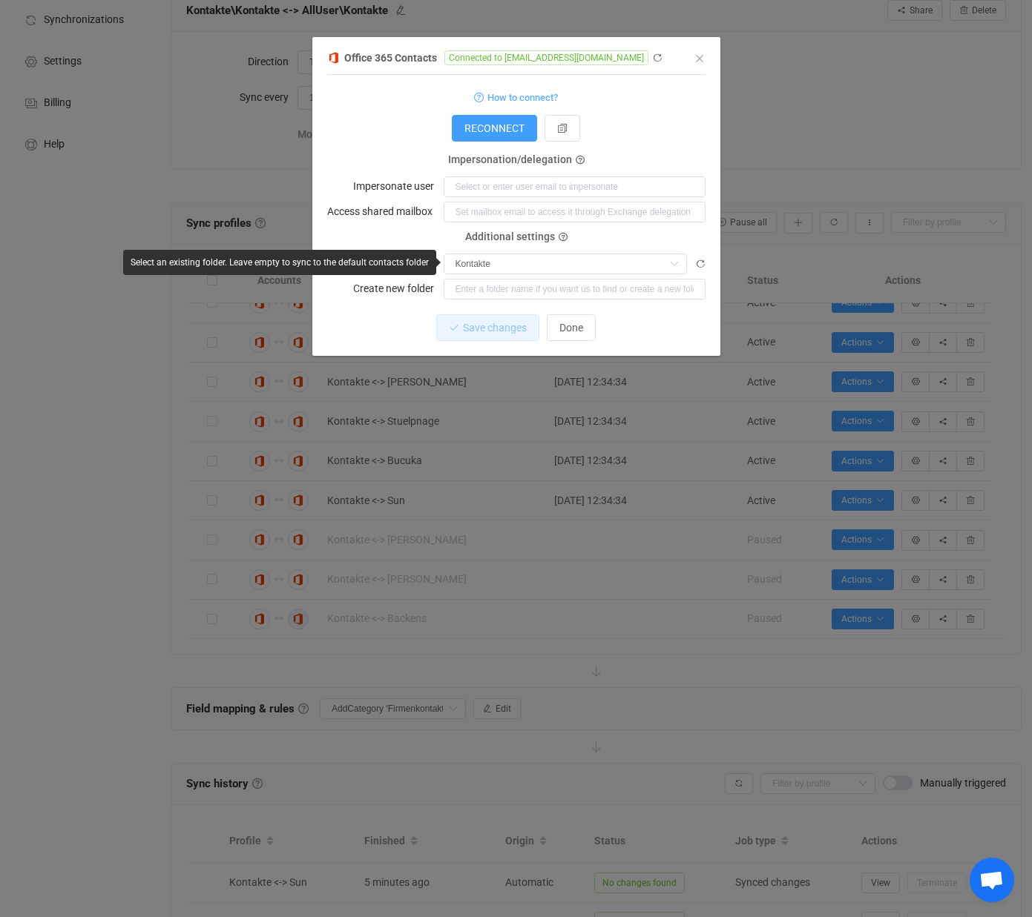
click at [696, 263] on icon "dialog" at bounding box center [700, 264] width 10 height 10
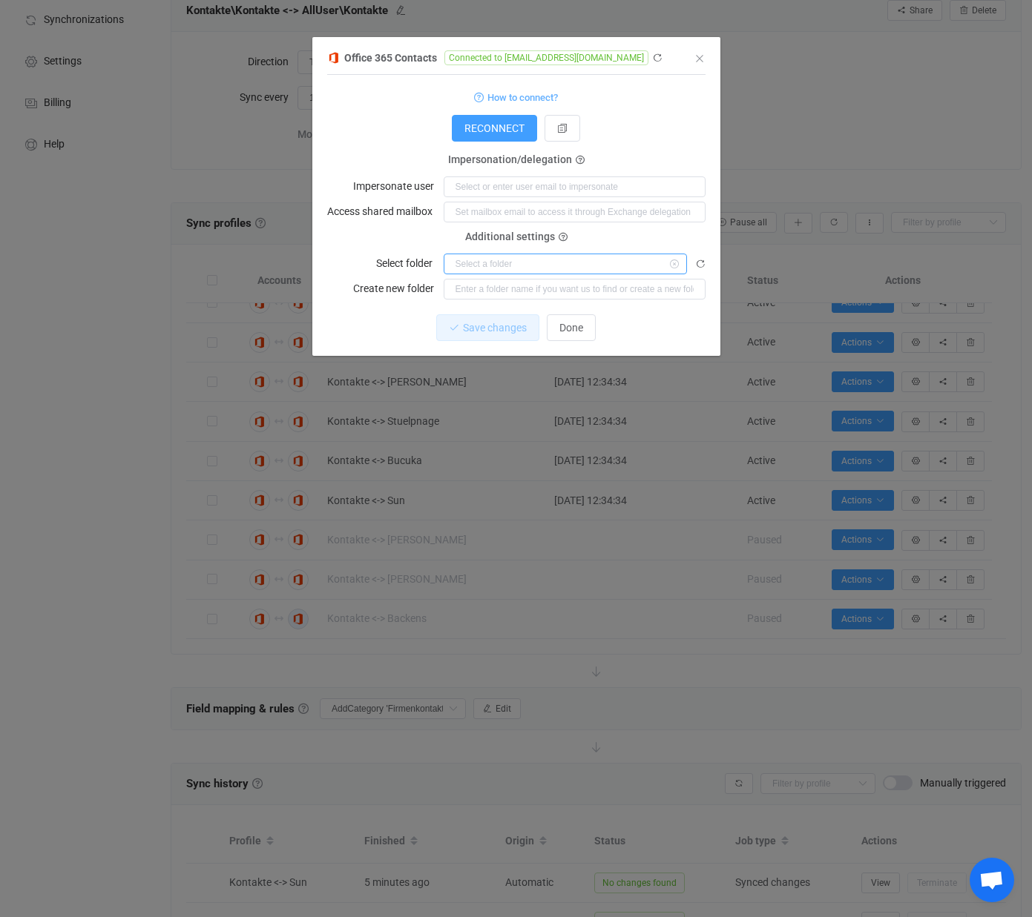
click at [637, 266] on input "dialog" at bounding box center [564, 264] width 243 height 21
click at [708, 234] on div "Office 365 Contacts Connected to [EMAIL_ADDRESS][DOMAIN_NAME] 1 { { "connection…" at bounding box center [516, 202] width 408 height 308
type input "Kontakte"
click at [589, 326] on button "Done" at bounding box center [571, 327] width 49 height 27
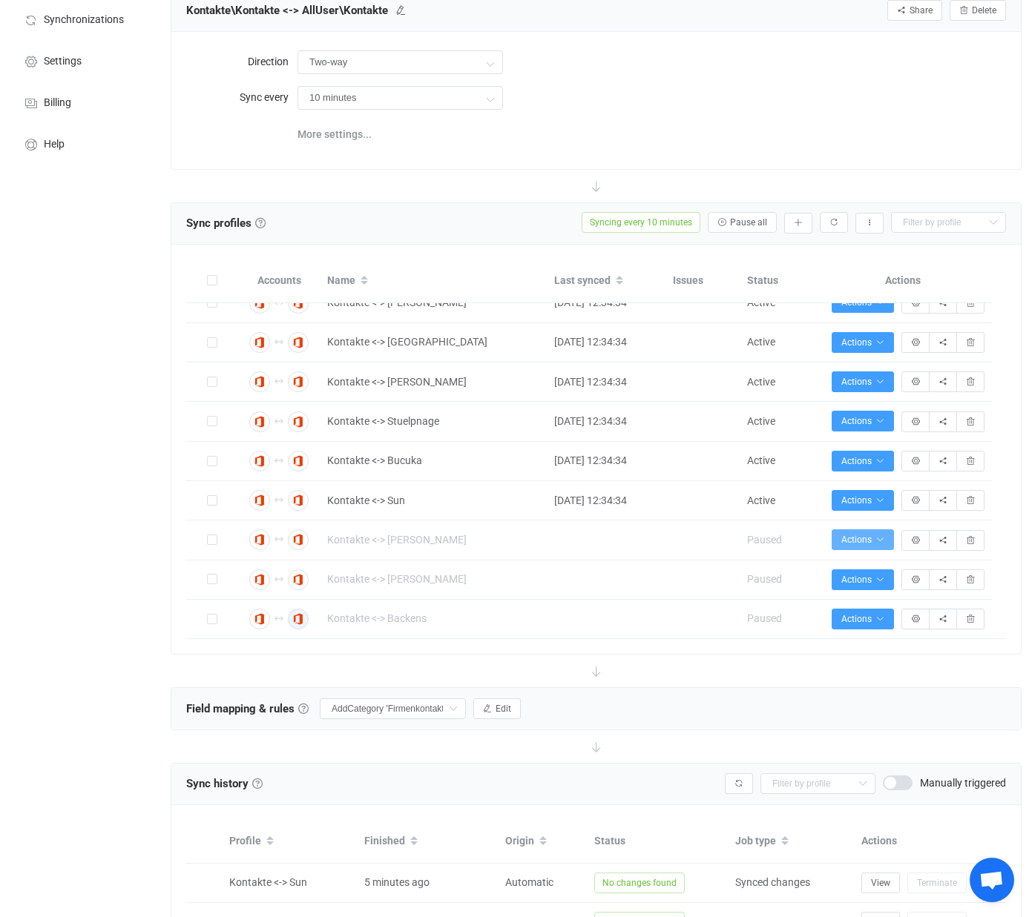
click at [874, 538] on span "Actions" at bounding box center [862, 540] width 43 height 10
click at [848, 572] on li "Start syncing…" at bounding box center [822, 579] width 136 height 27
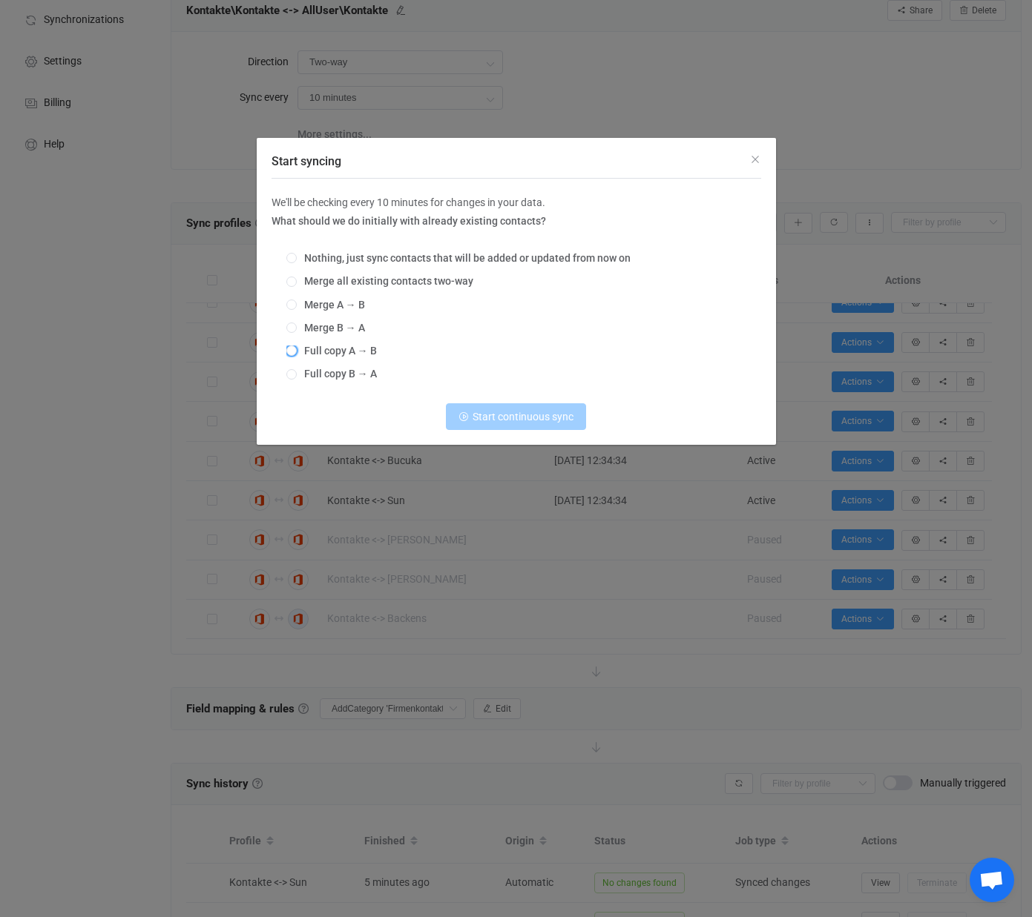
click at [317, 354] on span "Full copy A → B" at bounding box center [337, 351] width 80 height 12
click at [297, 354] on input "Full copy A → B" at bounding box center [291, 352] width 10 height 12
radio input "true"
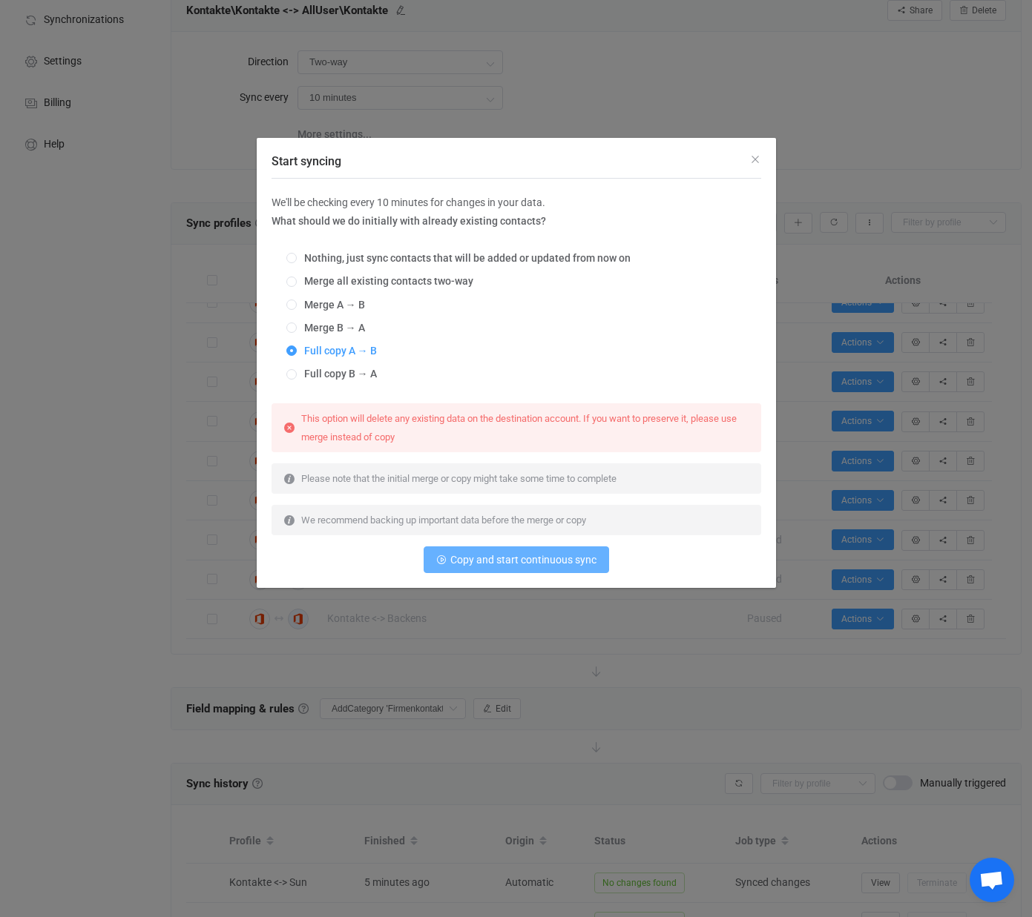
click at [499, 566] on span "Copy and start continuous sync" at bounding box center [523, 560] width 146 height 12
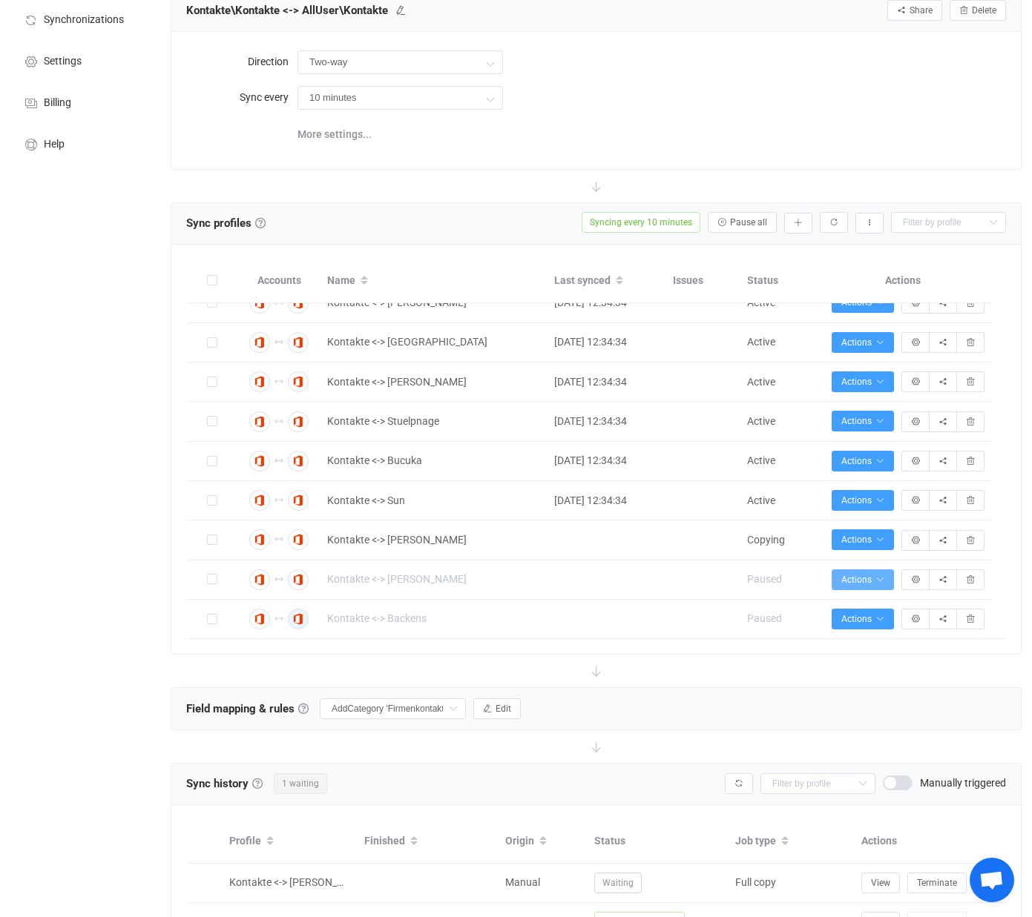
click at [883, 582] on icon "button" at bounding box center [879, 580] width 9 height 9
click at [838, 618] on li "Start syncing…" at bounding box center [822, 618] width 136 height 27
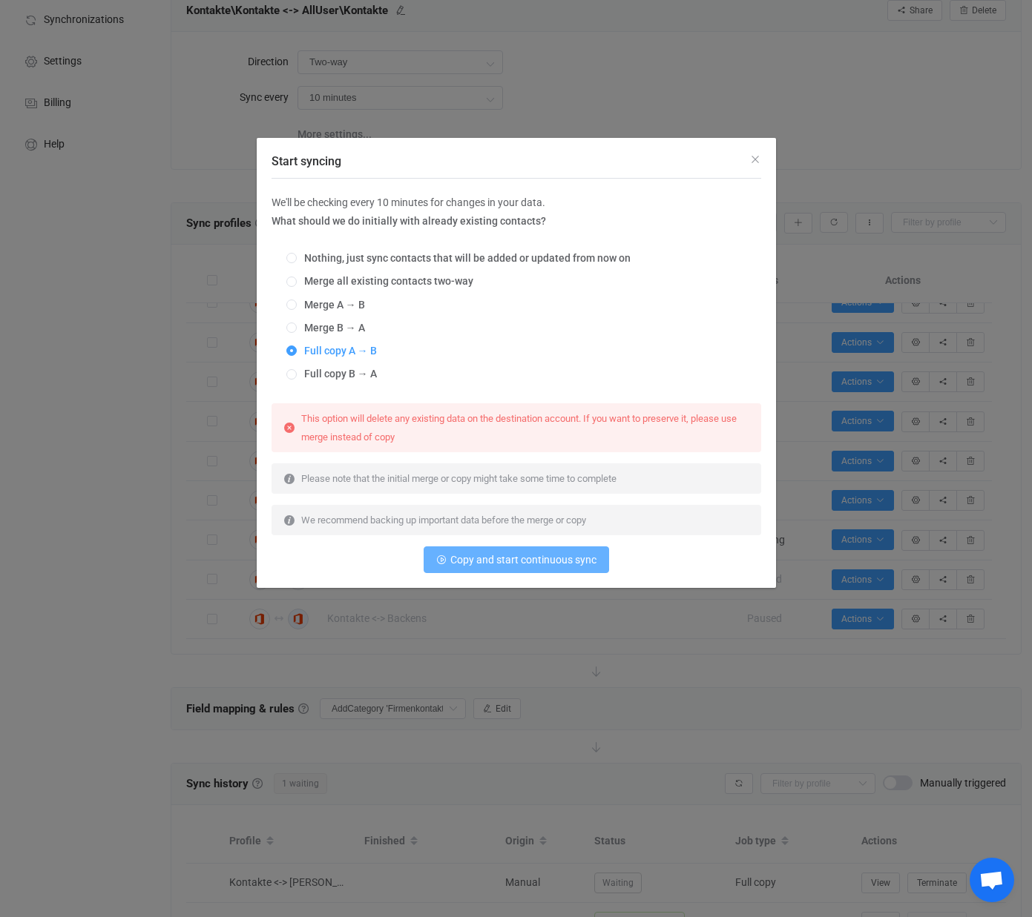
click at [553, 566] on span "Copy and start continuous sync" at bounding box center [523, 560] width 146 height 12
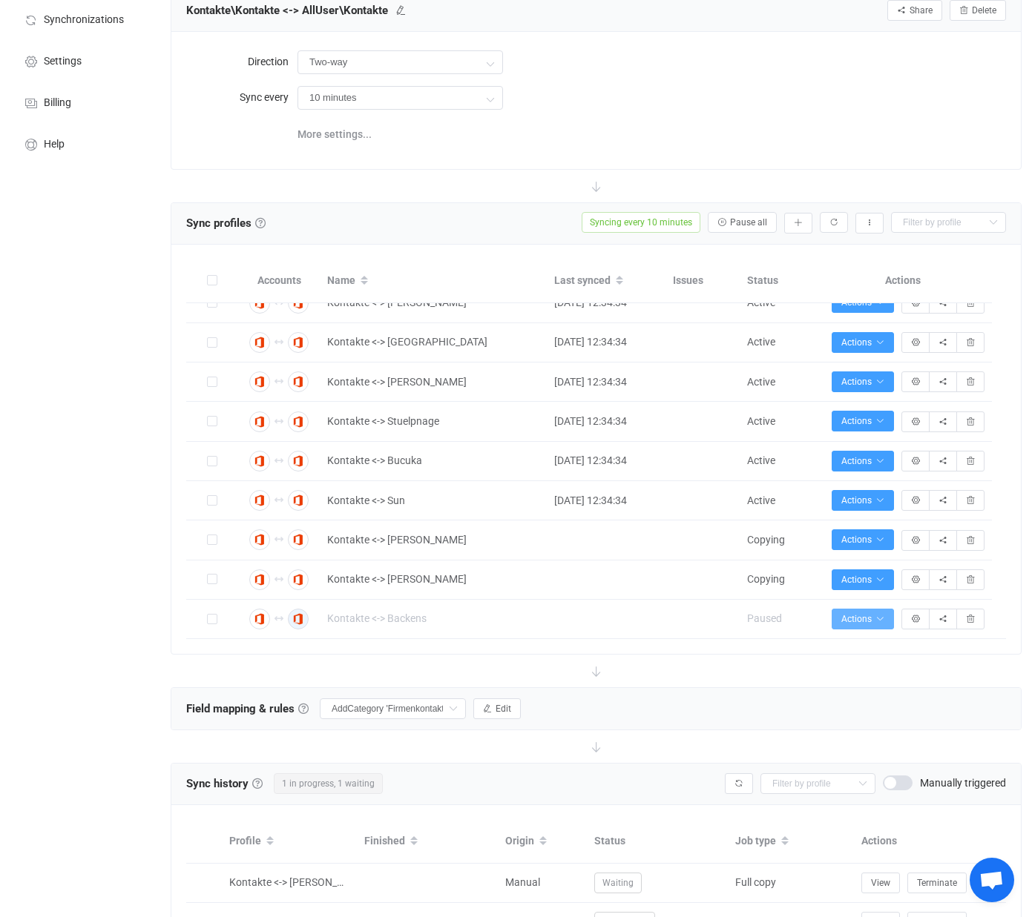
click at [886, 621] on button "Actions" at bounding box center [862, 619] width 62 height 21
click at [837, 660] on li "Start syncing…" at bounding box center [822, 657] width 136 height 27
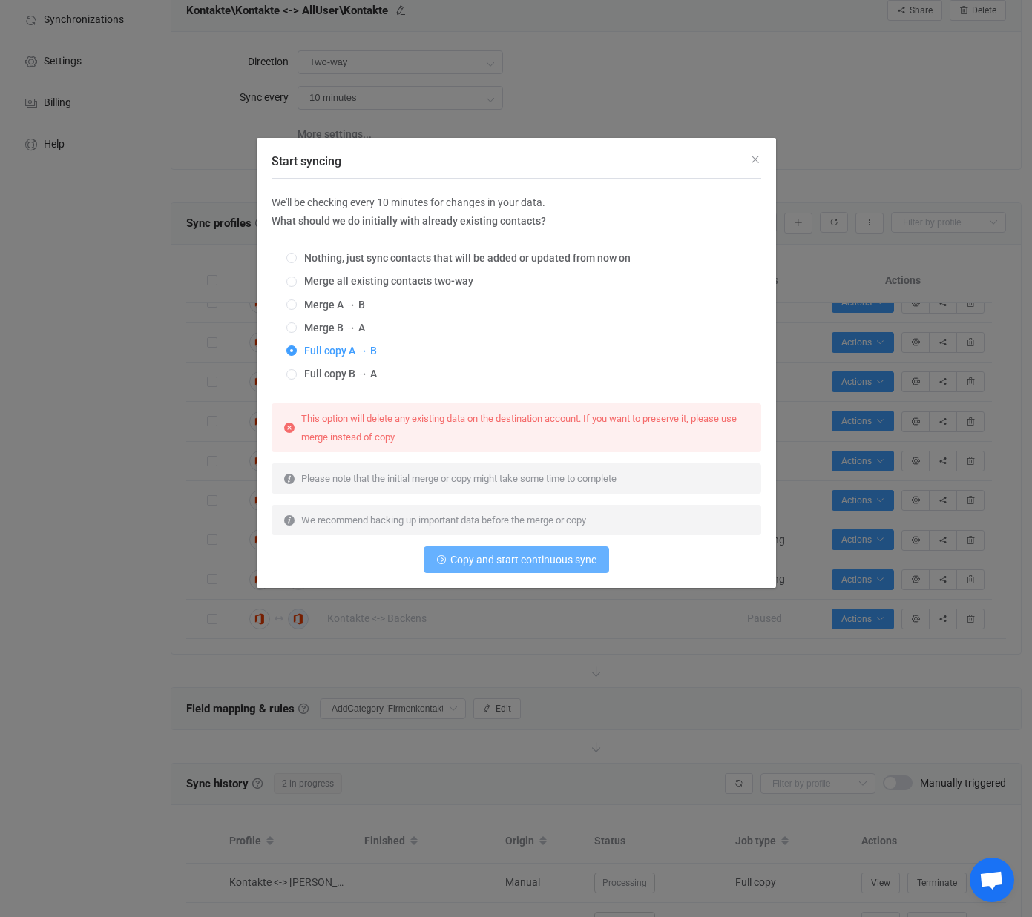
click at [513, 566] on span "Copy and start continuous sync" at bounding box center [523, 560] width 146 height 12
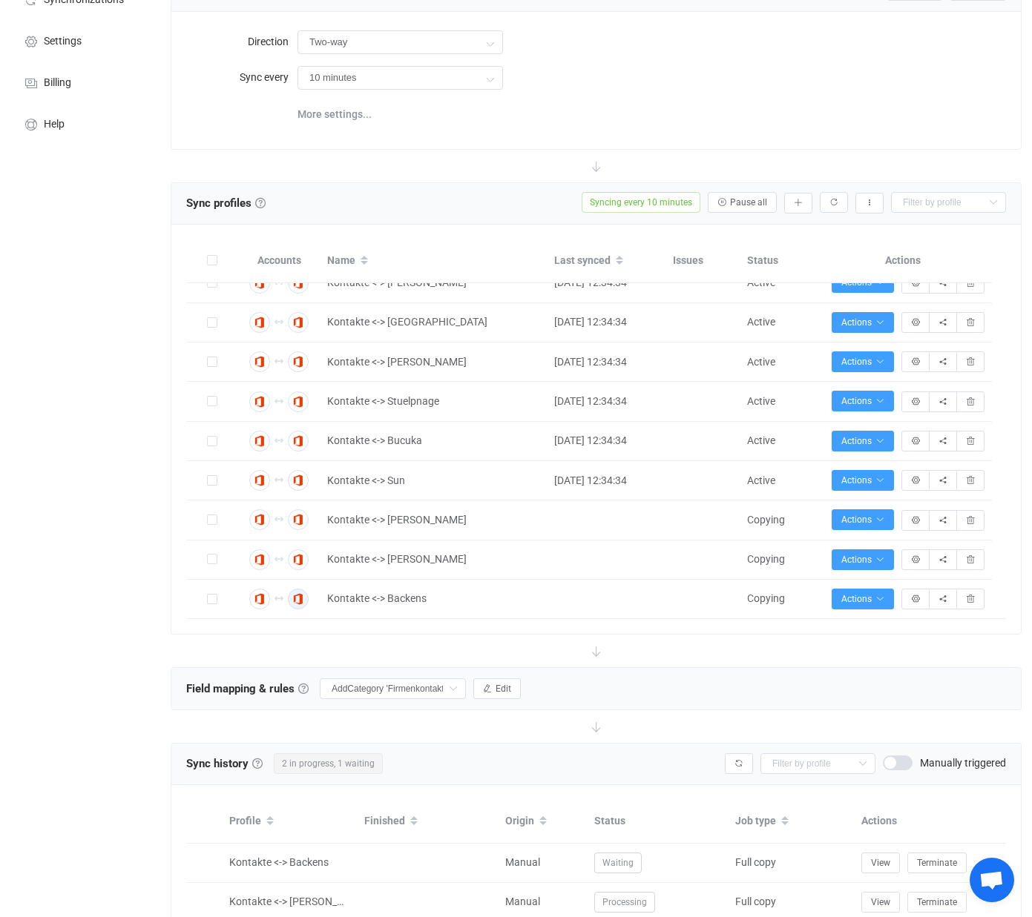
scroll to position [0, 0]
